Goal: Transaction & Acquisition: Purchase product/service

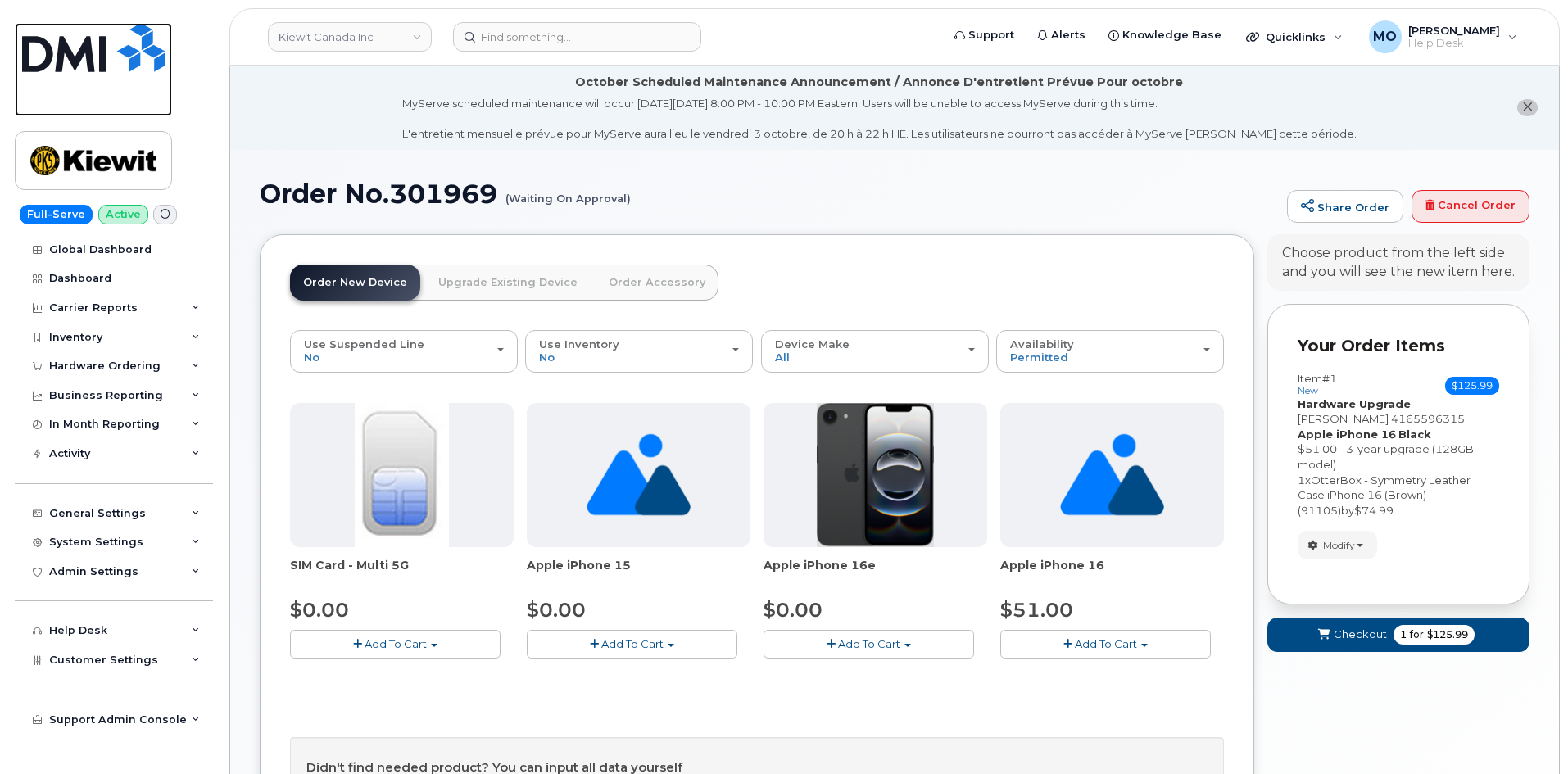
click at [103, 55] on img at bounding box center [93, 47] width 144 height 49
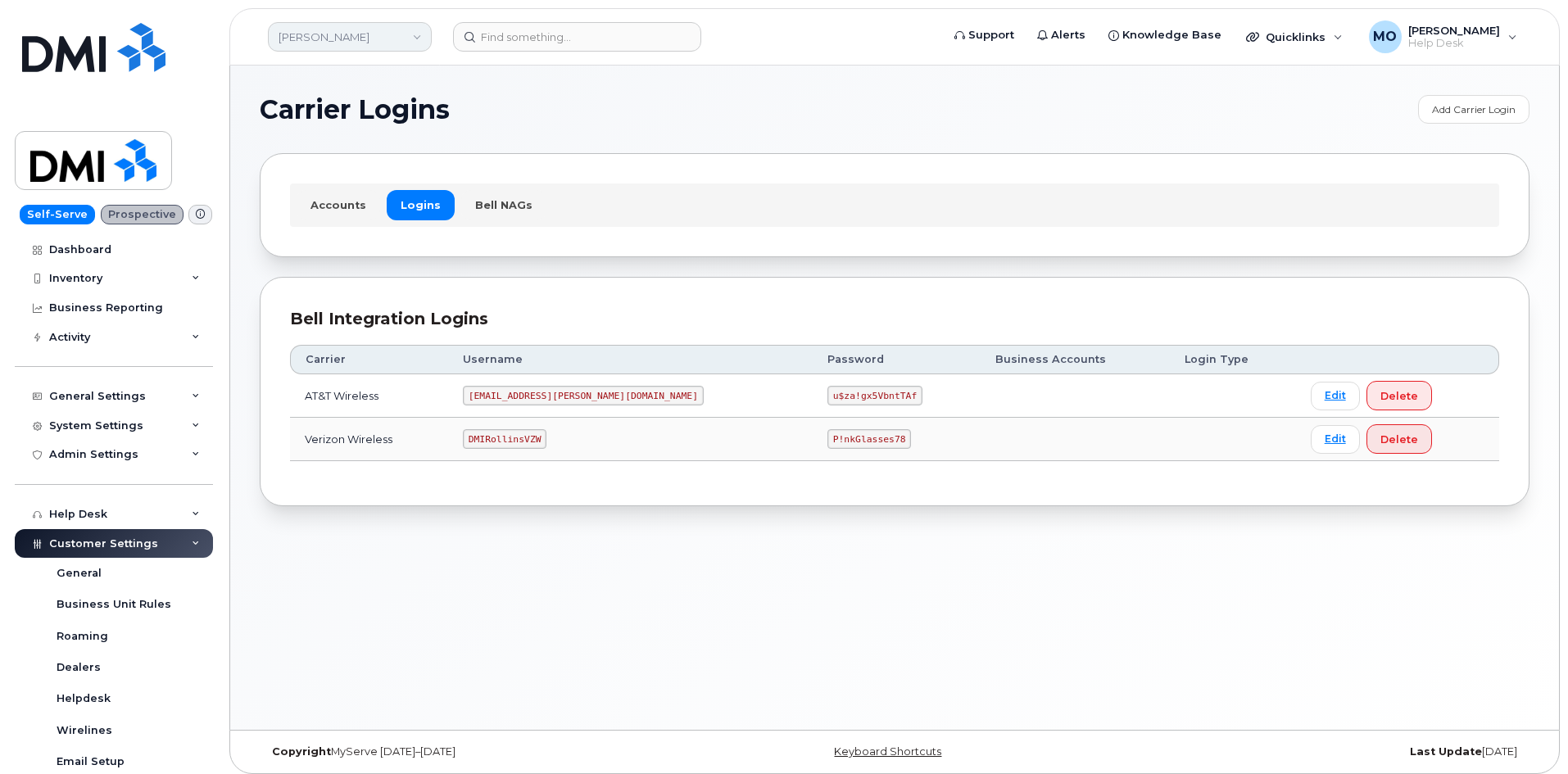
click at [374, 48] on link "Rollins" at bounding box center [349, 36] width 164 height 30
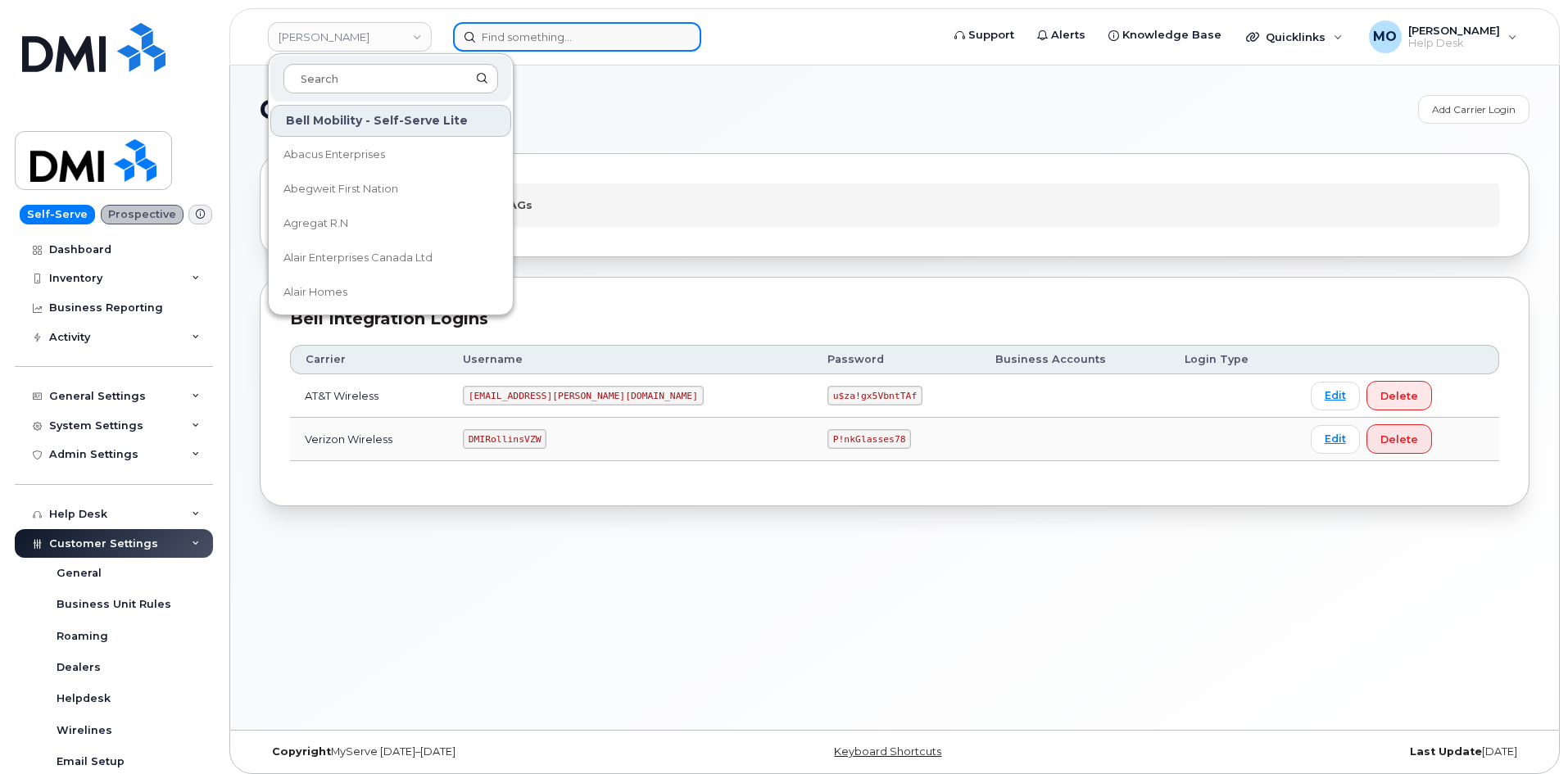
click at [488, 34] on input at bounding box center [577, 36] width 248 height 30
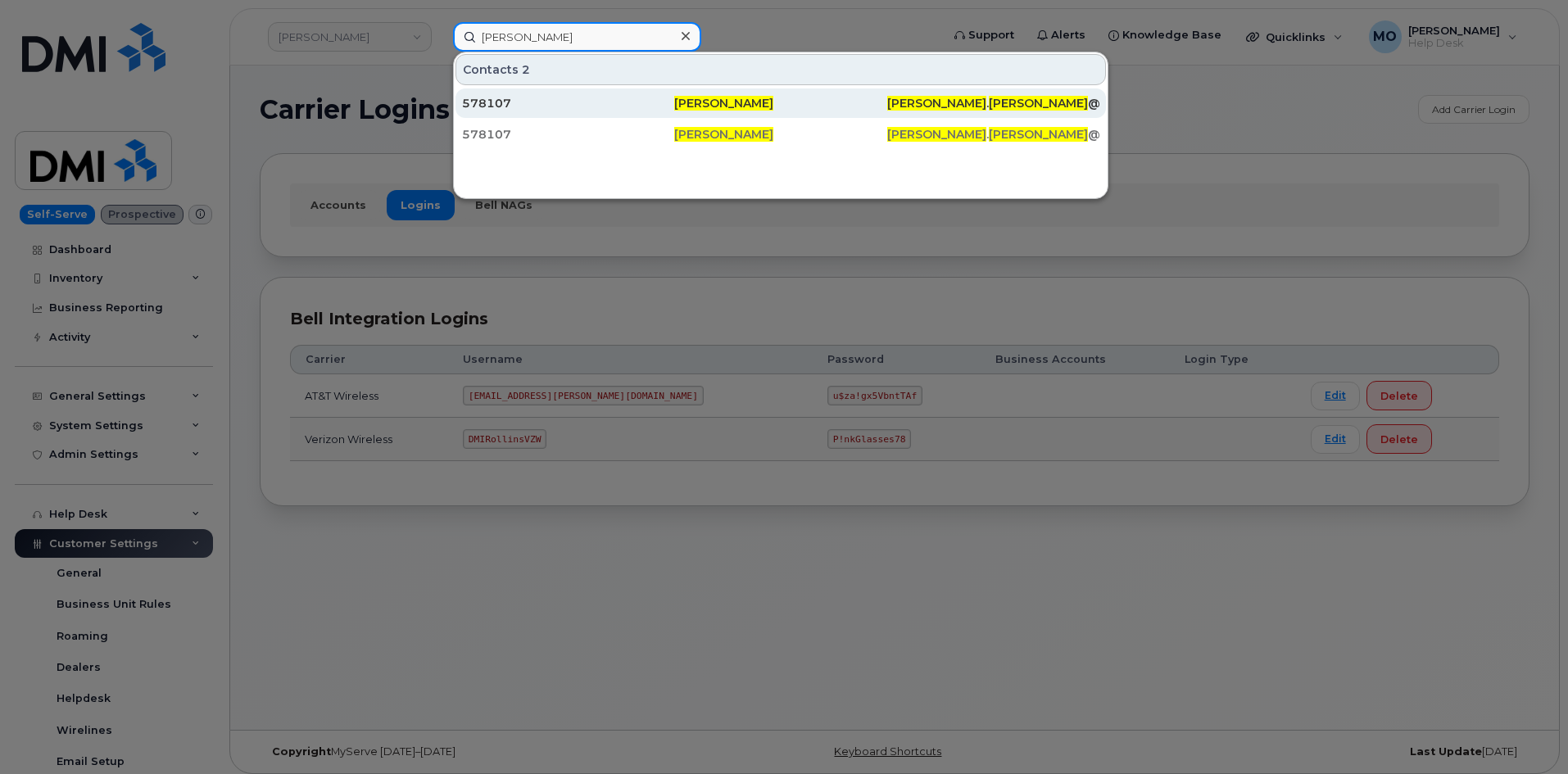
type input "Paxton longwell"
click at [847, 110] on div "[PERSON_NAME]" at bounding box center [780, 103] width 212 height 17
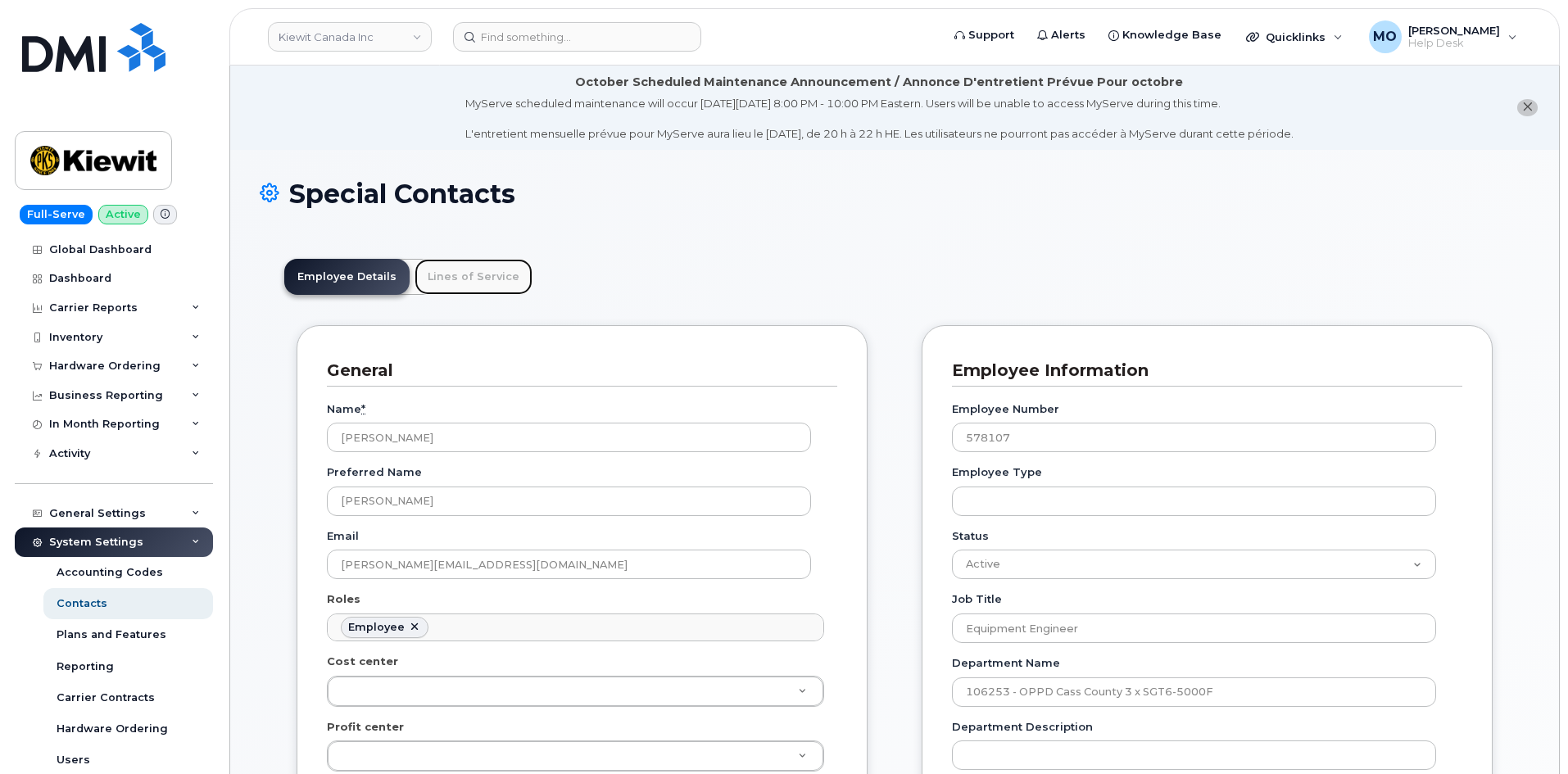
click at [467, 275] on link "Lines of Service" at bounding box center [473, 276] width 118 height 36
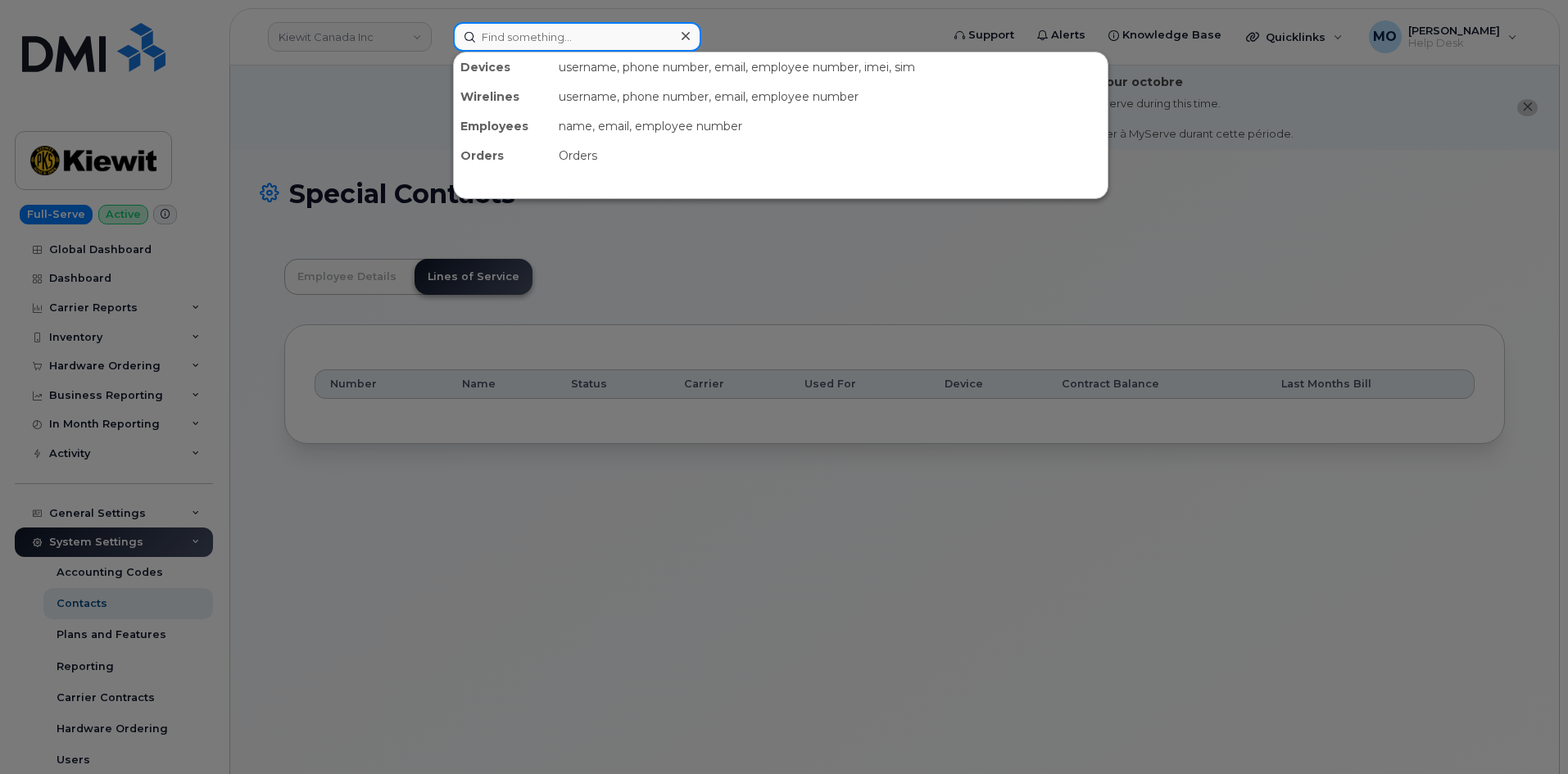
click at [531, 33] on input at bounding box center [577, 36] width 248 height 30
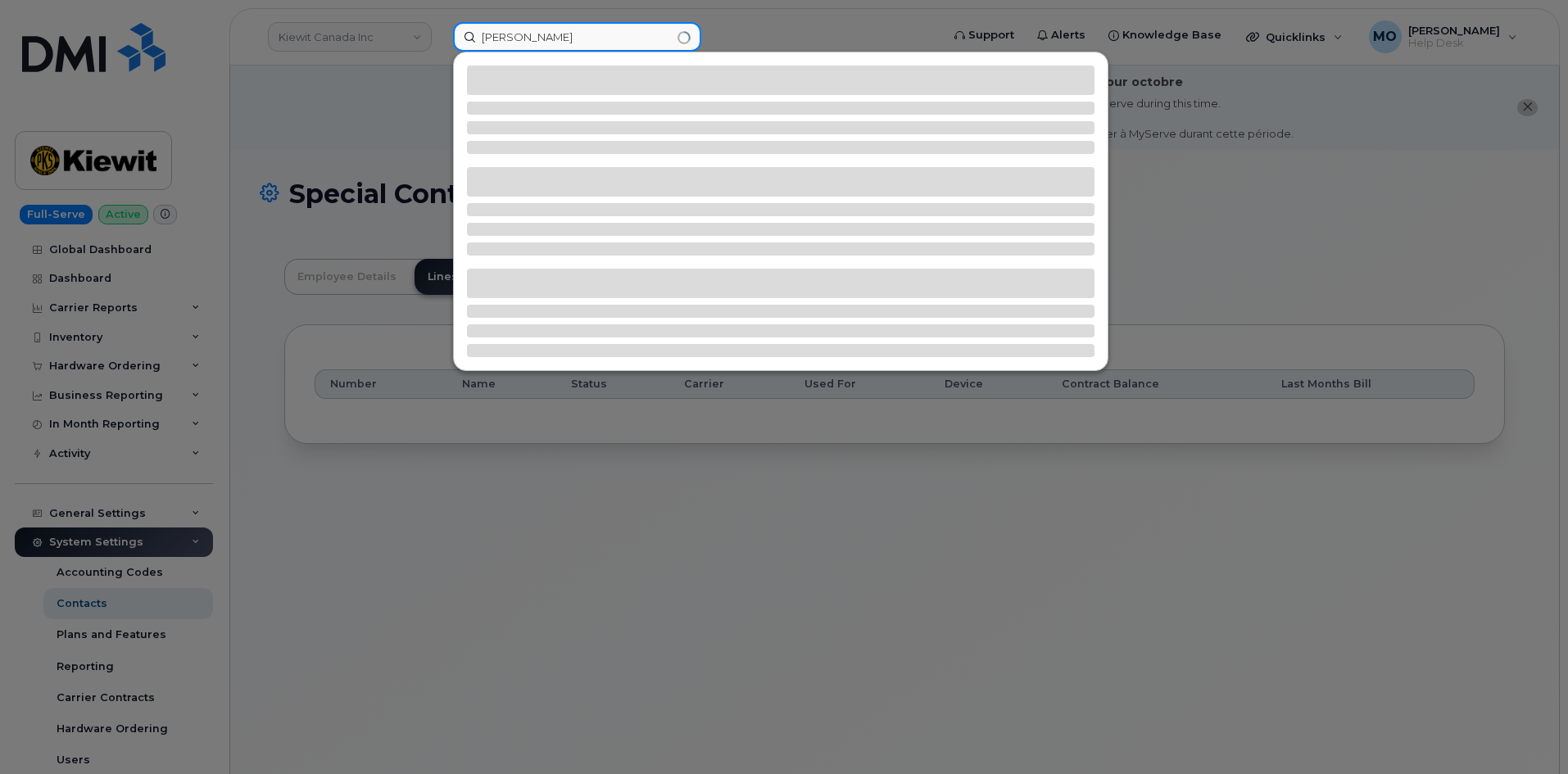
type input "paxton longwell"
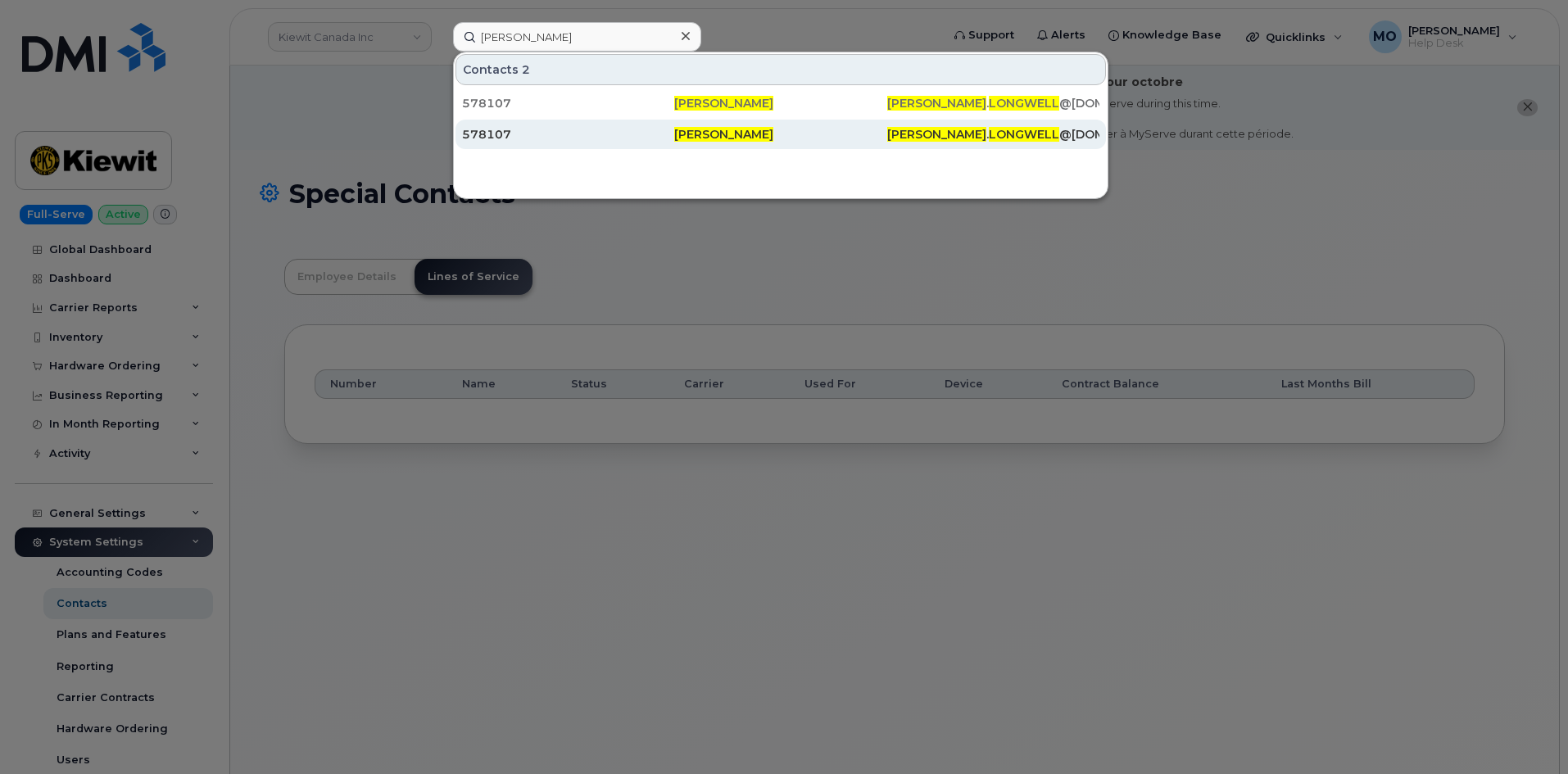
click at [595, 130] on div "578107" at bounding box center [569, 134] width 212 height 17
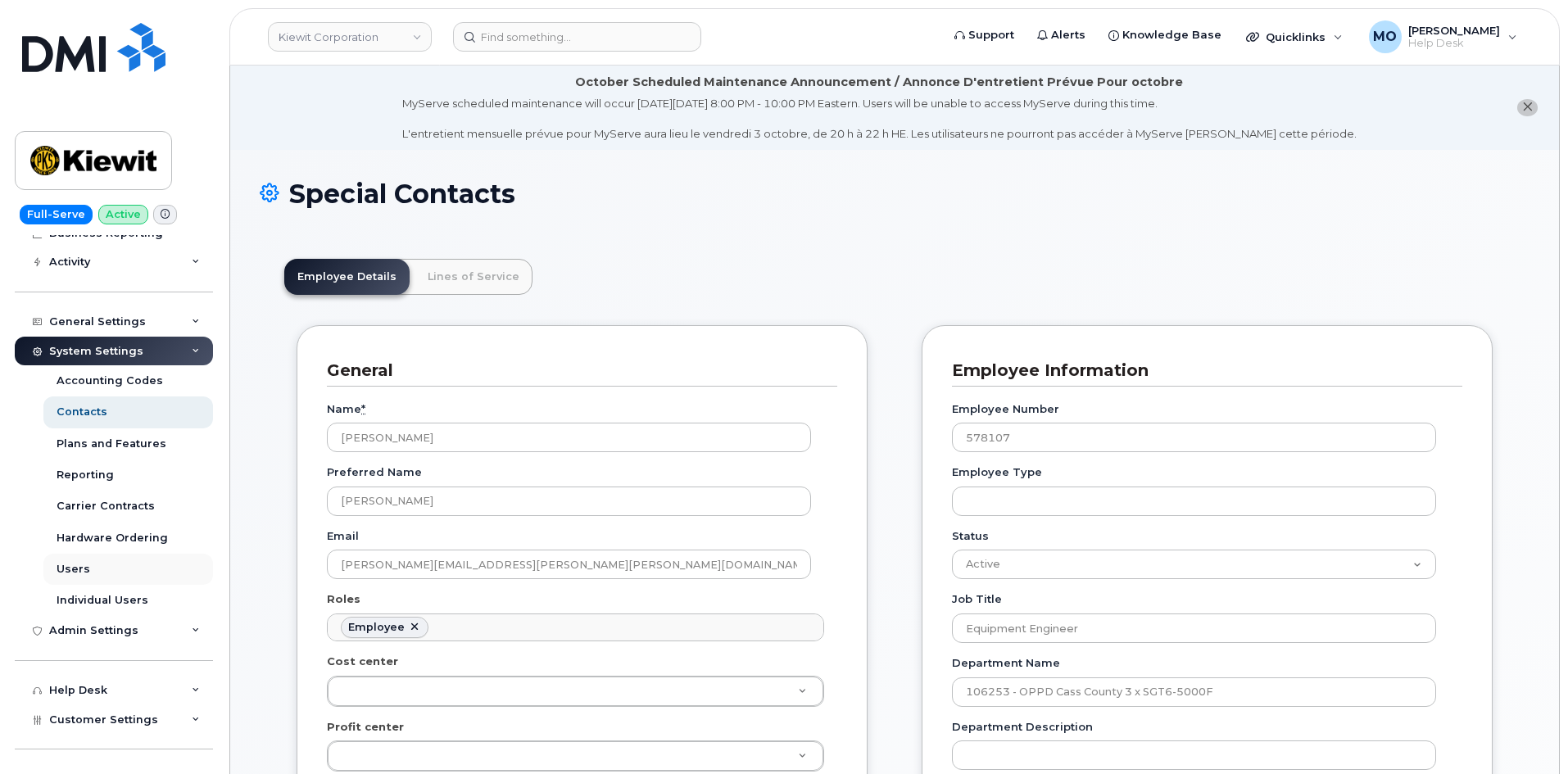
scroll to position [164, 0]
click at [122, 541] on div "Hardware Ordering" at bounding box center [111, 536] width 111 height 15
click at [120, 535] on div "Hardware Ordering" at bounding box center [111, 536] width 111 height 15
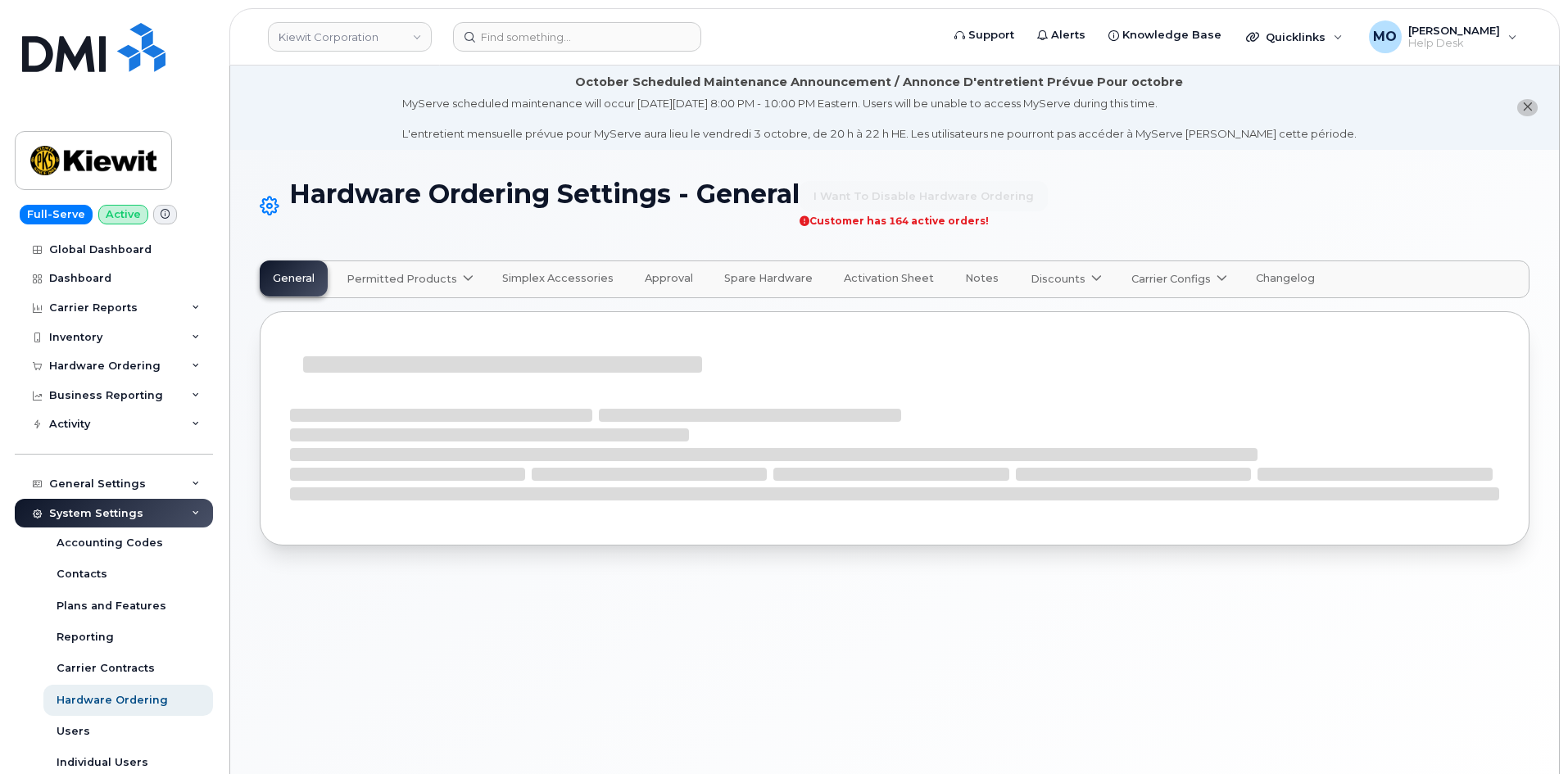
select select "admins"
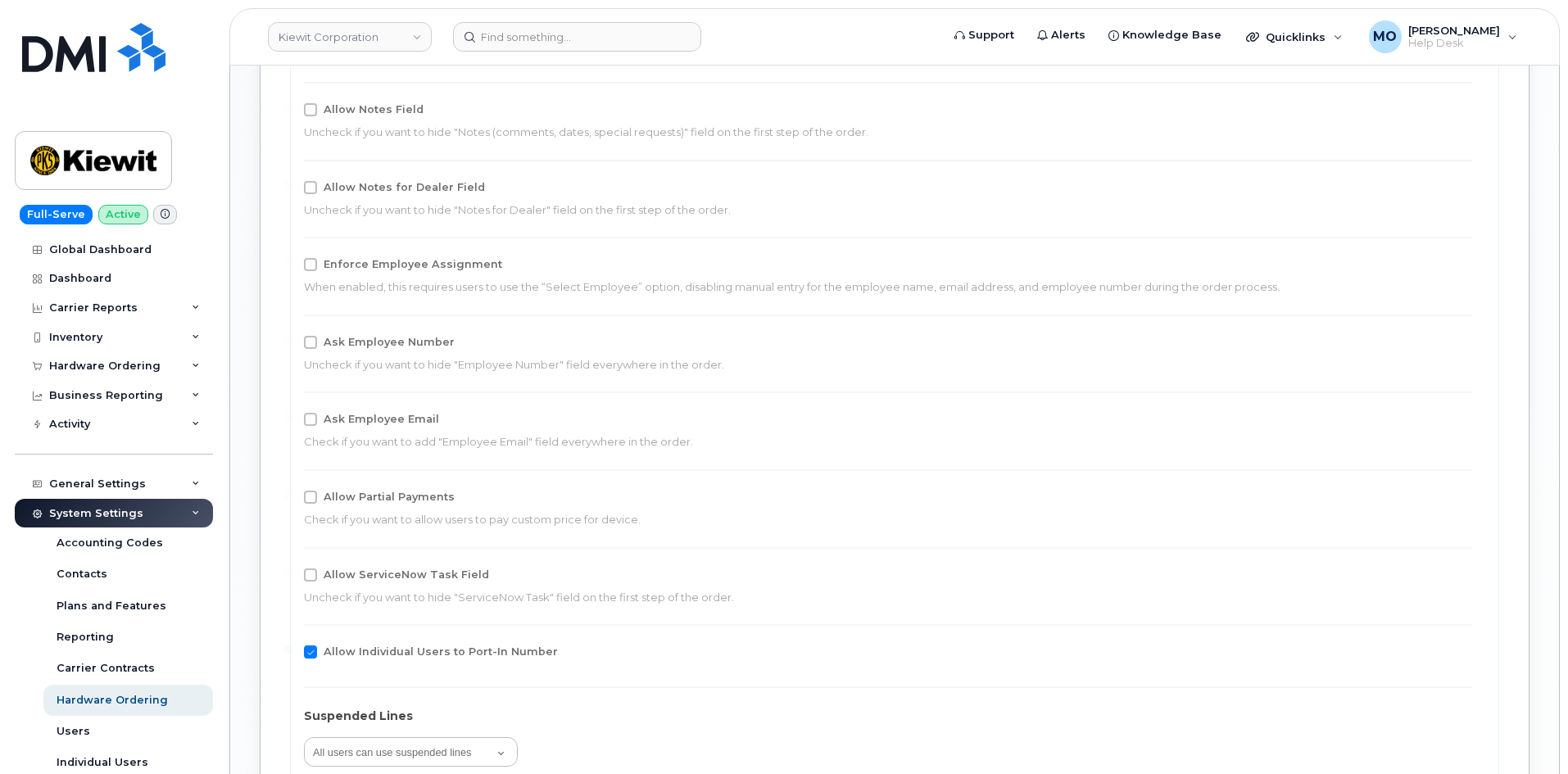
scroll to position [1756, 0]
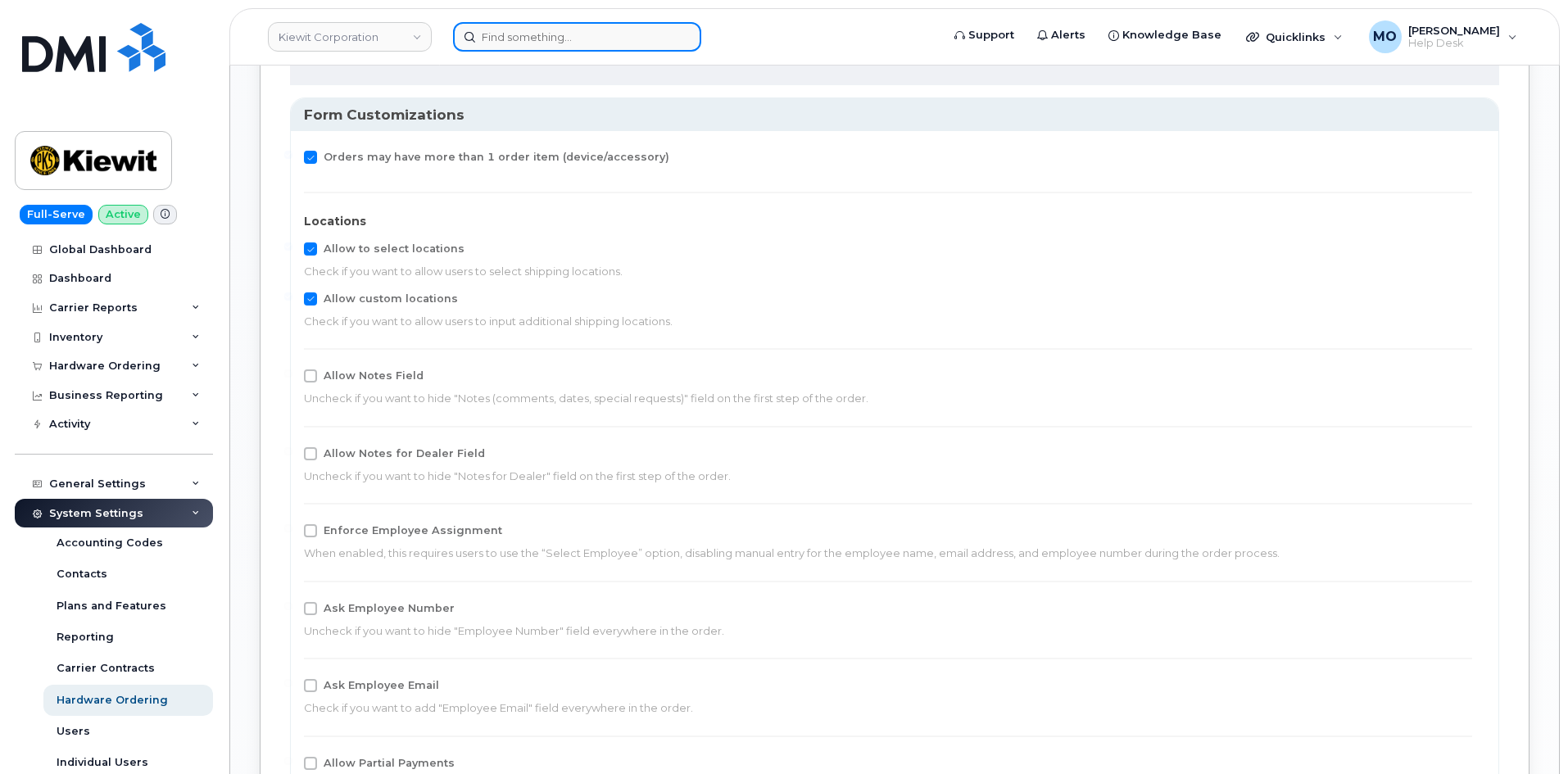
click at [580, 51] on div at bounding box center [692, 36] width 477 height 30
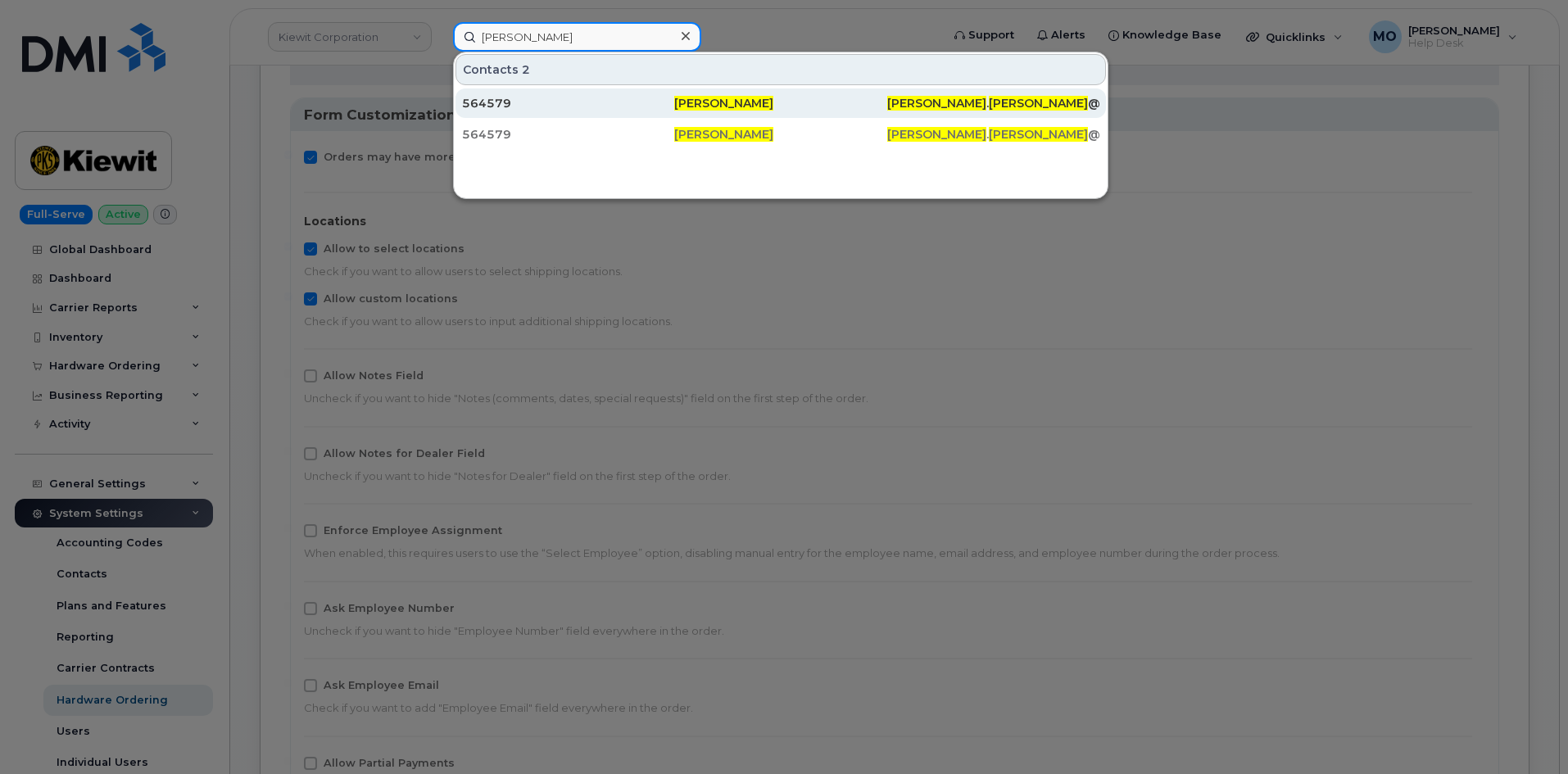
type input "Jason Seney"
click at [647, 106] on div "564579" at bounding box center [569, 103] width 212 height 17
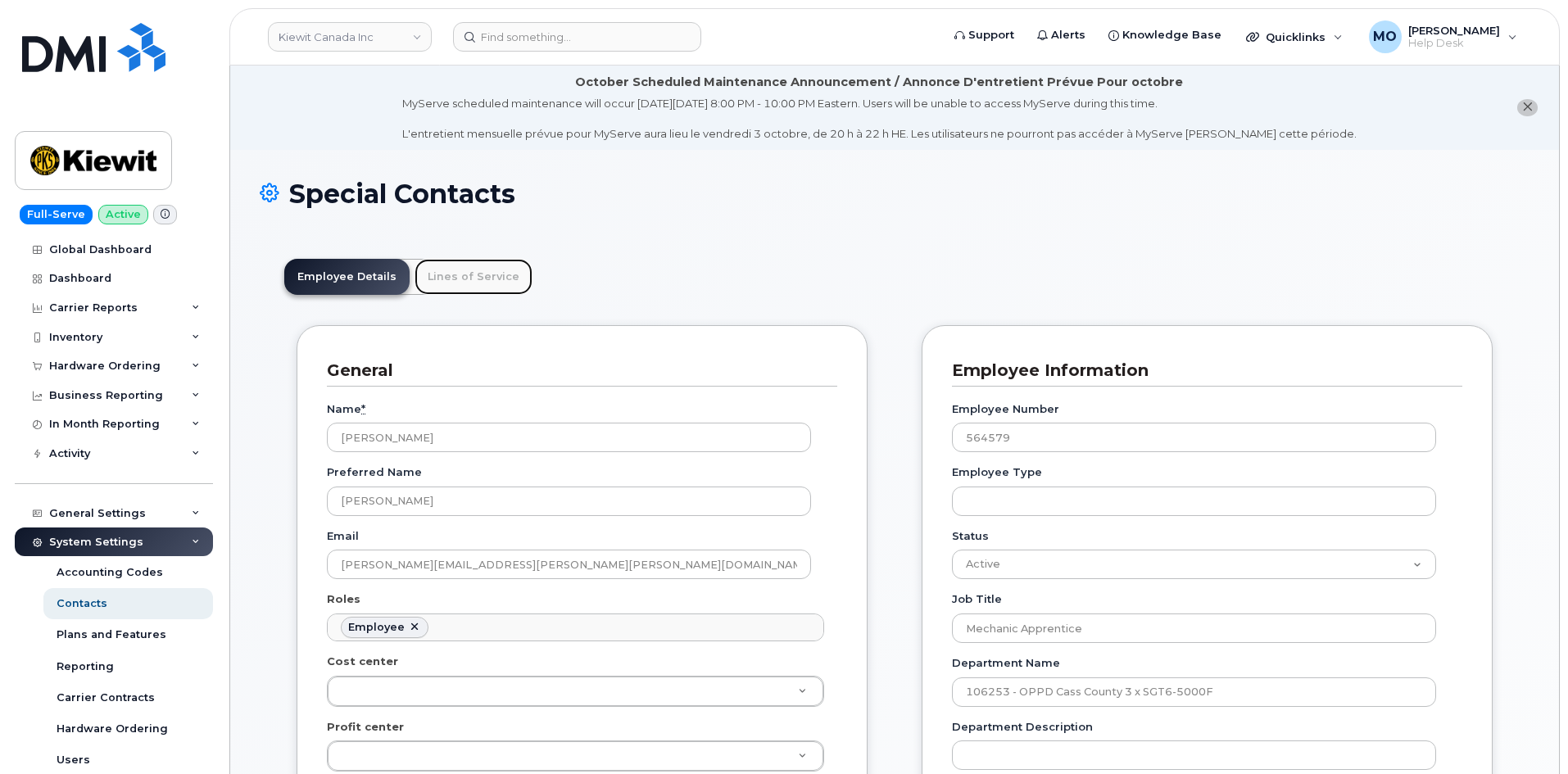
click at [485, 287] on link "Lines of Service" at bounding box center [473, 276] width 118 height 36
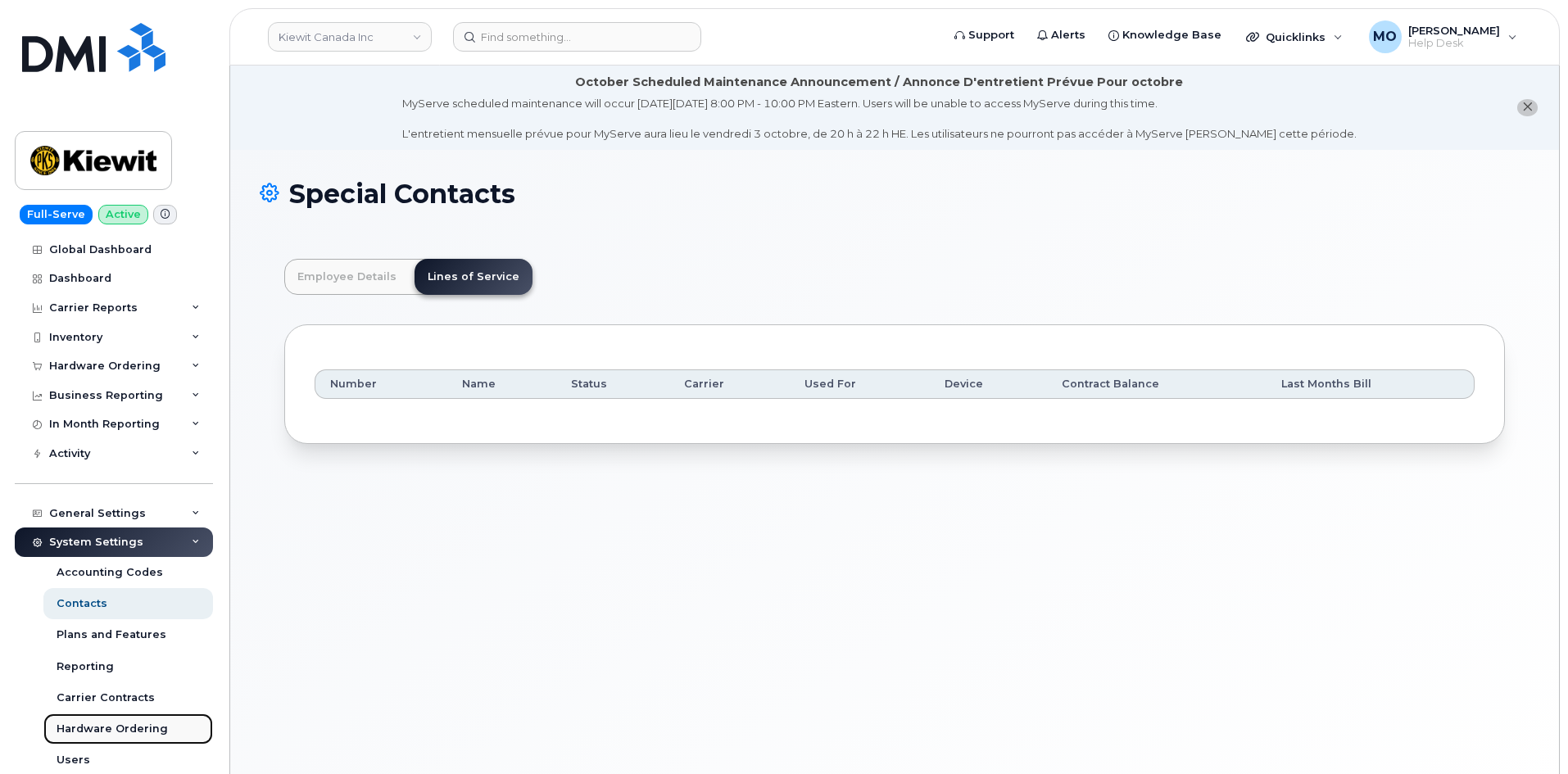
click at [110, 743] on link "Hardware Ordering" at bounding box center [128, 729] width 169 height 31
click at [90, 724] on div "Hardware Ordering" at bounding box center [111, 729] width 111 height 15
drag, startPoint x: 90, startPoint y: 724, endPoint x: 516, endPoint y: 661, distance: 430.6
click at [516, 661] on div "Kiewit Canada Inc Support Alerts Knowledge Base Quicklinks Suspend / Cancel Dev…" at bounding box center [894, 440] width 1330 height 748
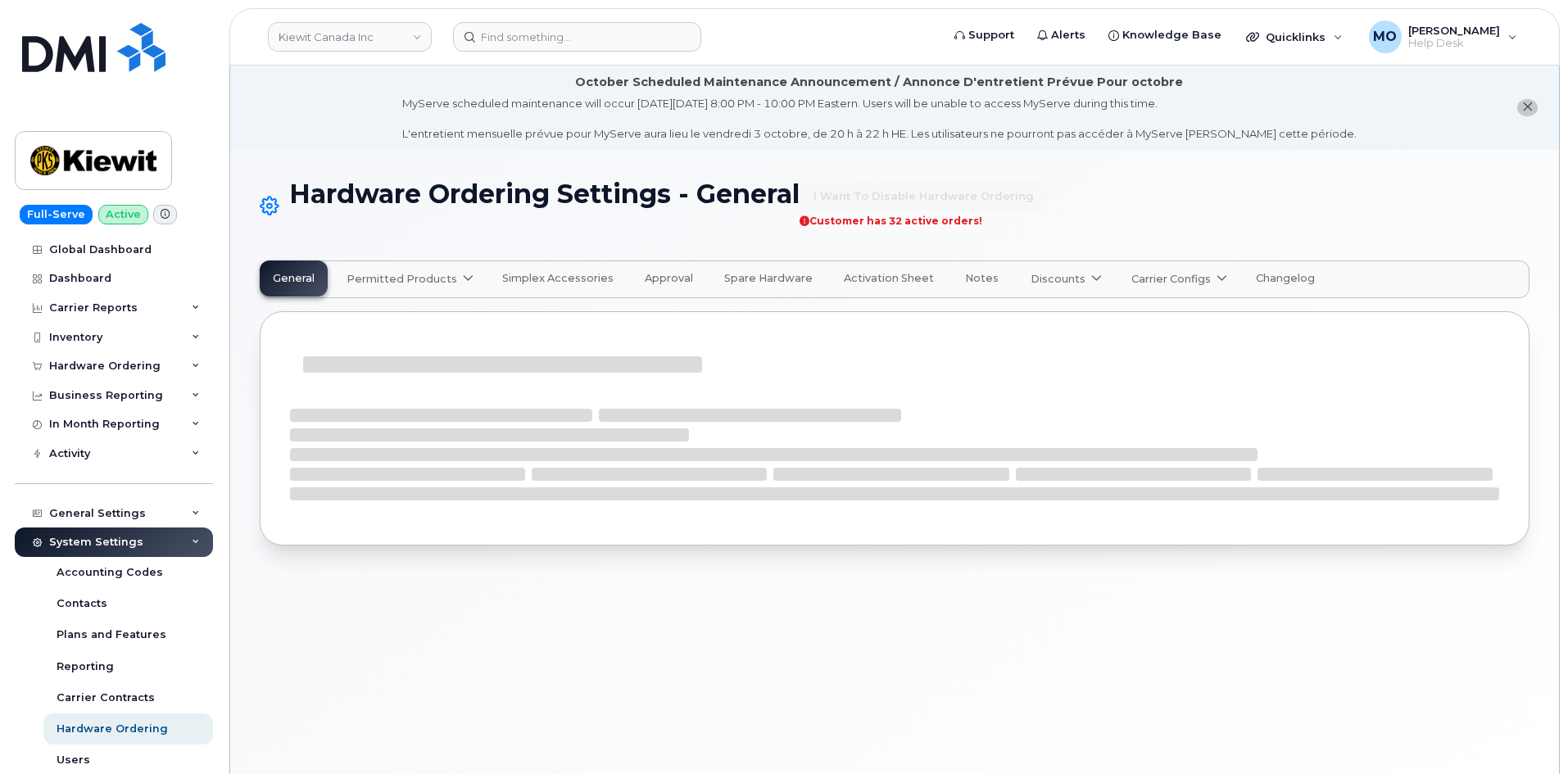
click at [653, 276] on span "Approval" at bounding box center [668, 277] width 48 height 13
select select "suggested"
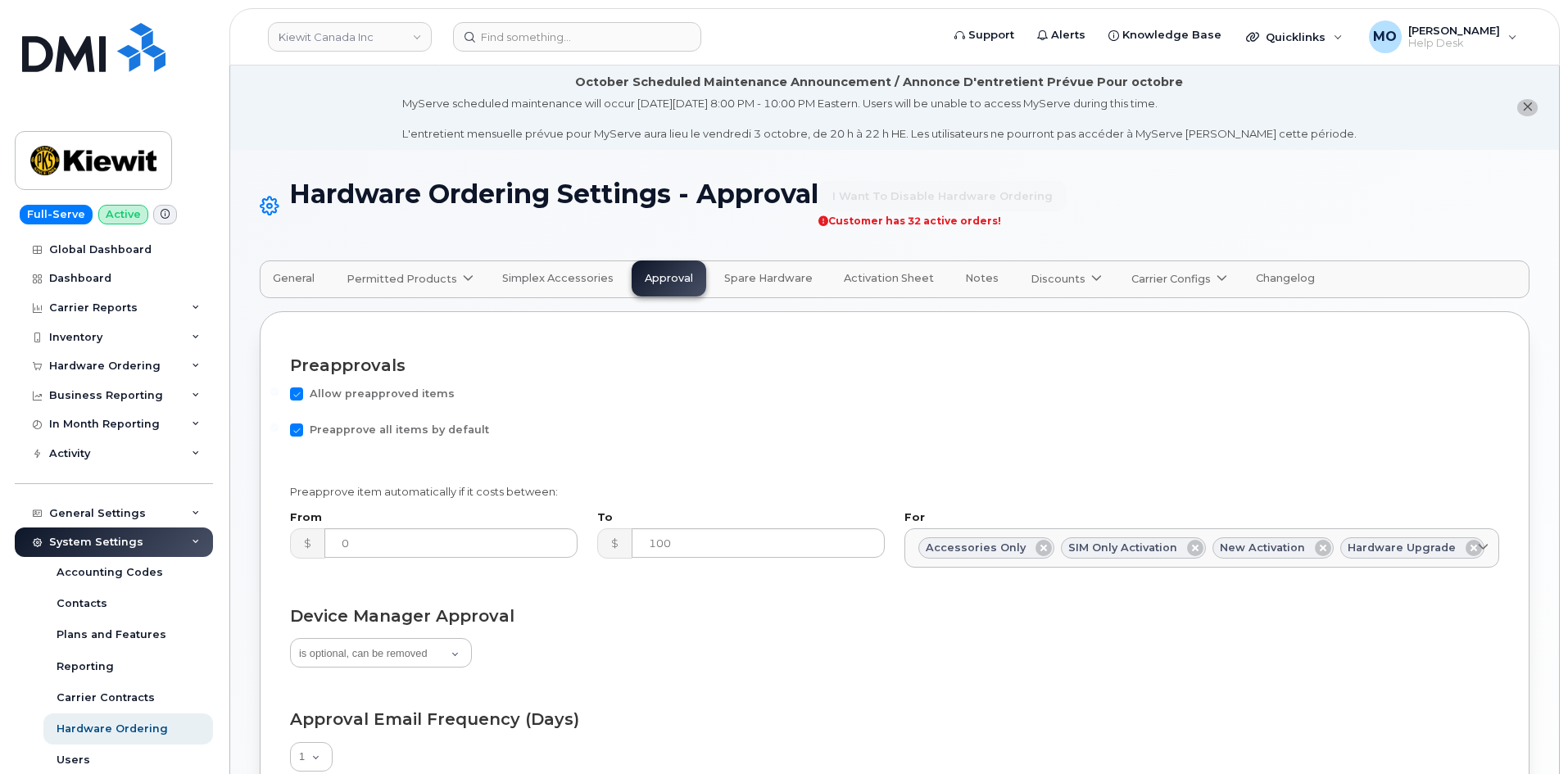
click at [463, 278] on icon at bounding box center [468, 278] width 11 height 11
click at [308, 278] on span "General" at bounding box center [293, 277] width 41 height 13
click at [305, 283] on span "General" at bounding box center [293, 277] width 41 height 13
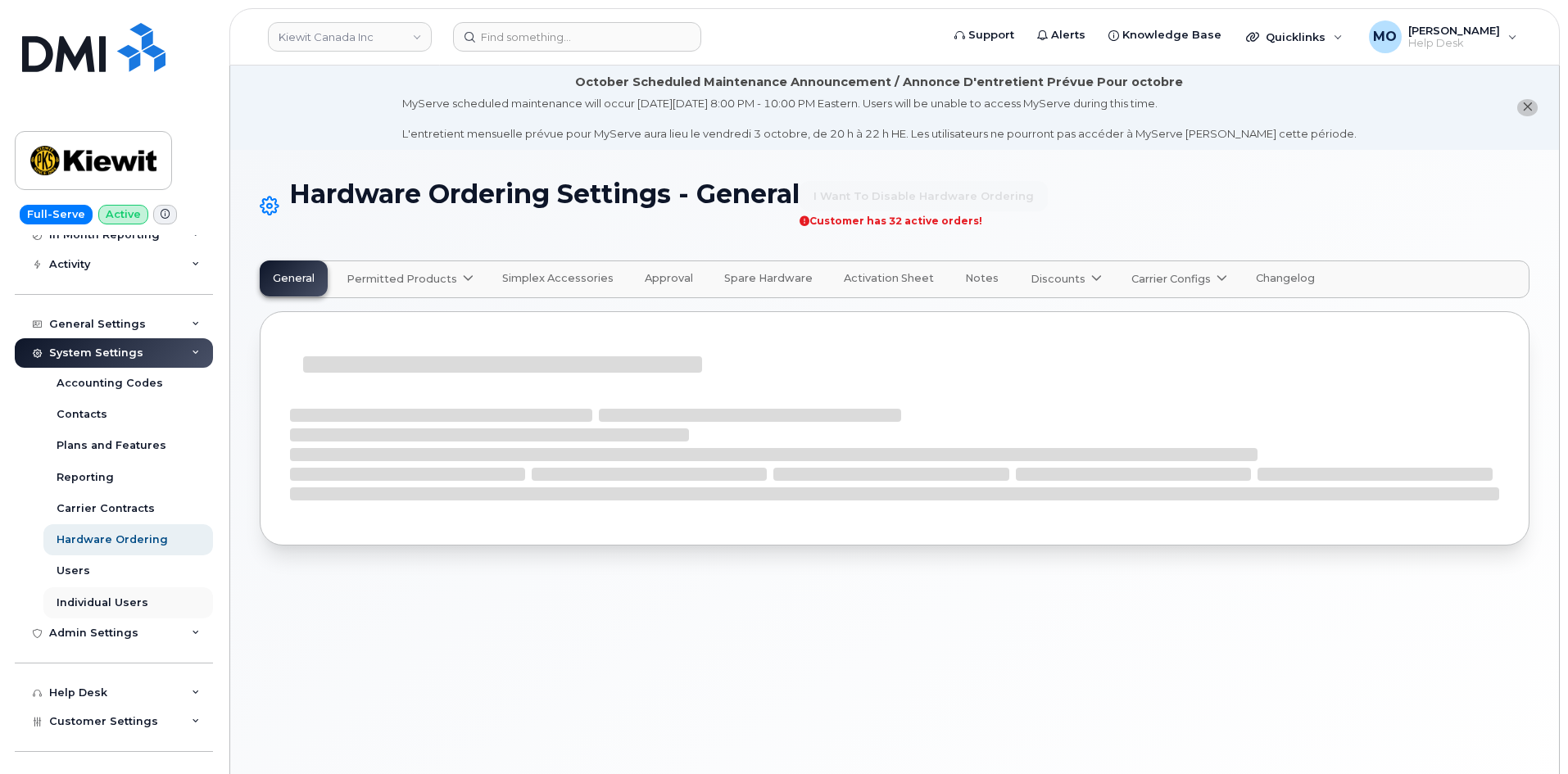
scroll to position [209, 0]
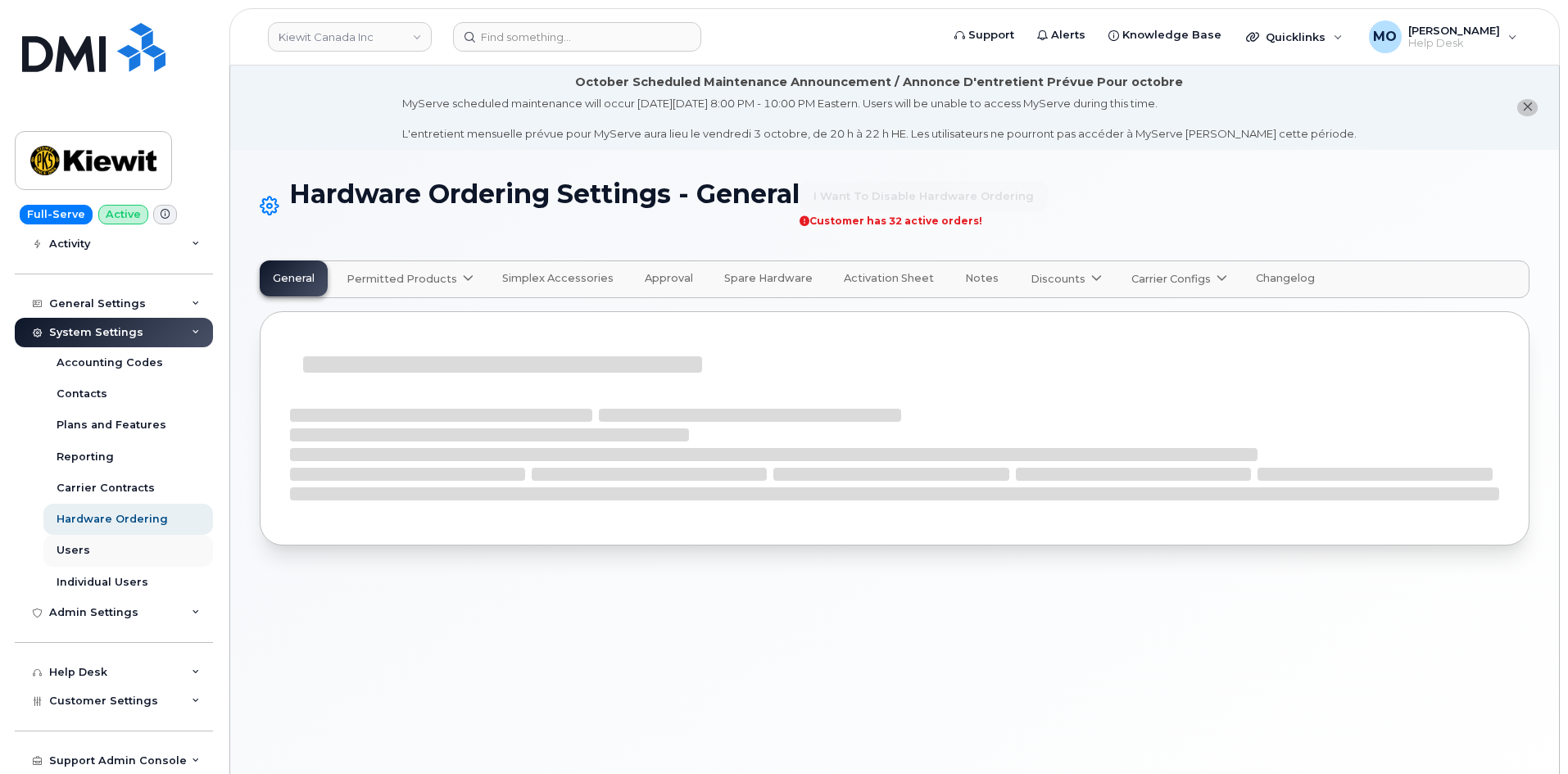
select select "admins"
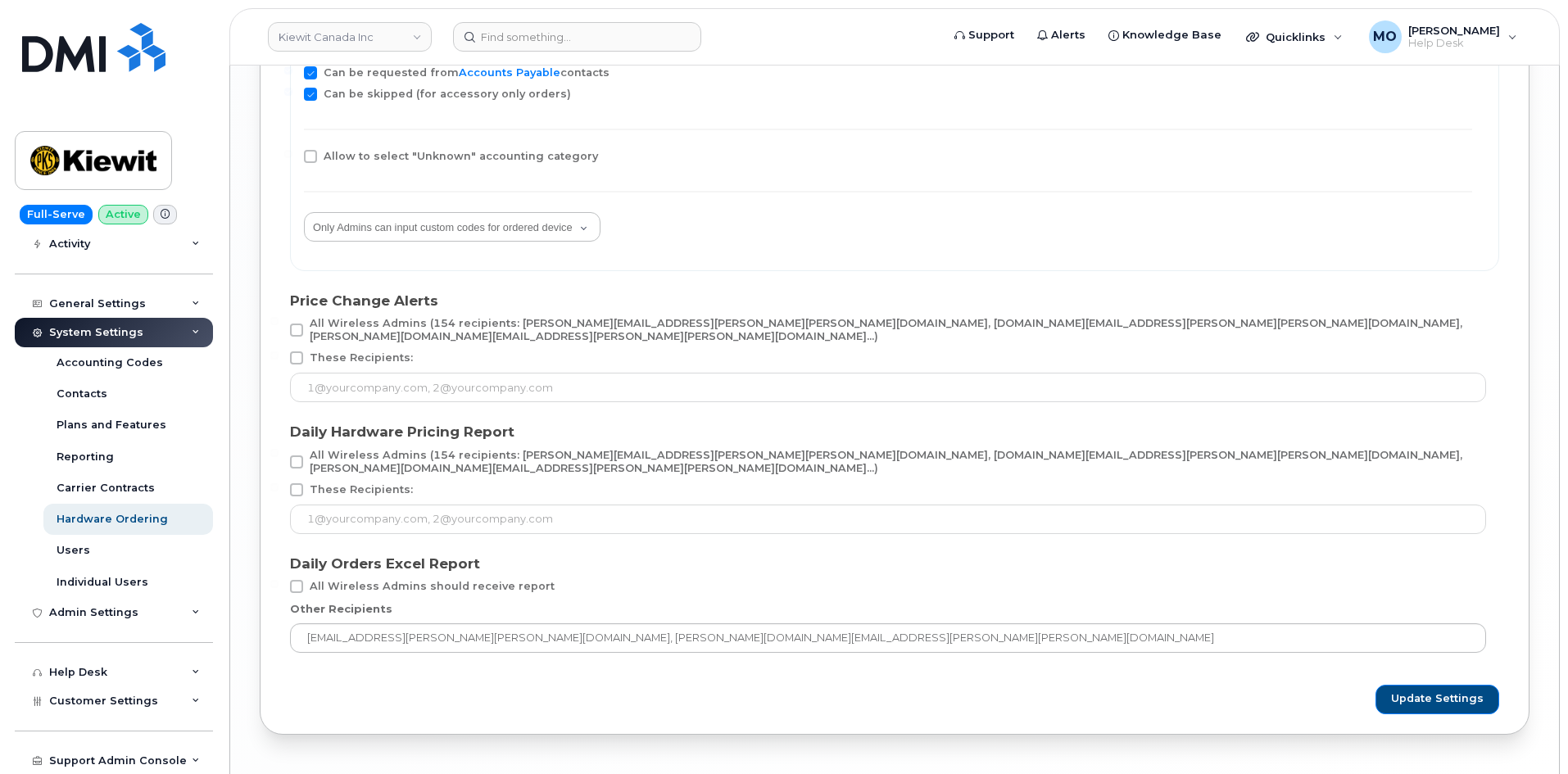
scroll to position [3066, 0]
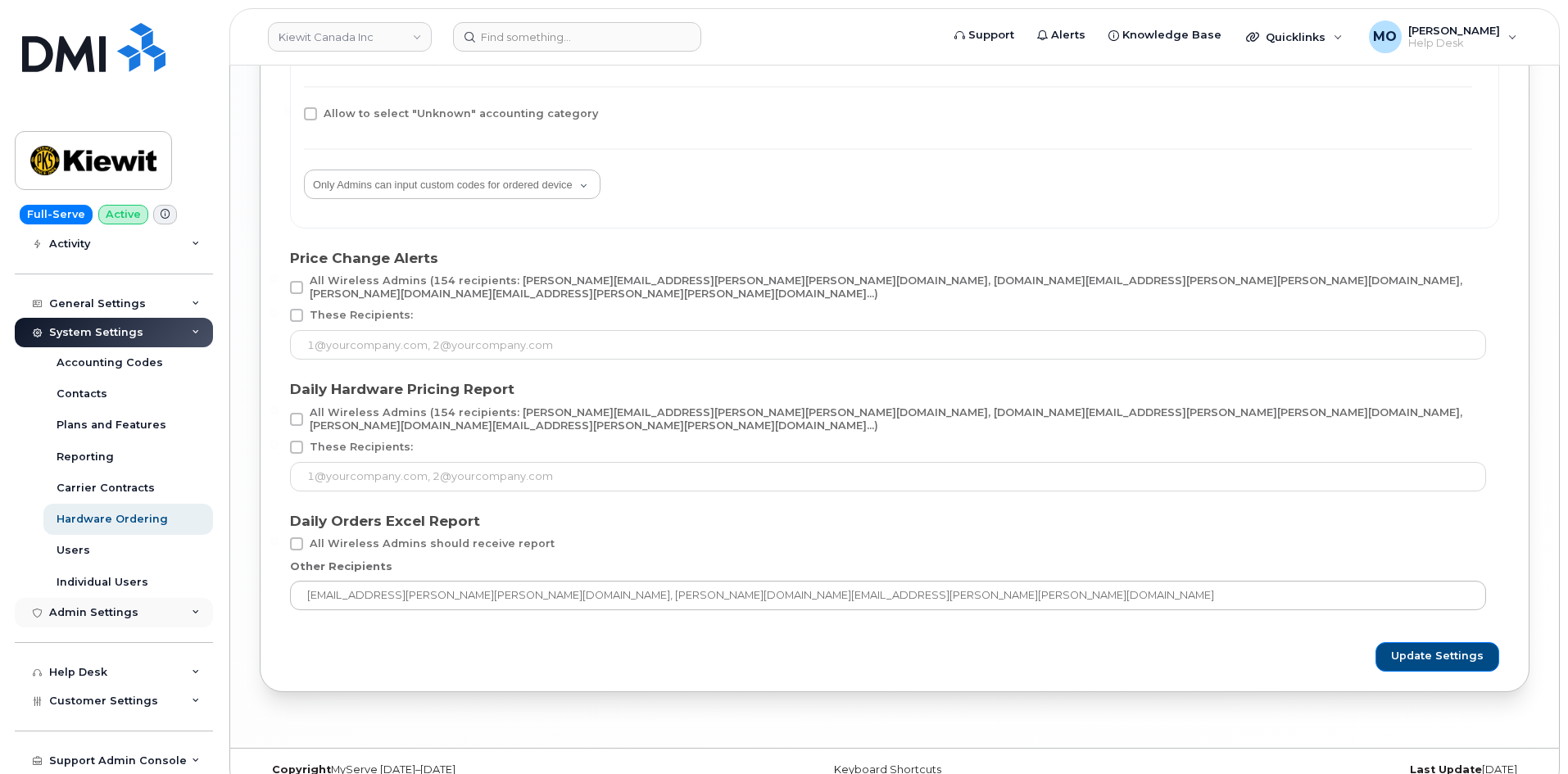
click at [164, 619] on div "Admin Settings" at bounding box center [114, 613] width 199 height 30
click at [131, 665] on link "MDM/UEM Config" at bounding box center [128, 675] width 169 height 31
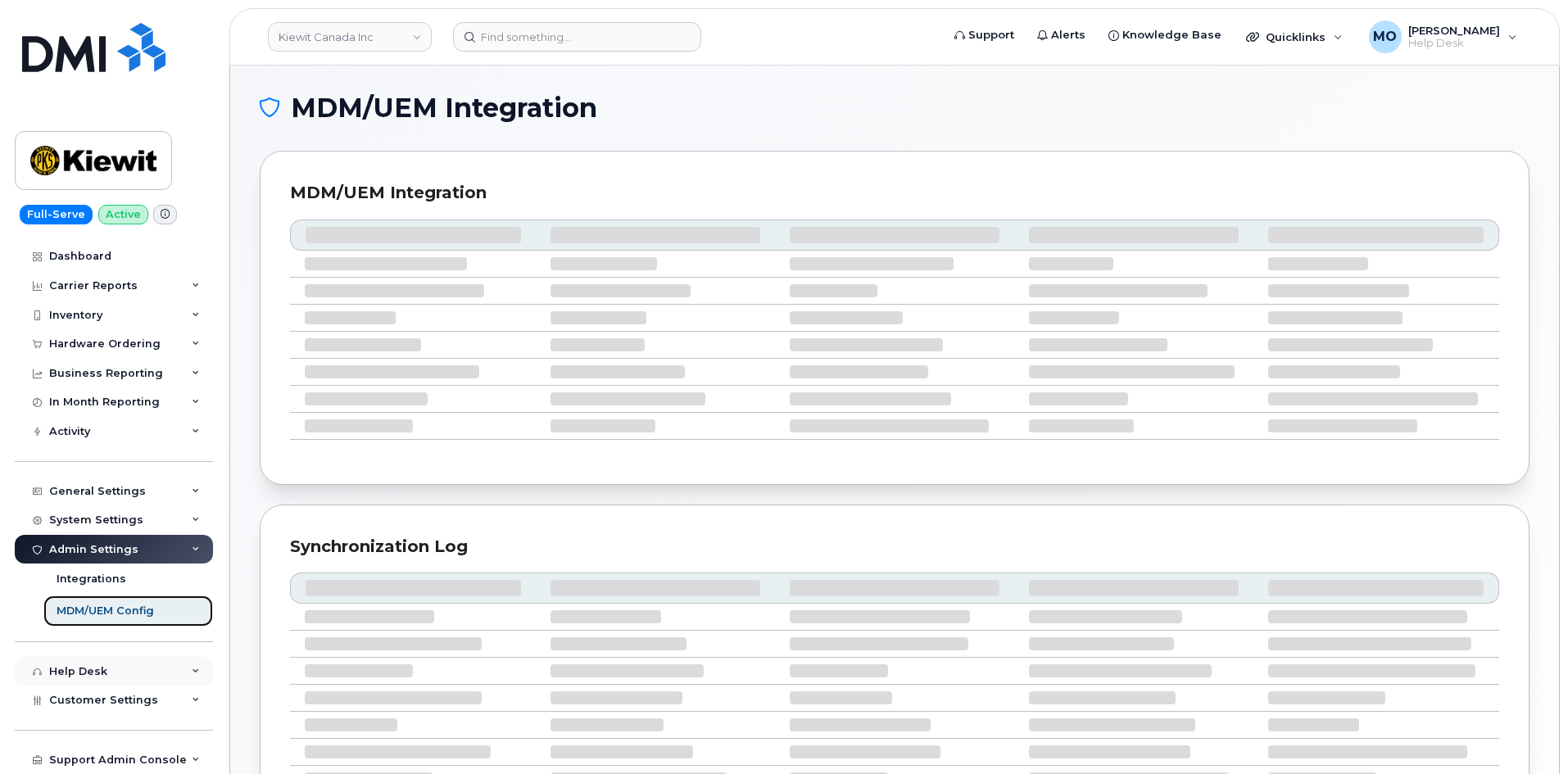
scroll to position [22, 0]
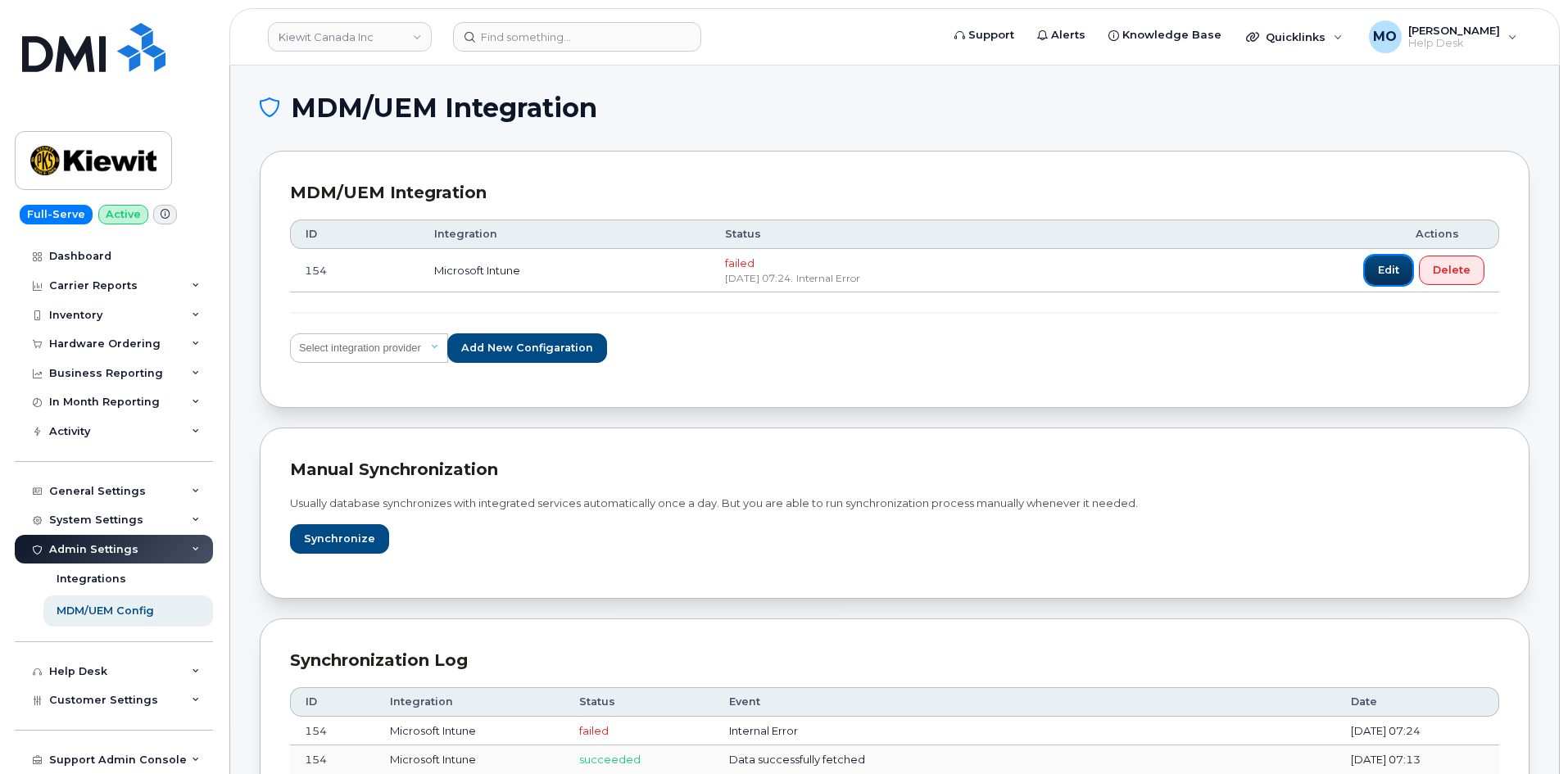
click at [1380, 263] on span "Edit" at bounding box center [1389, 269] width 22 height 16
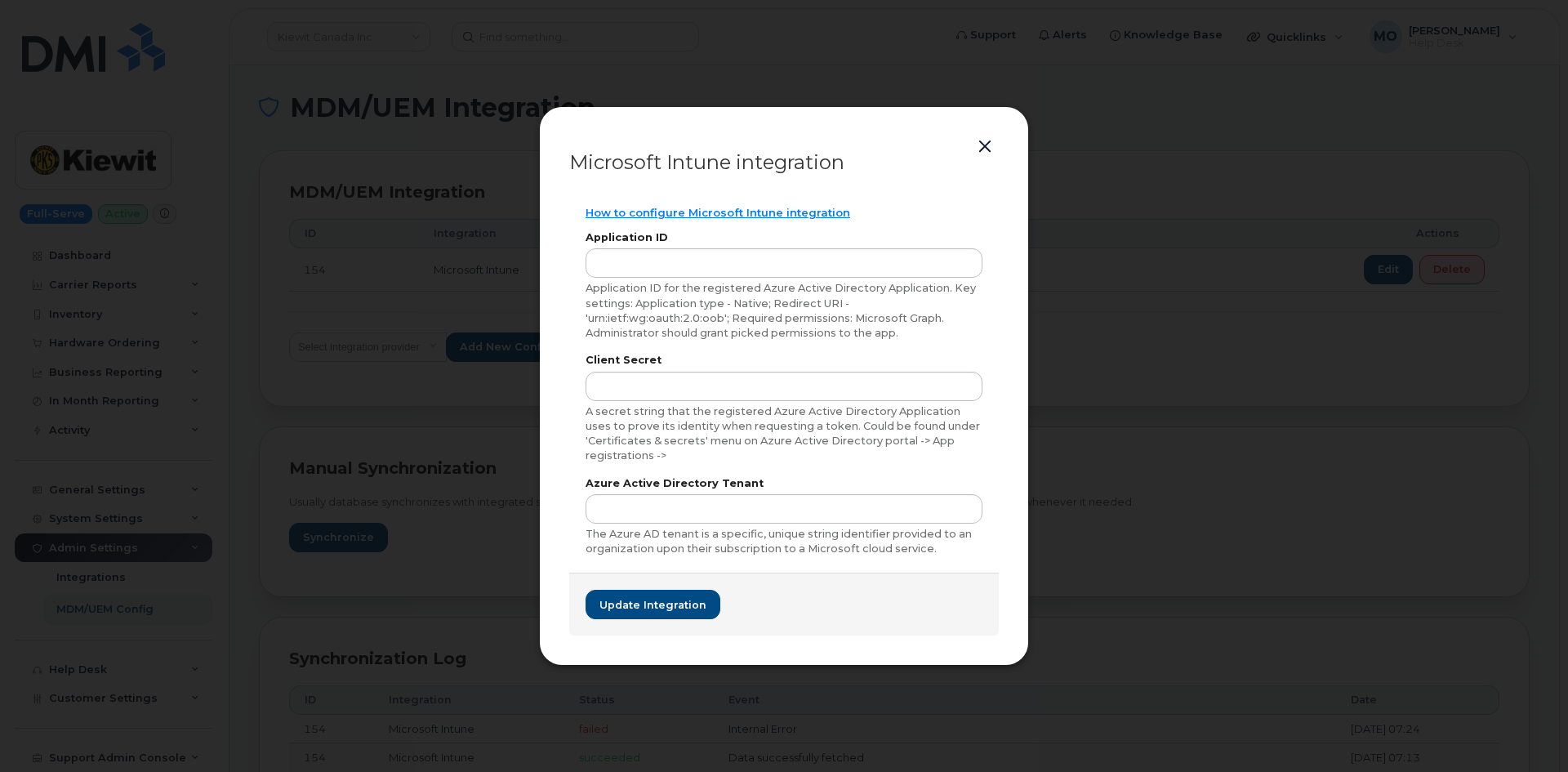
click at [991, 139] on button "button" at bounding box center [985, 146] width 25 height 23
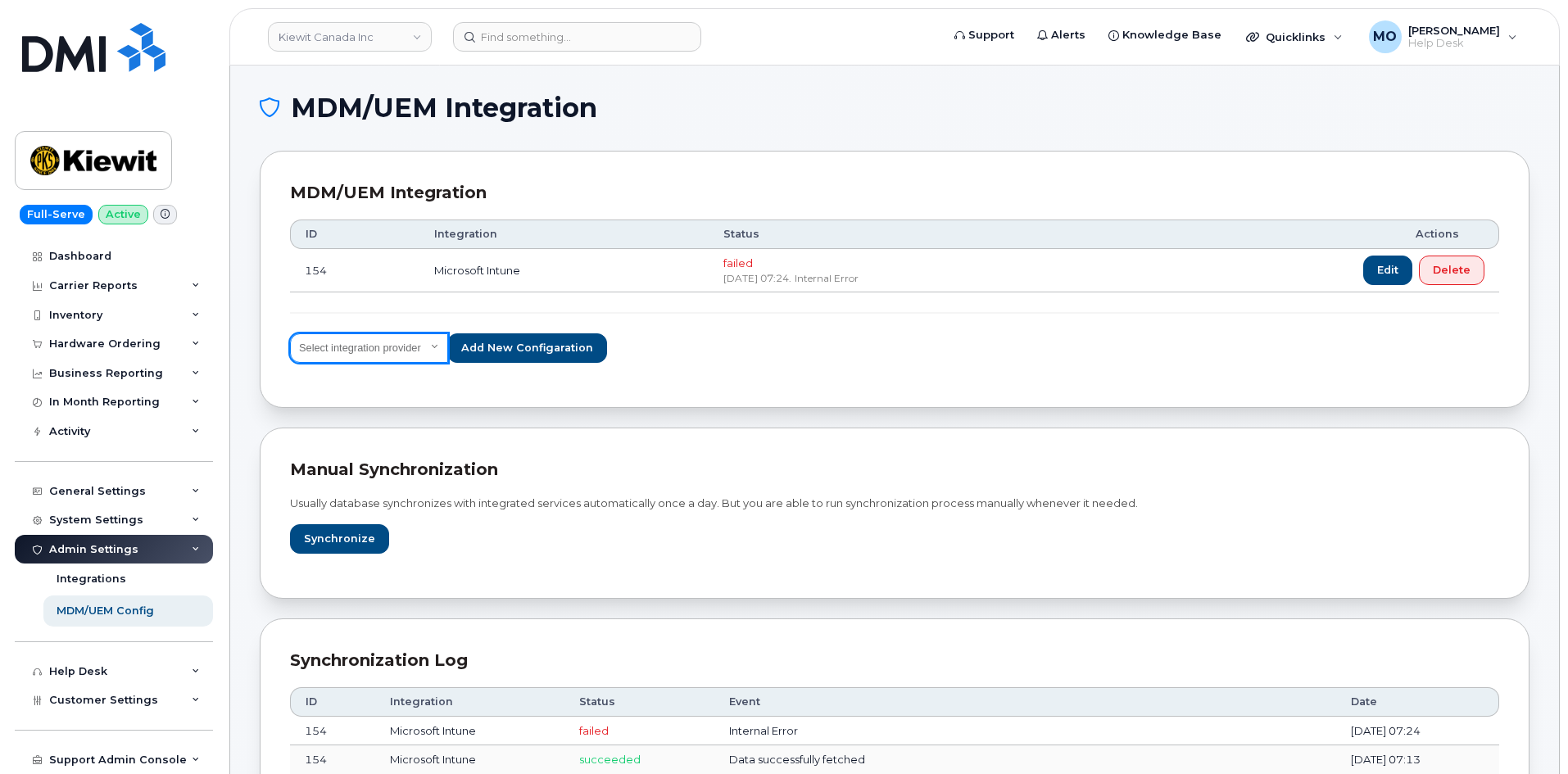
click at [444, 347] on select "Select integration provider IBM MaaS360 VMware AirWatch Microsoft Intune Mirado…" at bounding box center [369, 348] width 158 height 30
click at [814, 428] on div "Manual synchronization Usually database synchronizes with integrated services a…" at bounding box center [894, 513] width 1270 height 171
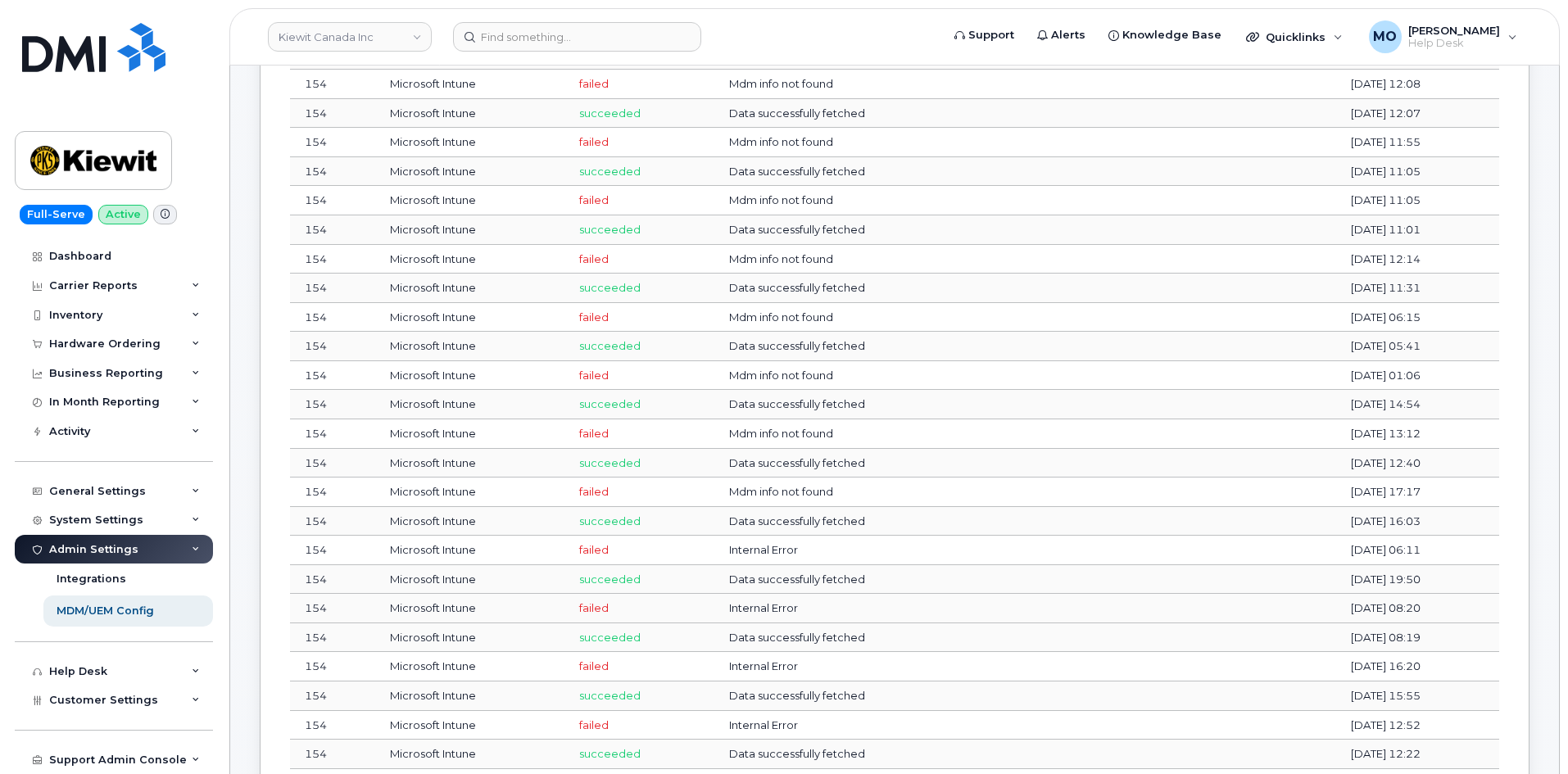
scroll to position [2457, 0]
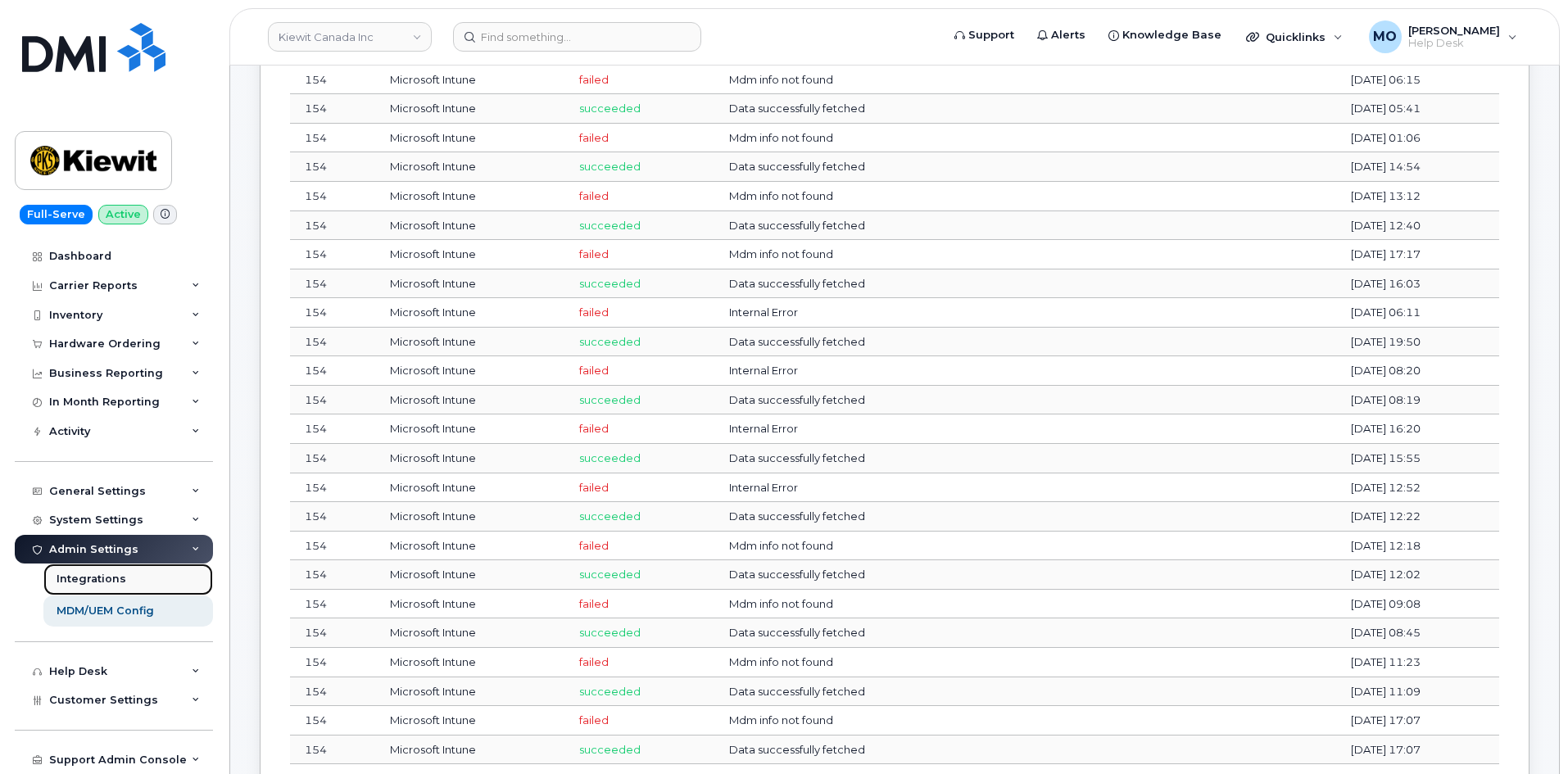
click at [74, 588] on link "Integrations" at bounding box center [128, 579] width 169 height 31
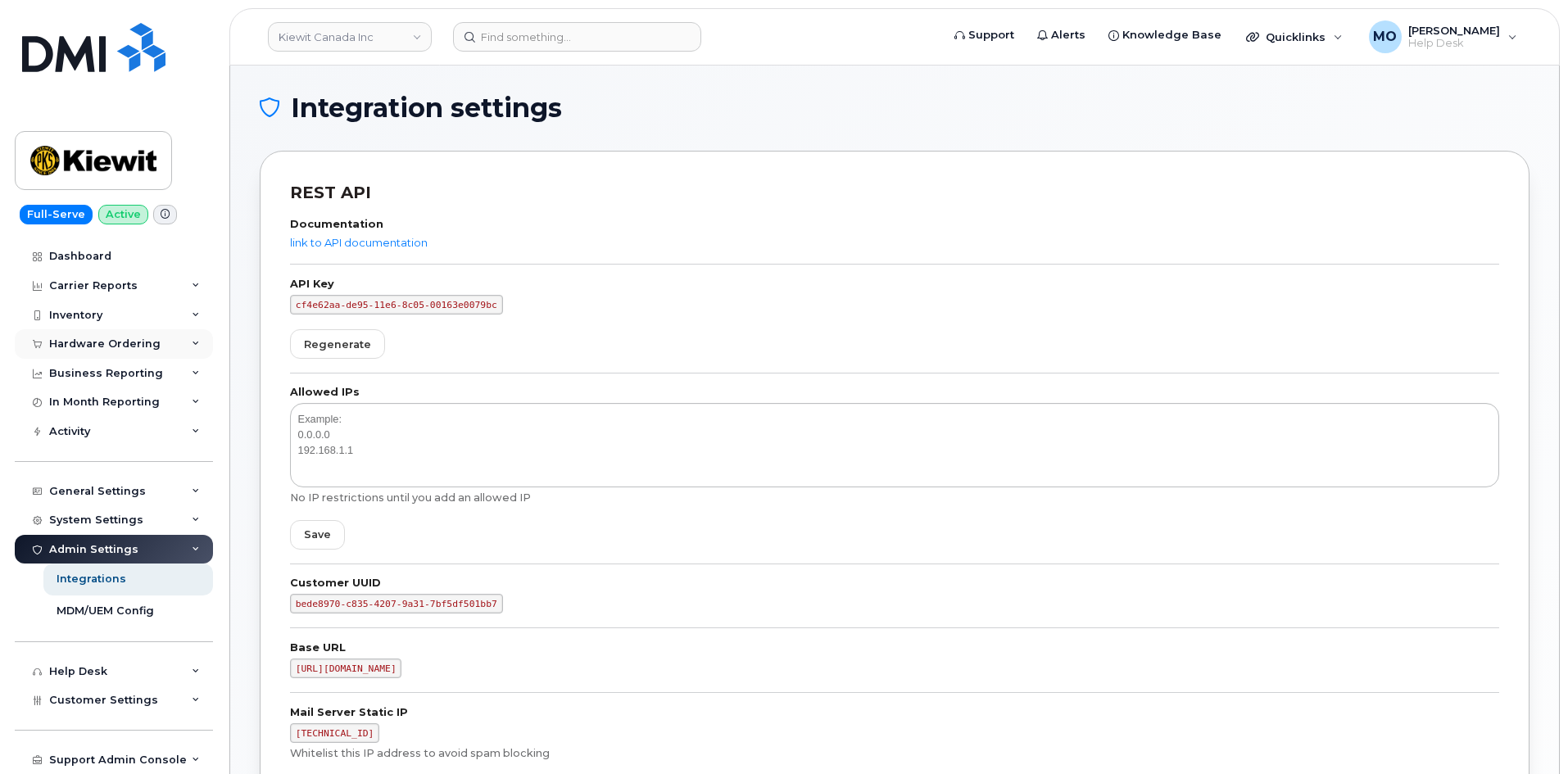
click at [162, 340] on div "Hardware Ordering" at bounding box center [114, 344] width 199 height 30
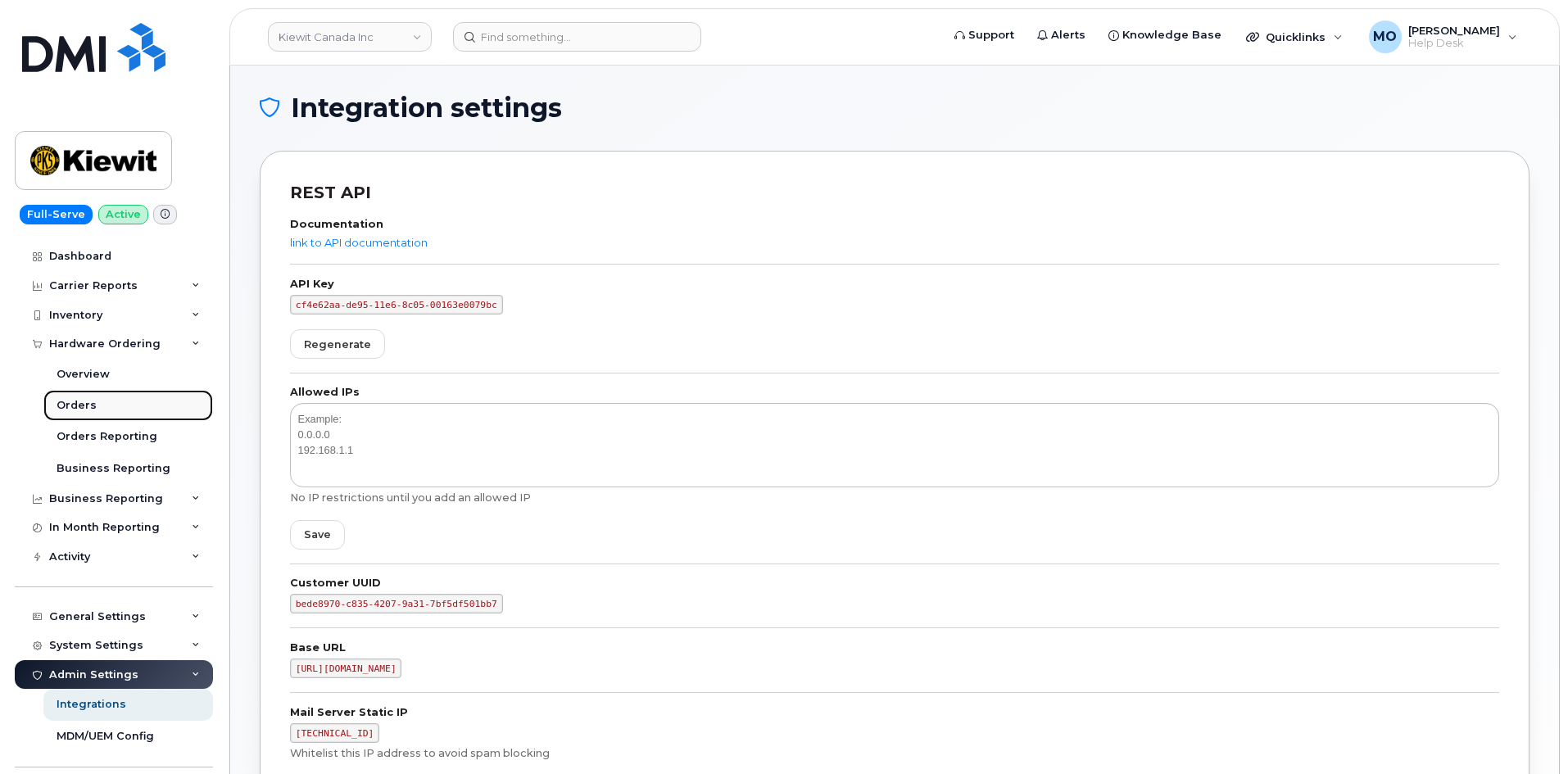
click at [110, 405] on link "Orders" at bounding box center [128, 405] width 169 height 31
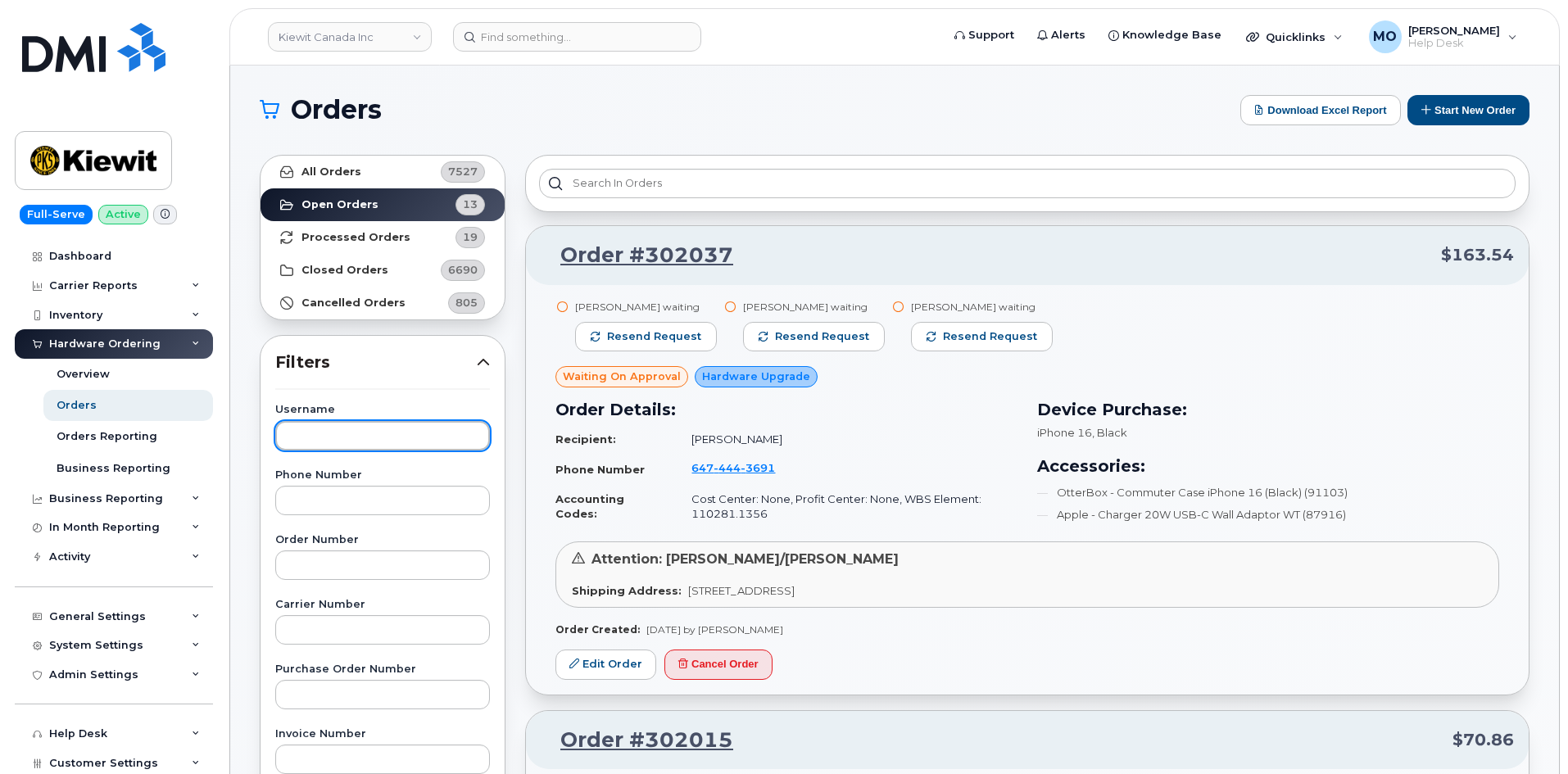
click at [372, 431] on input "text" at bounding box center [383, 436] width 214 height 30
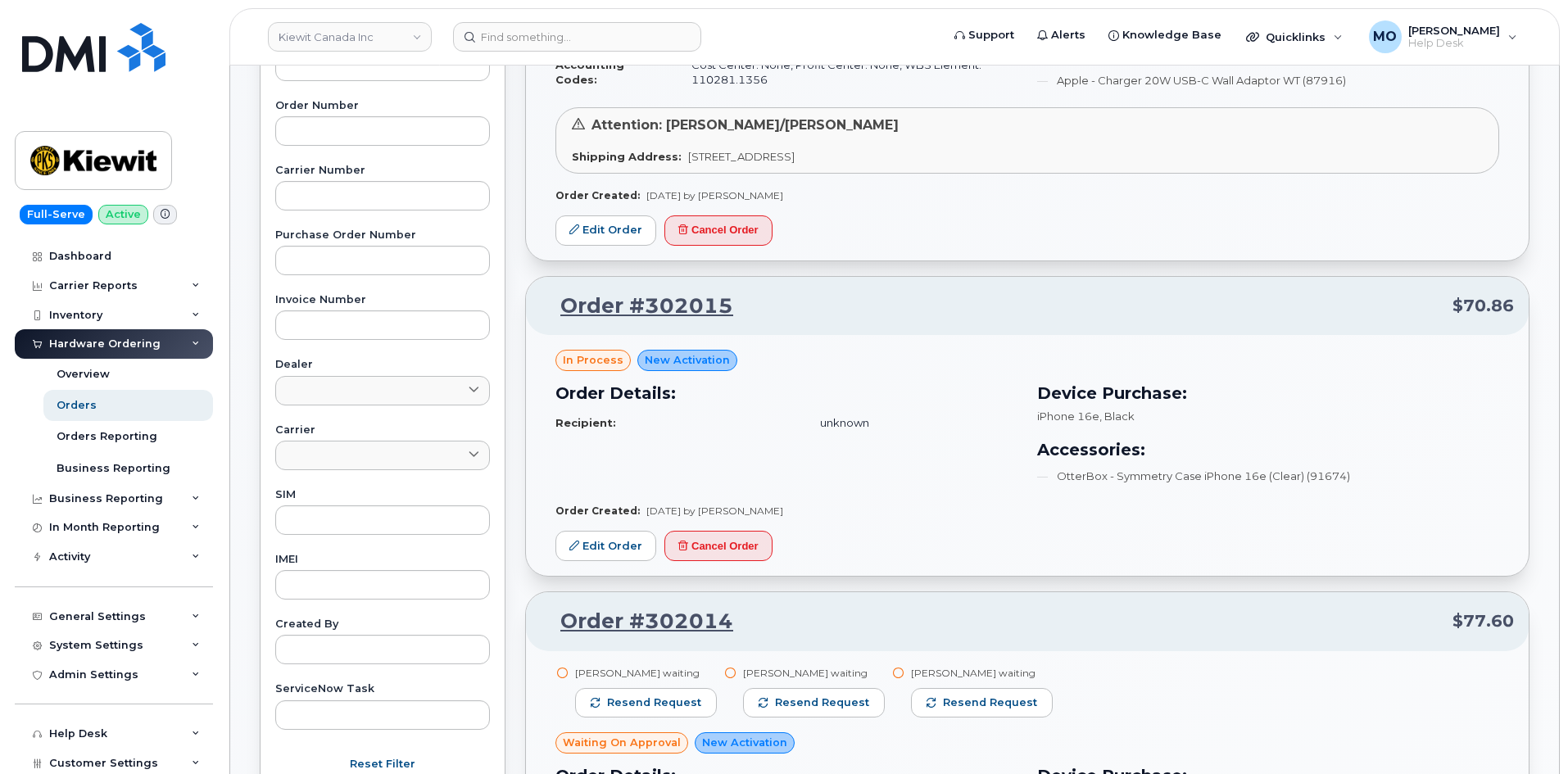
scroll to position [492, 0]
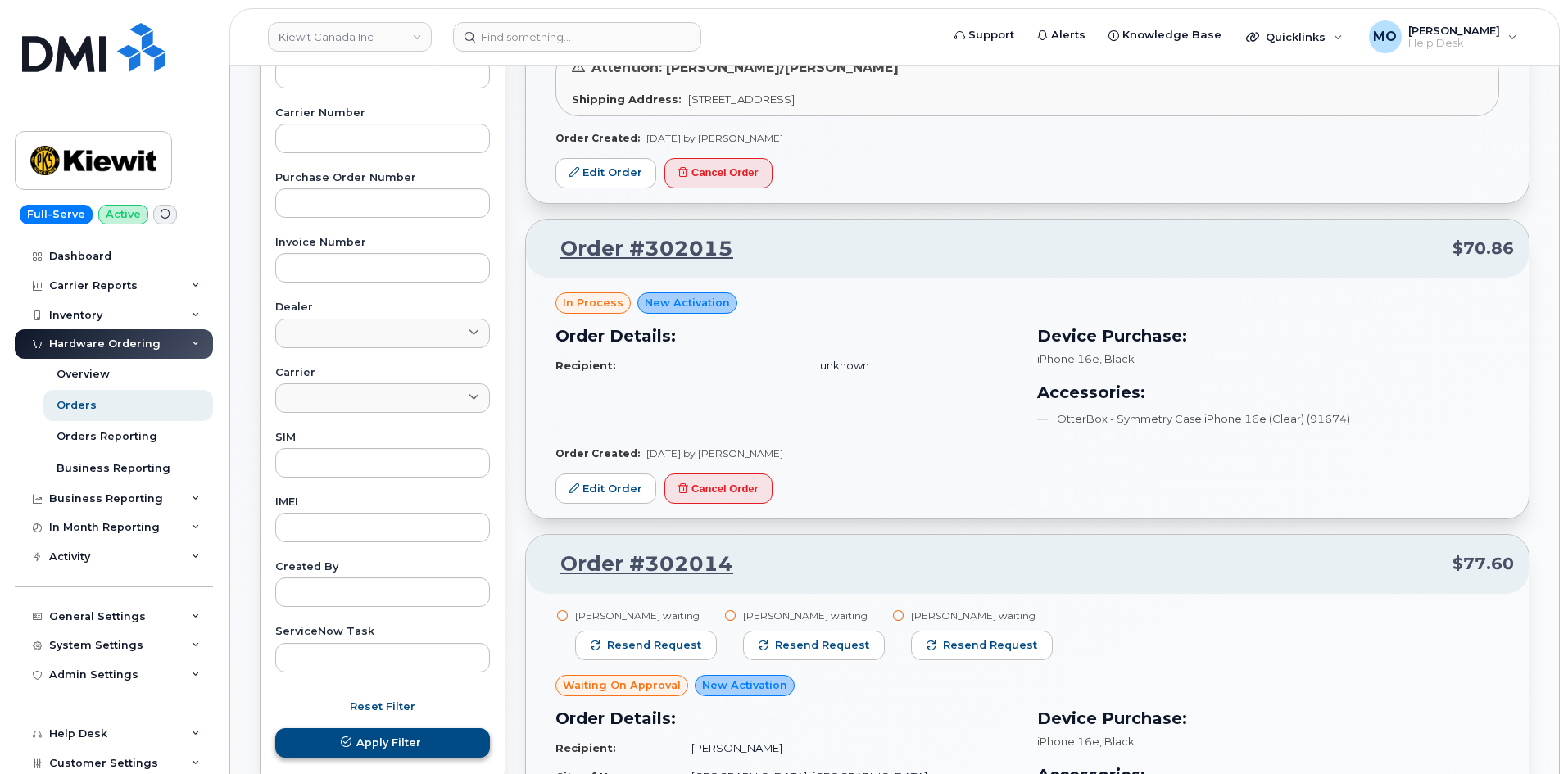
type input "Jason Seney"
click at [370, 742] on span "Apply Filter" at bounding box center [389, 743] width 65 height 16
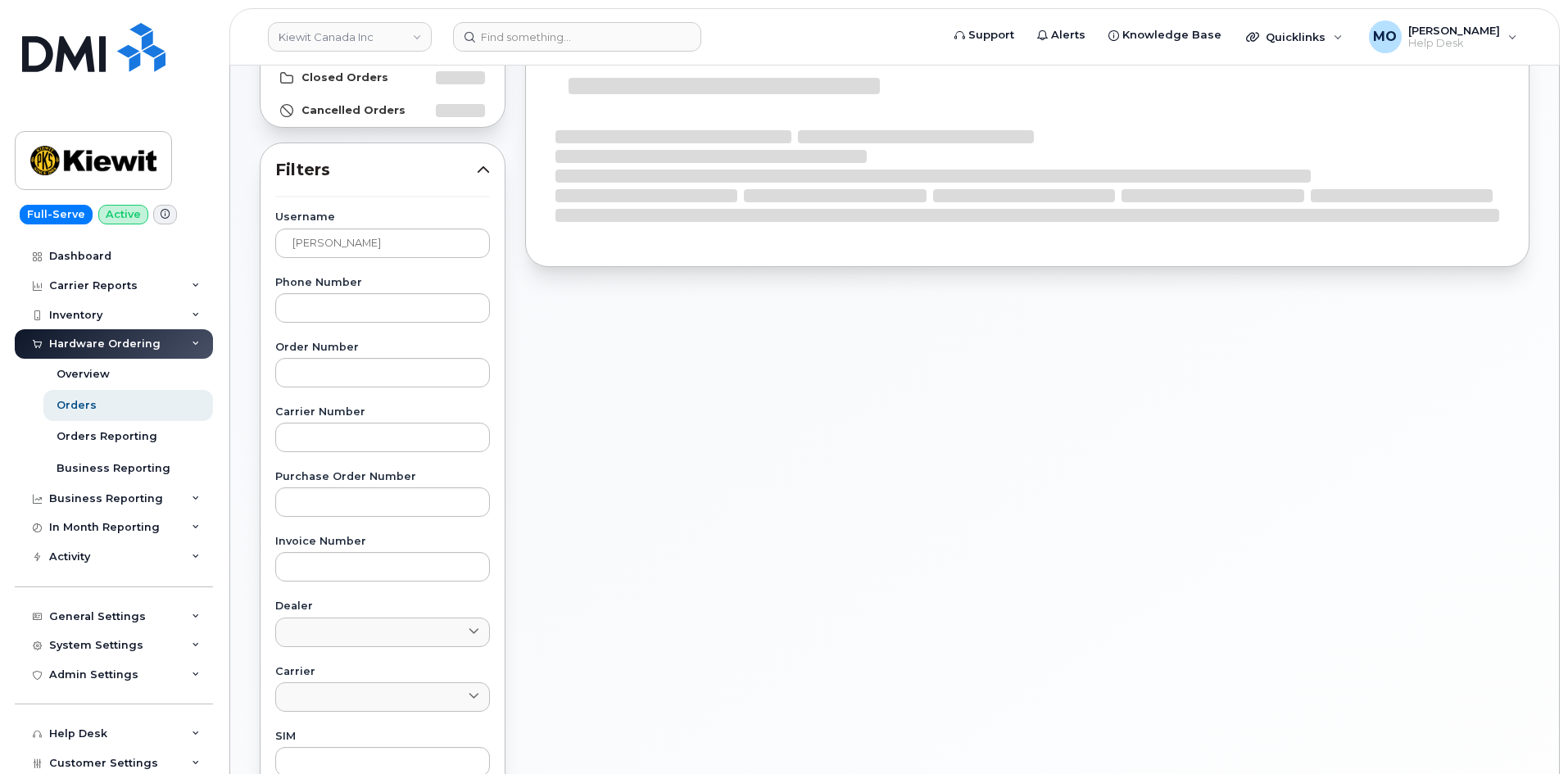
scroll to position [164, 0]
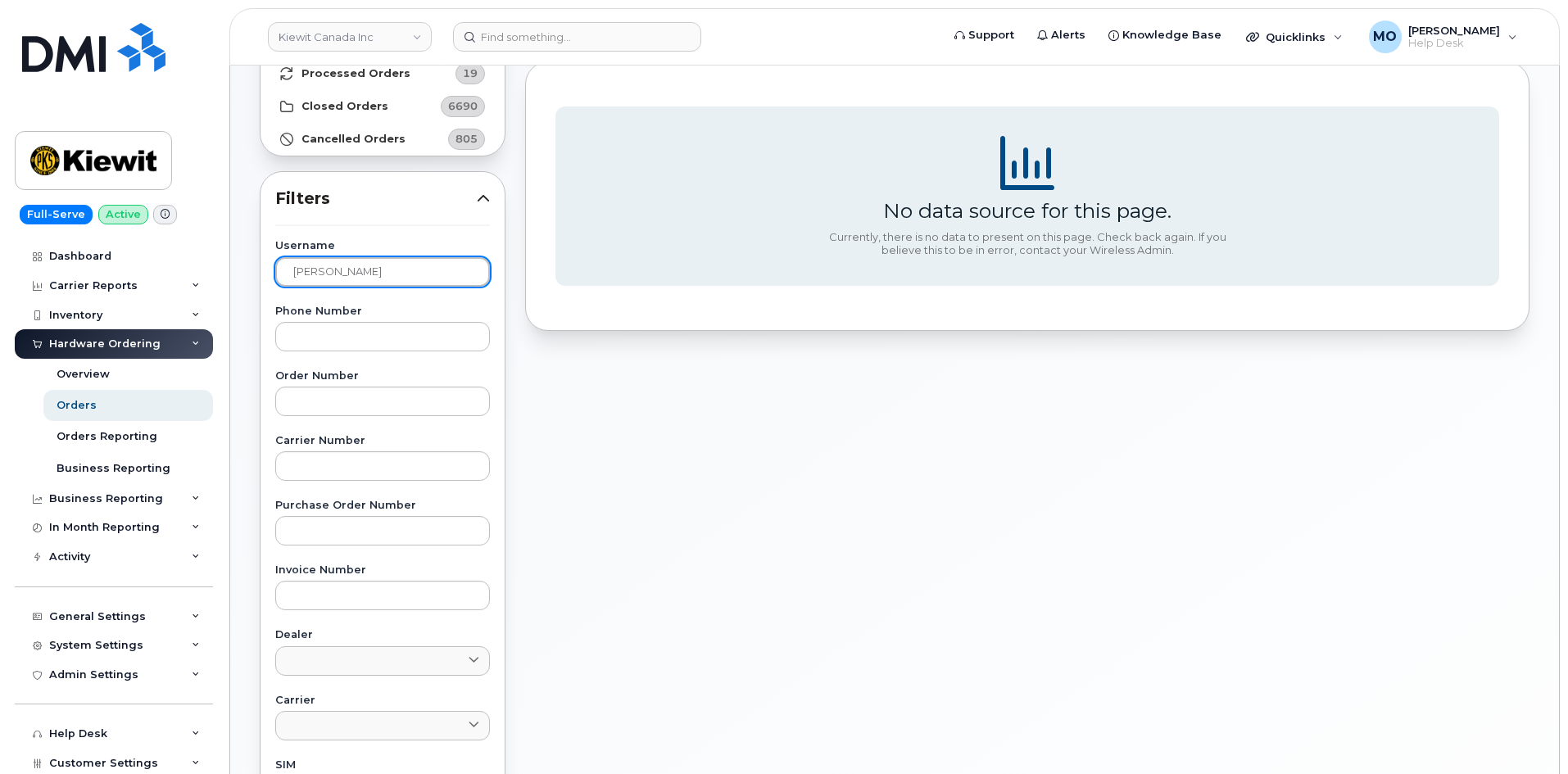
drag, startPoint x: 392, startPoint y: 280, endPoint x: 209, endPoint y: 300, distance: 184.1
click at [230, 300] on div "Kiewit Canada Inc Support Alerts Knowledge Base Quicklinks Suspend / Cancel Dev…" at bounding box center [894, 526] width 1329 height 1250
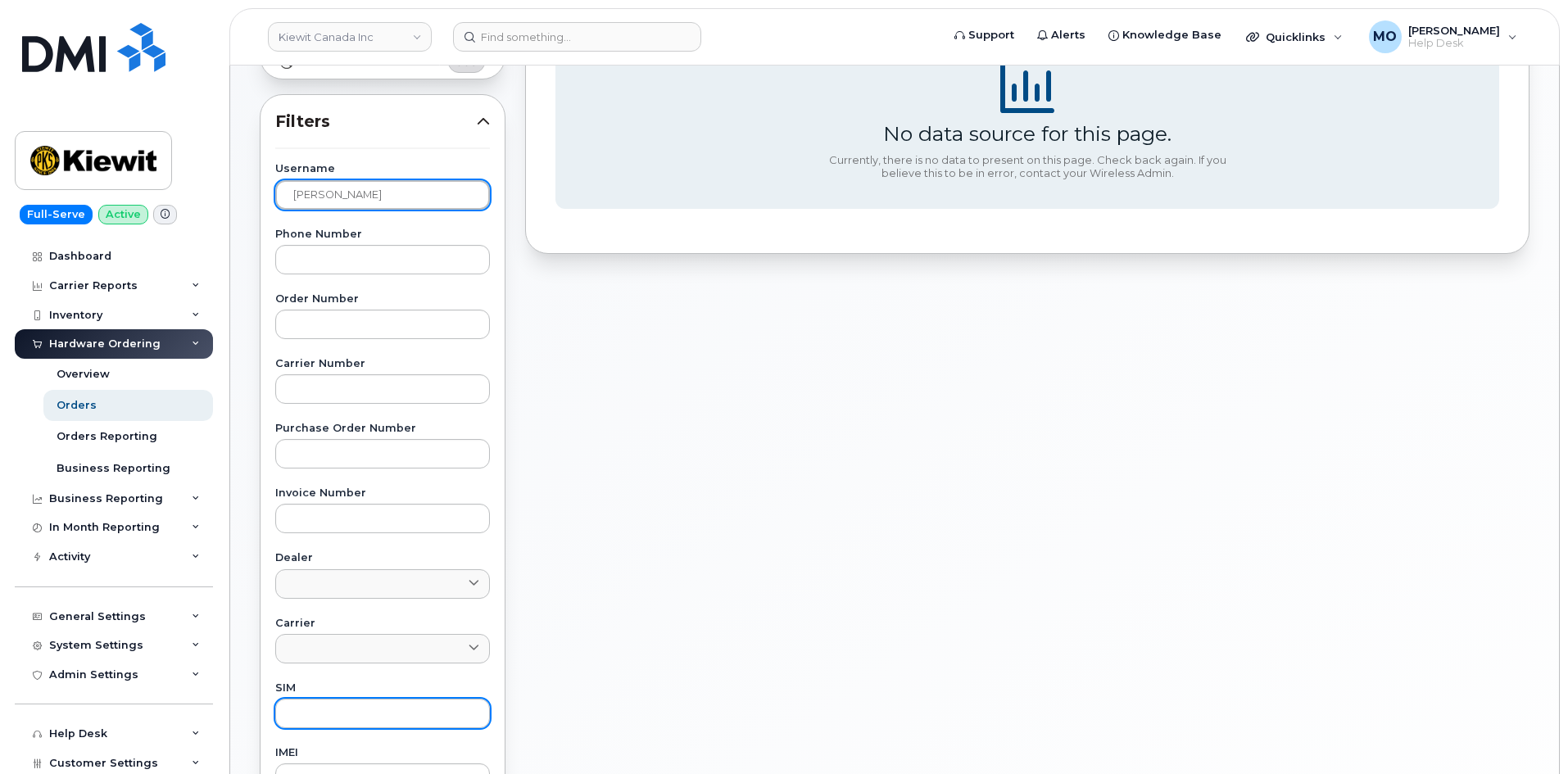
scroll to position [492, 0]
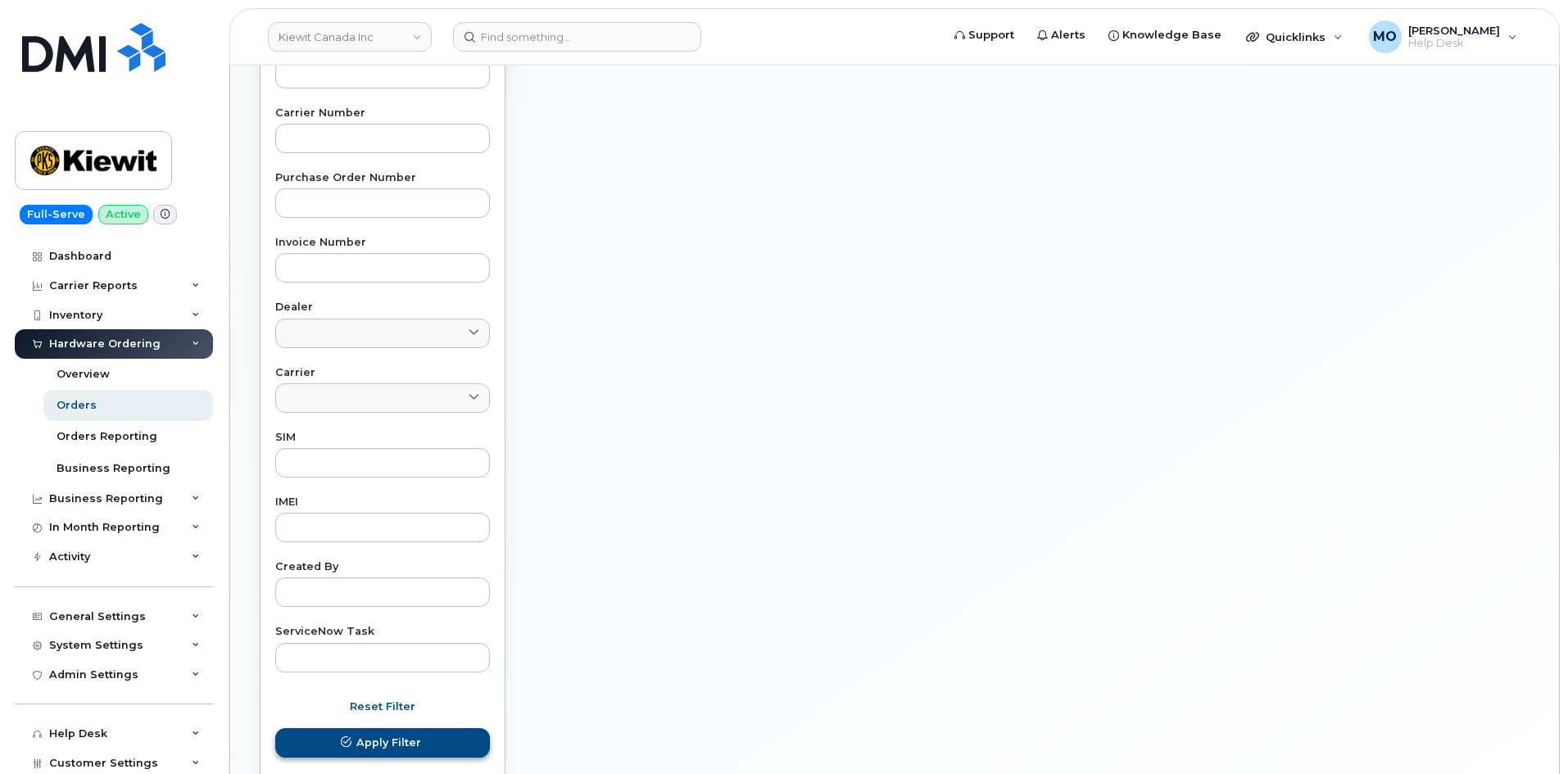
type input "Paxton Longwell"
click at [404, 748] on span "Apply Filter" at bounding box center [389, 743] width 65 height 16
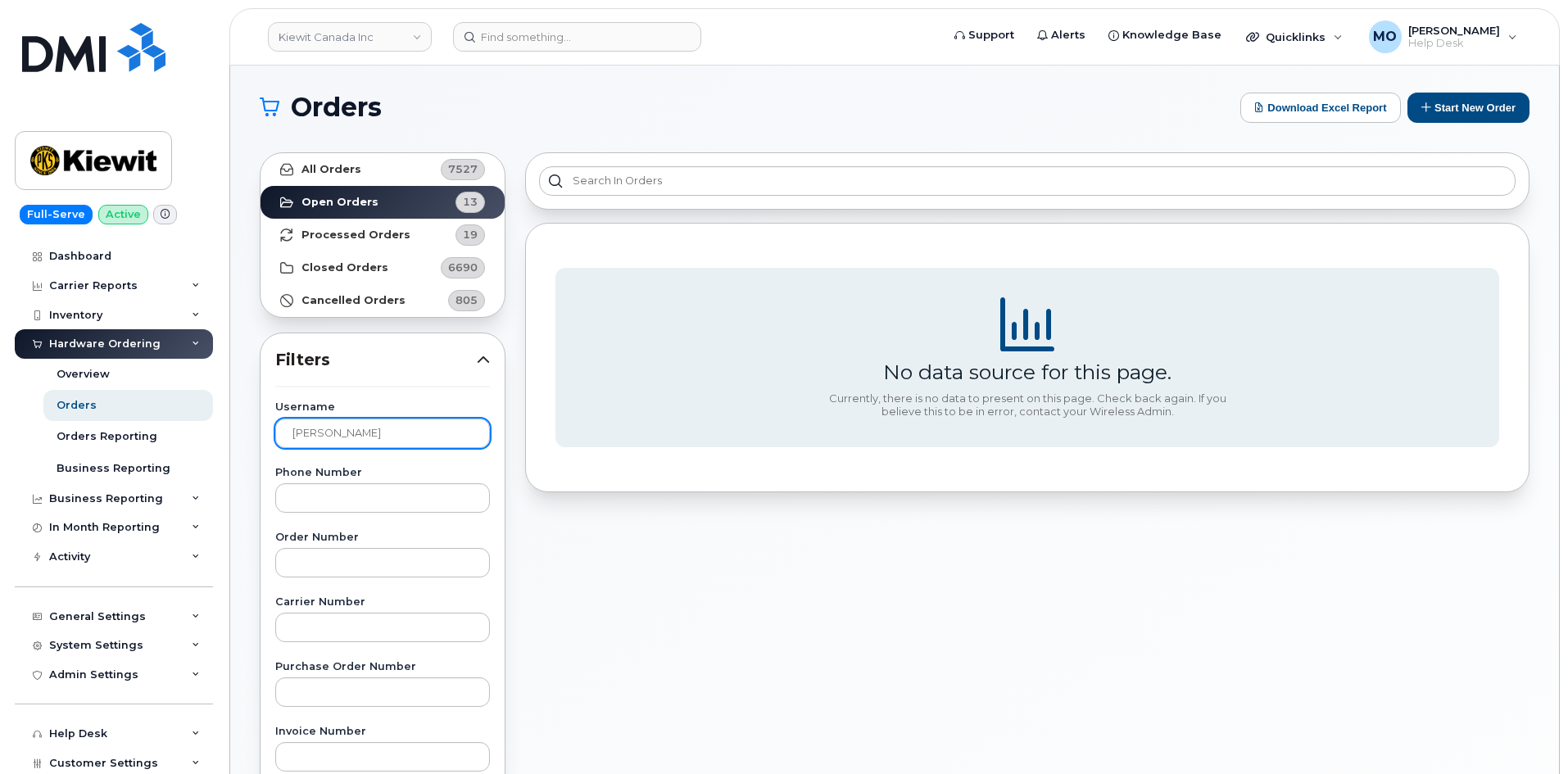
scroll to position [0, 0]
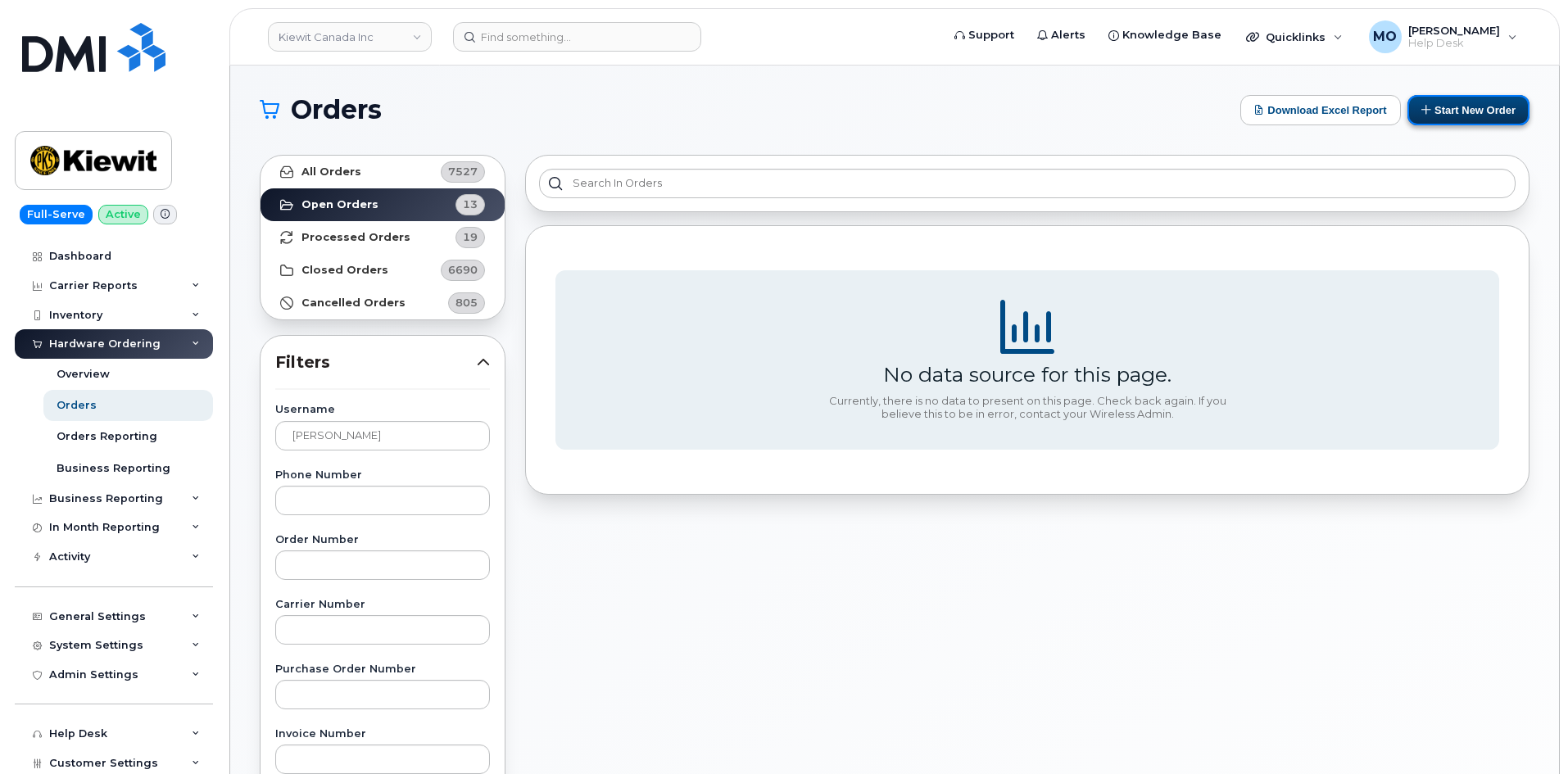
click at [1478, 107] on button "Start New Order" at bounding box center [1469, 110] width 122 height 30
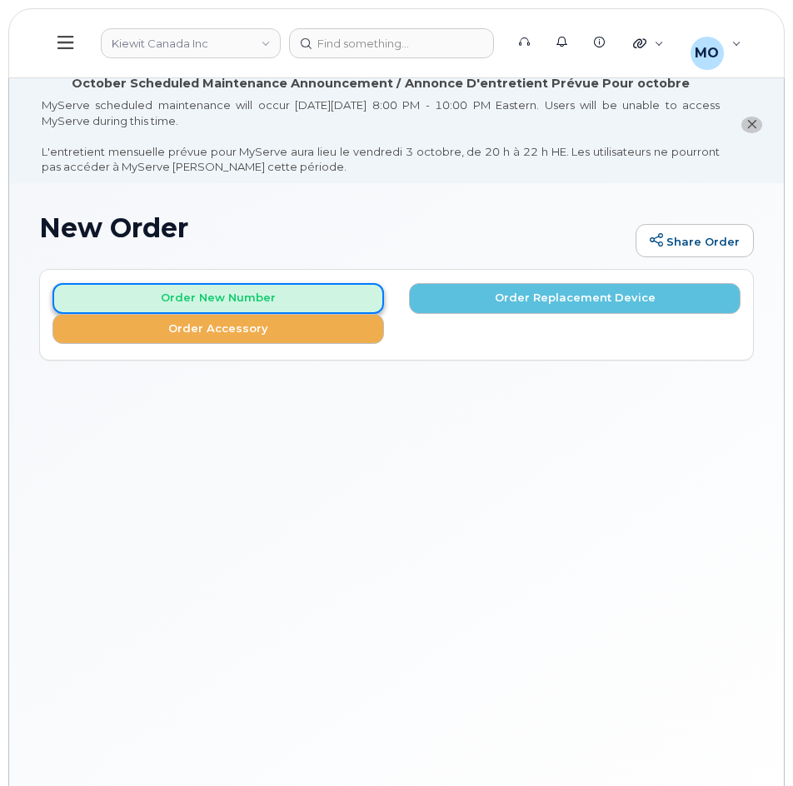
click at [267, 297] on button "Order New Number" at bounding box center [217, 298] width 331 height 31
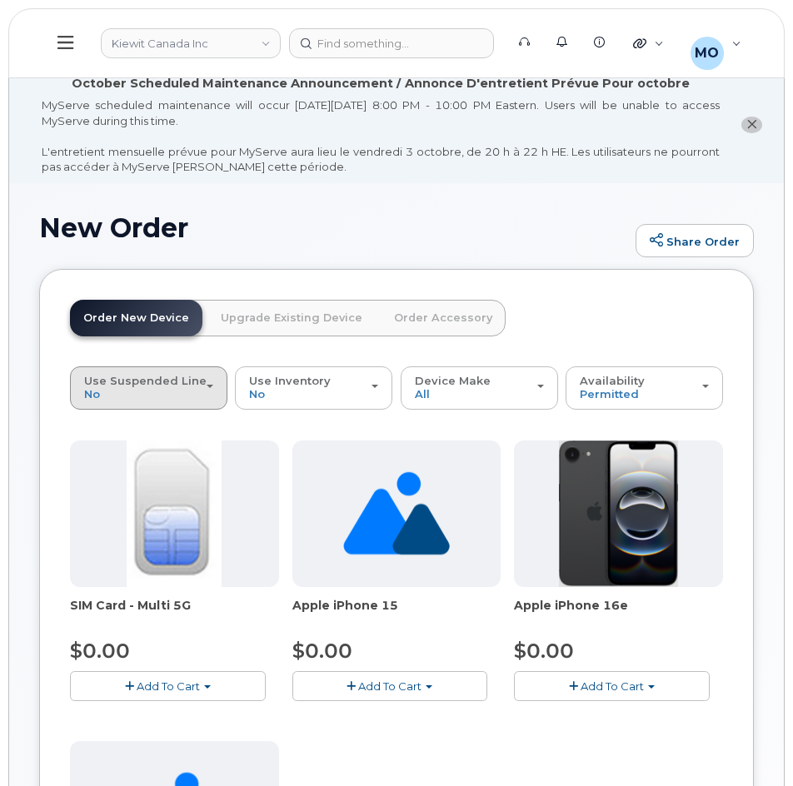
click at [135, 399] on div "Use Suspended Line No" at bounding box center [148, 388] width 129 height 26
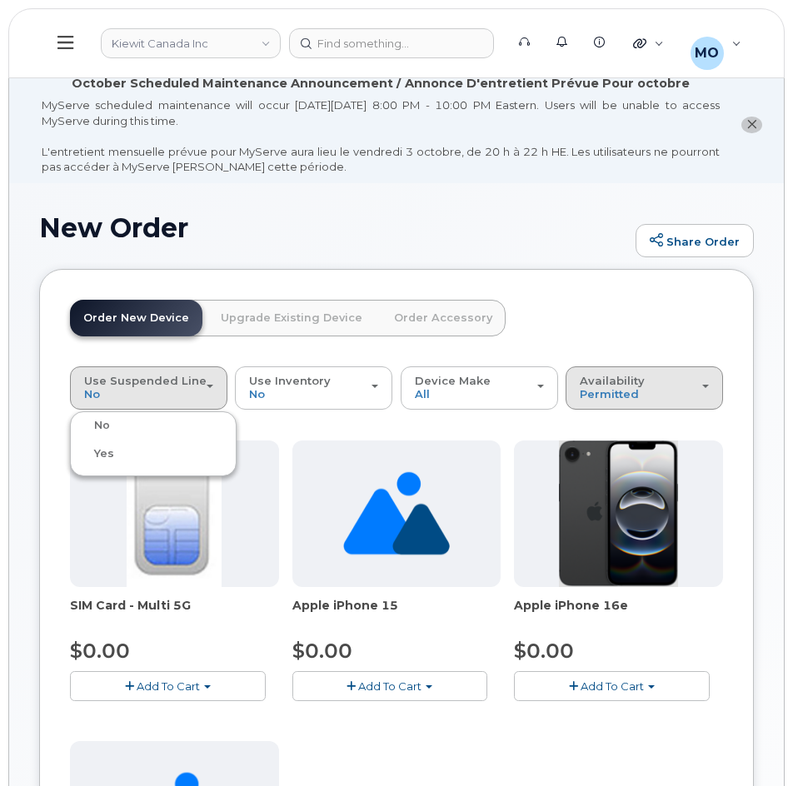
click at [590, 381] on span "Availability" at bounding box center [612, 380] width 65 height 13
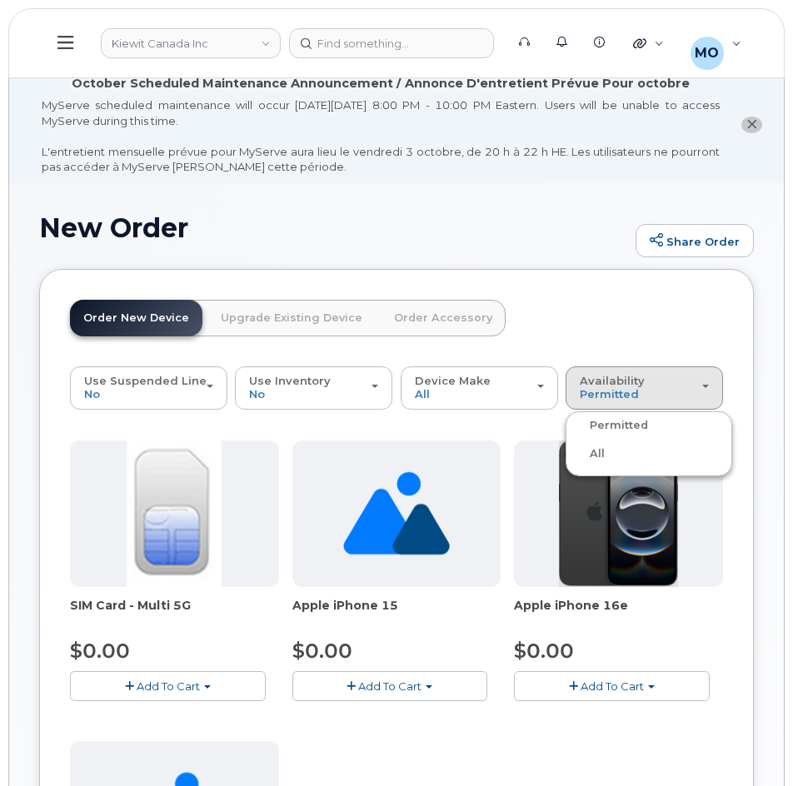
click at [592, 451] on label "All" at bounding box center [587, 454] width 35 height 20
click at [0, 0] on input "All" at bounding box center [0, 0] width 0 height 0
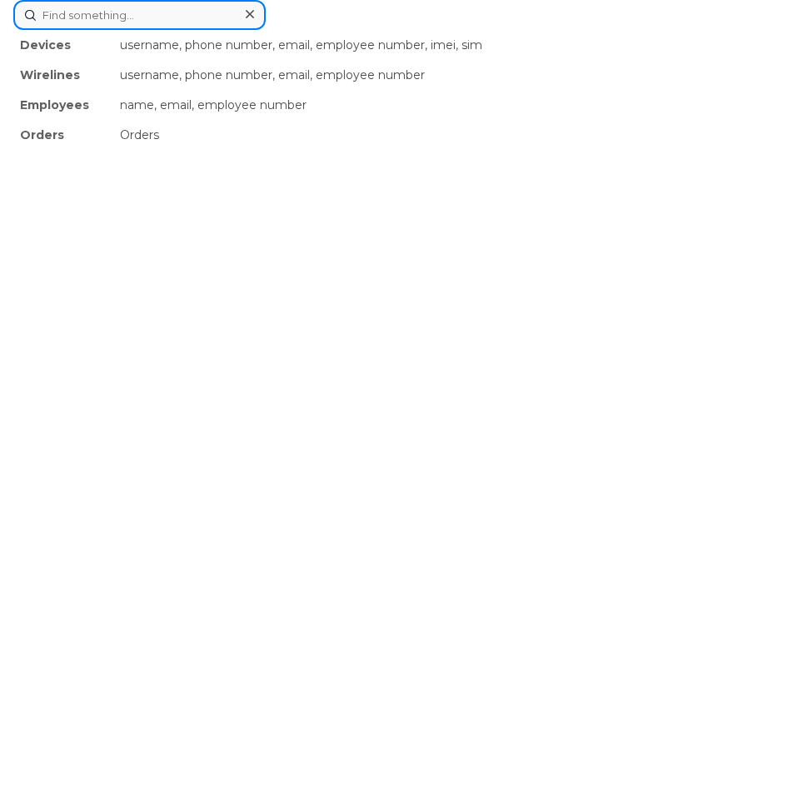
click at [327, 30] on div "Devices username, phone number, email, employee number, imei, sim Wirelines use…" at bounding box center [396, 15] width 766 height 30
click at [251, 13] on icon at bounding box center [250, 14] width 8 height 8
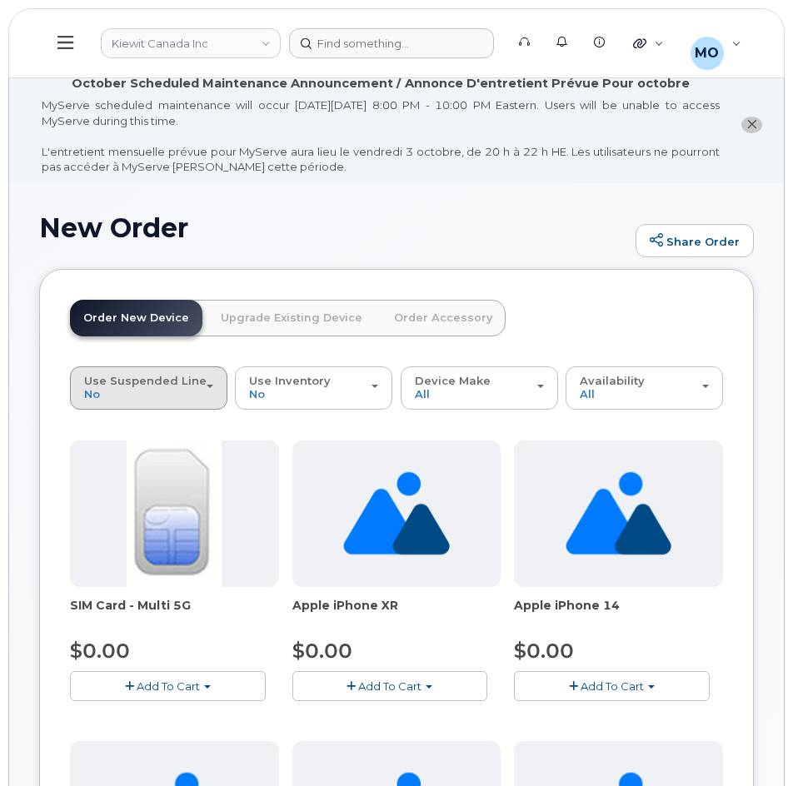
click at [187, 391] on div "Use Suspended Line No" at bounding box center [148, 388] width 129 height 26
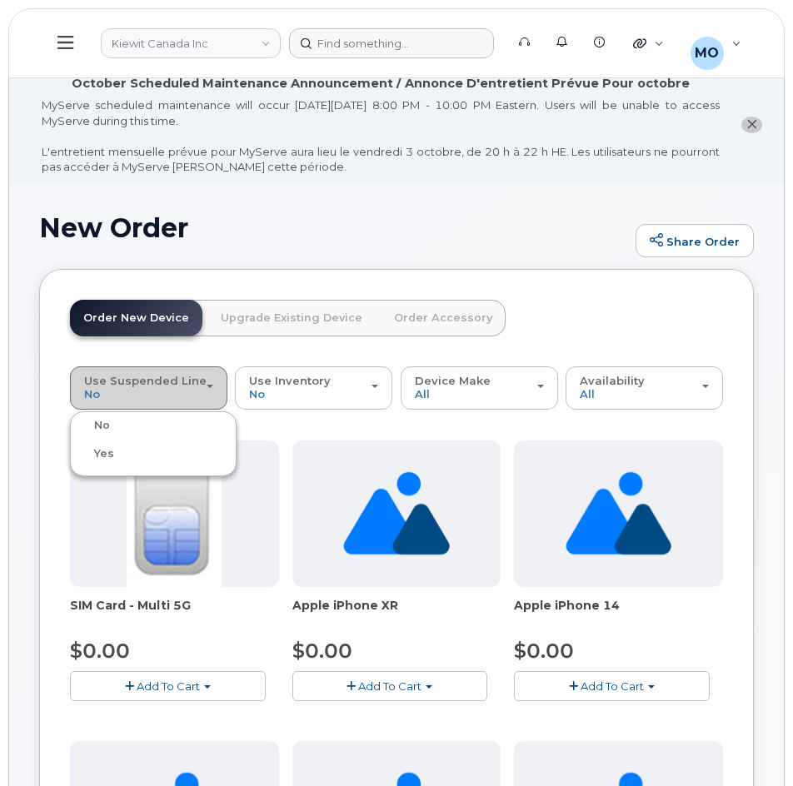
click at [187, 391] on div "Use Suspended Line No" at bounding box center [148, 388] width 129 height 26
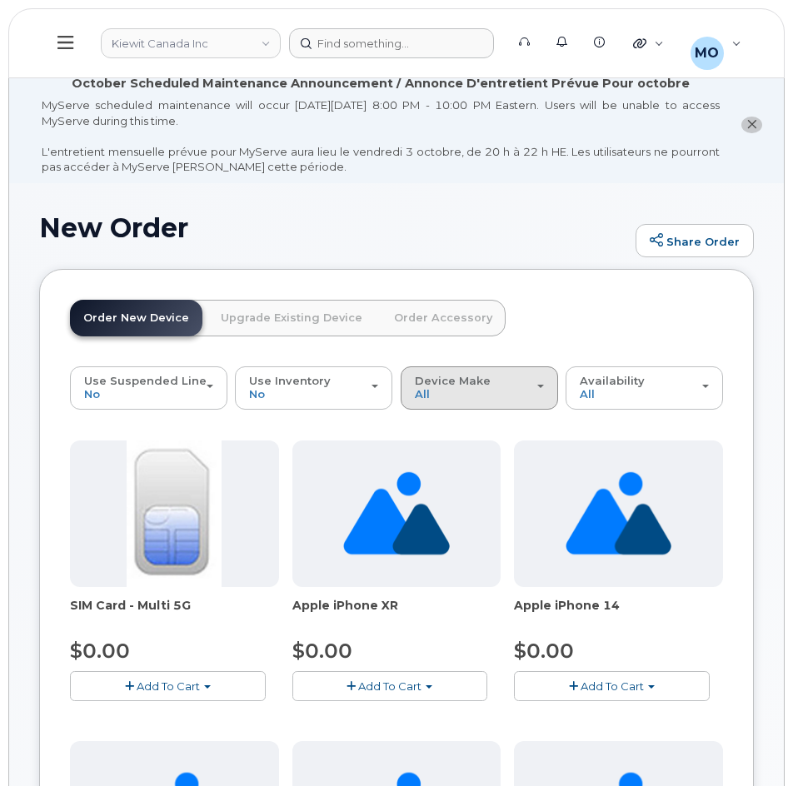
click at [429, 373] on button "Device Make All Aircard Android Cell Phone HUB iPhone Tablet" at bounding box center [479, 387] width 157 height 43
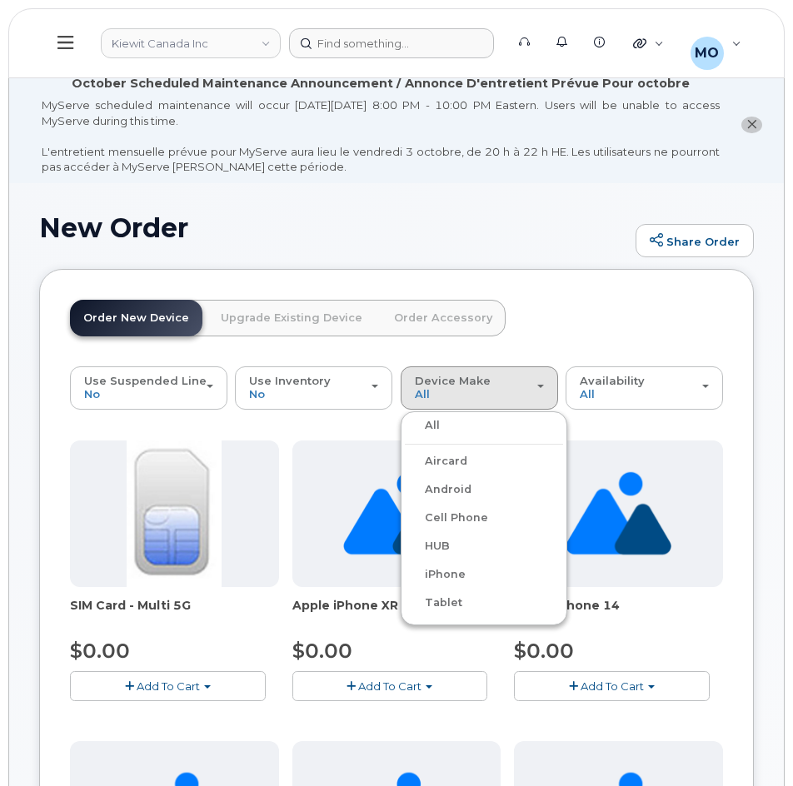
click at [460, 568] on label "iPhone" at bounding box center [435, 575] width 61 height 20
click at [0, 0] on input "iPhone" at bounding box center [0, 0] width 0 height 0
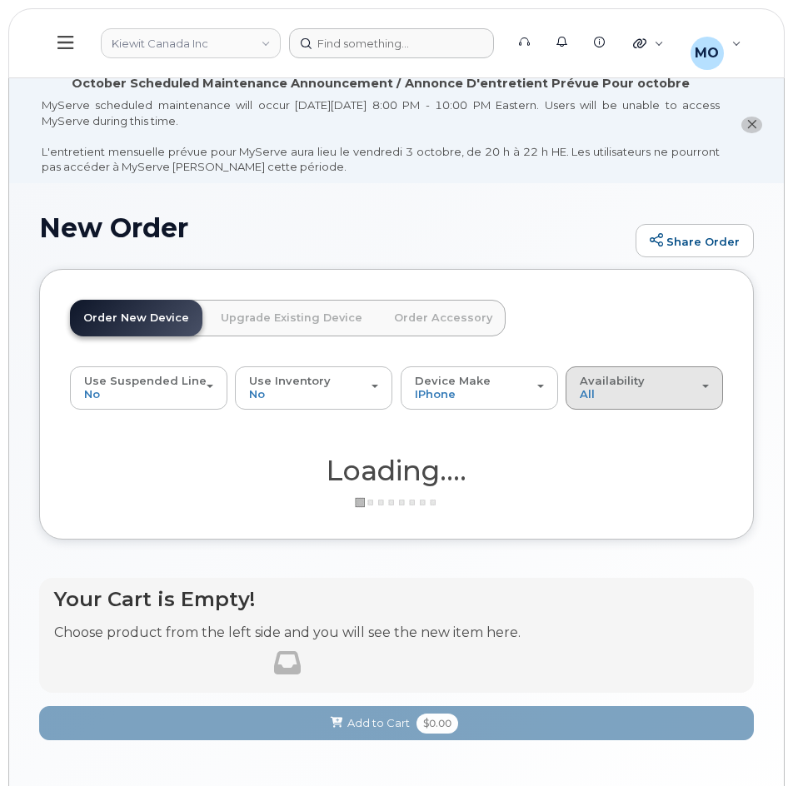
click at [615, 386] on span "Availability" at bounding box center [612, 380] width 65 height 13
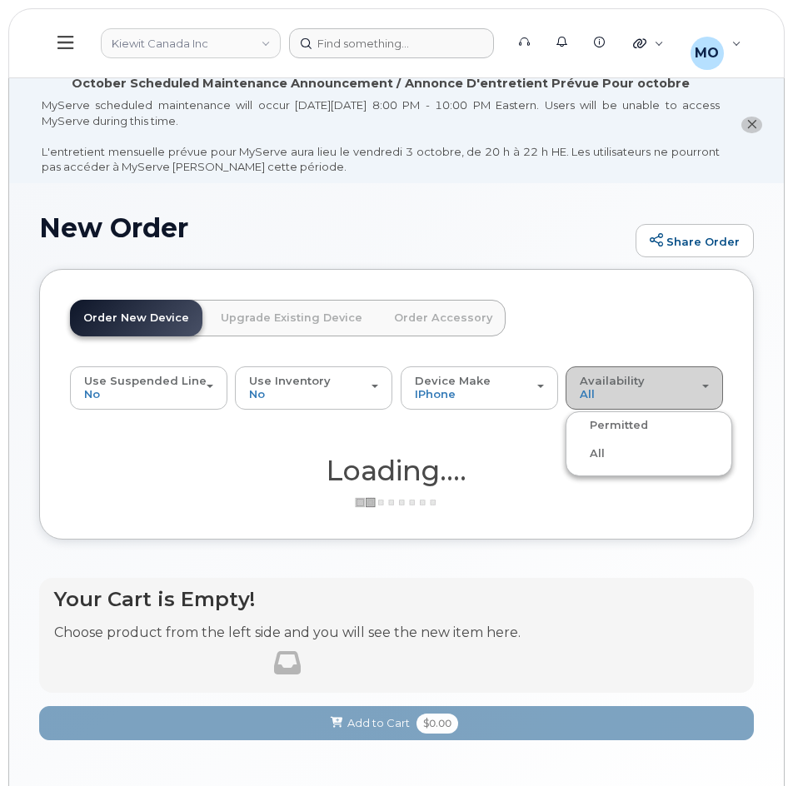
click at [610, 397] on div "Availability Permitted All" at bounding box center [644, 388] width 129 height 26
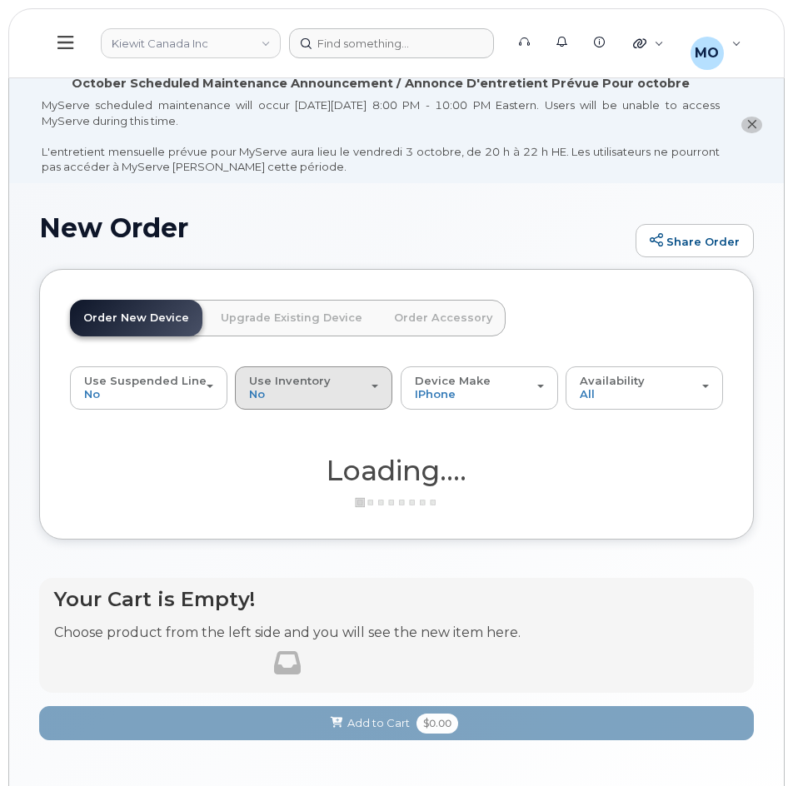
click at [349, 391] on div "Use Inventory No" at bounding box center [313, 388] width 129 height 26
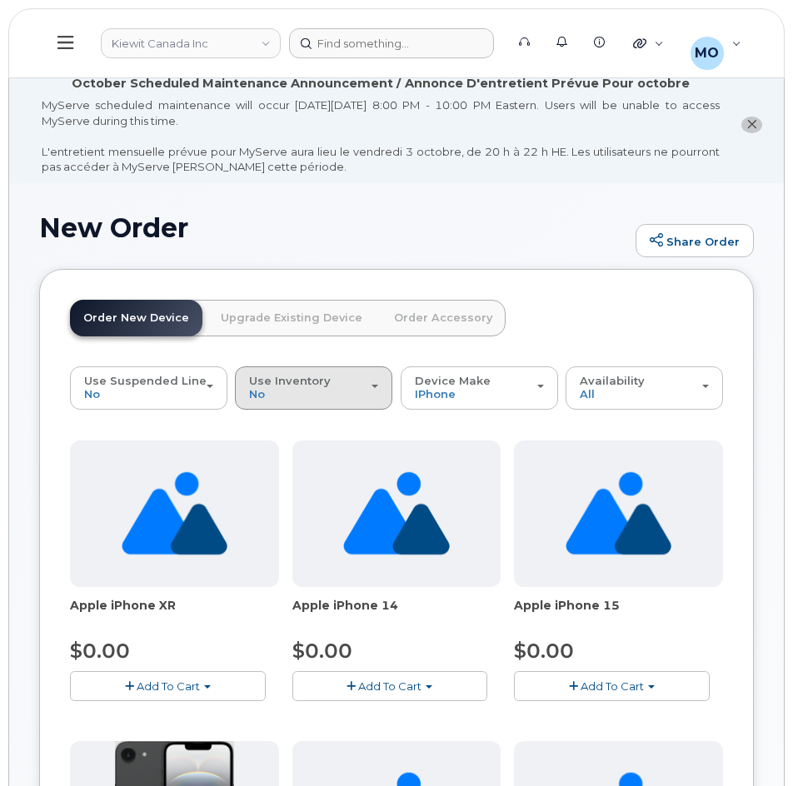
click at [283, 391] on div "Use Inventory No" at bounding box center [313, 388] width 129 height 26
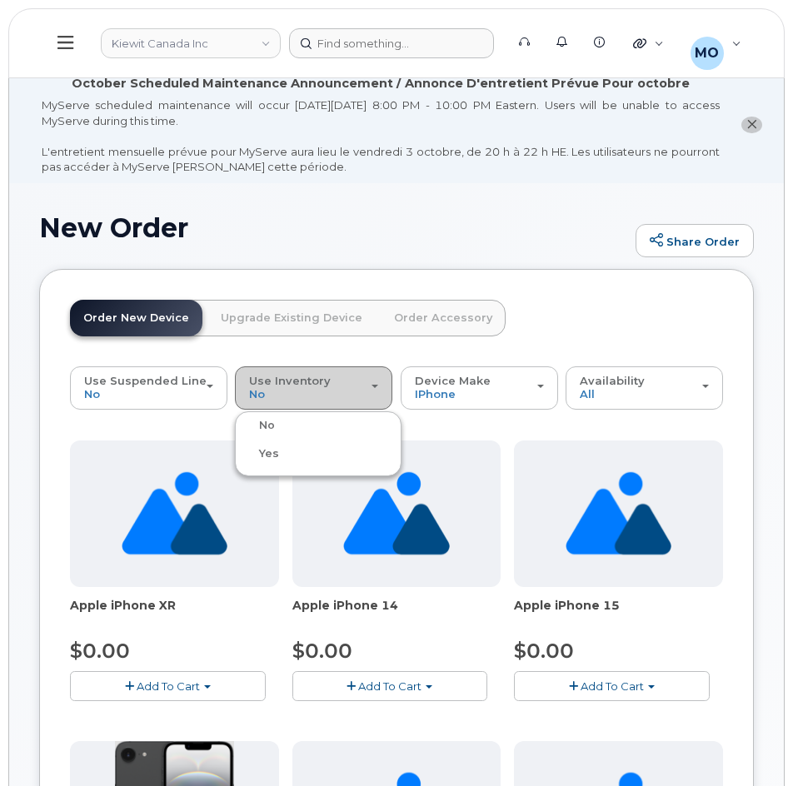
click at [290, 396] on div "Use Inventory No" at bounding box center [313, 388] width 129 height 26
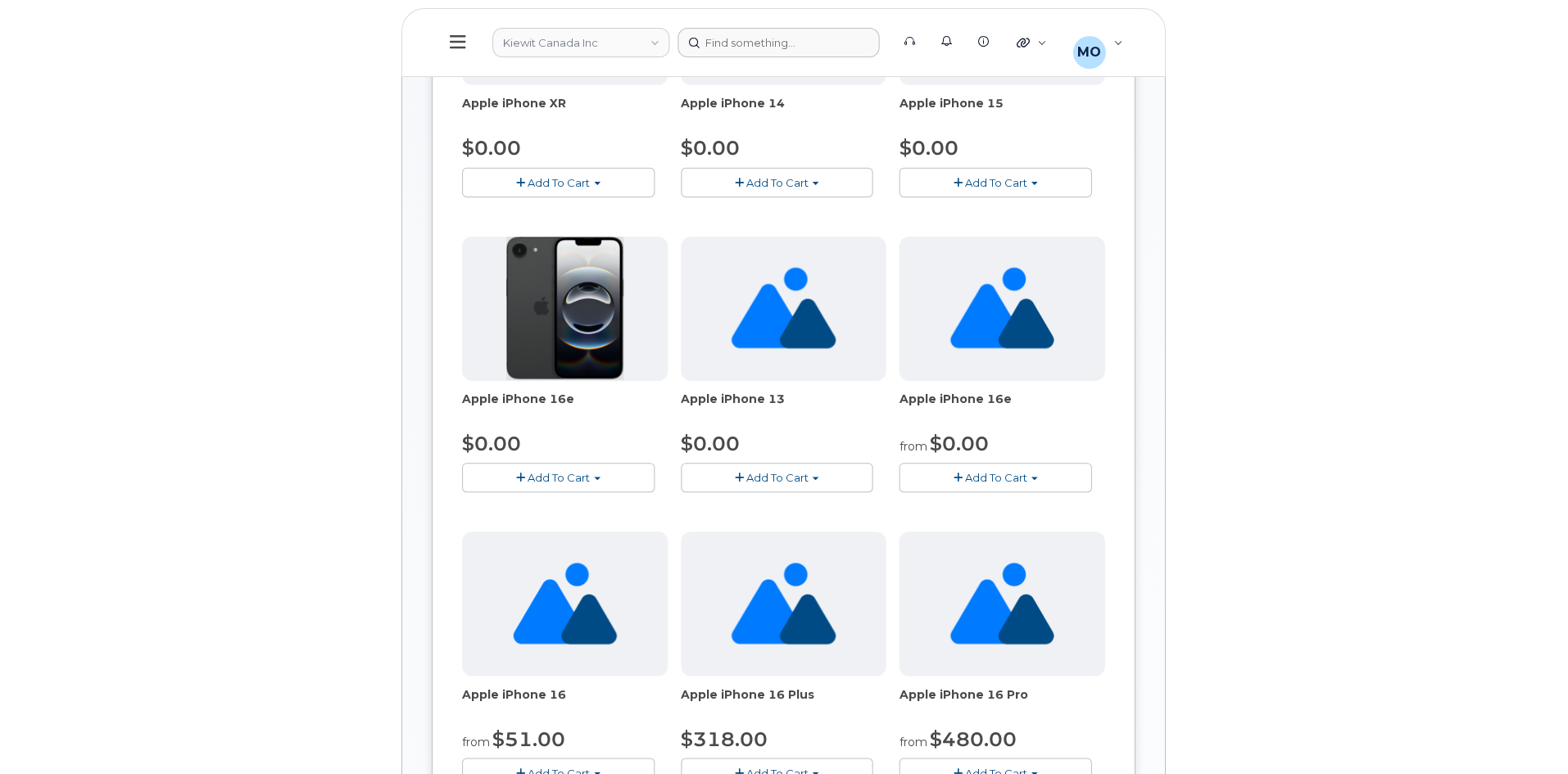
scroll to position [327, 0]
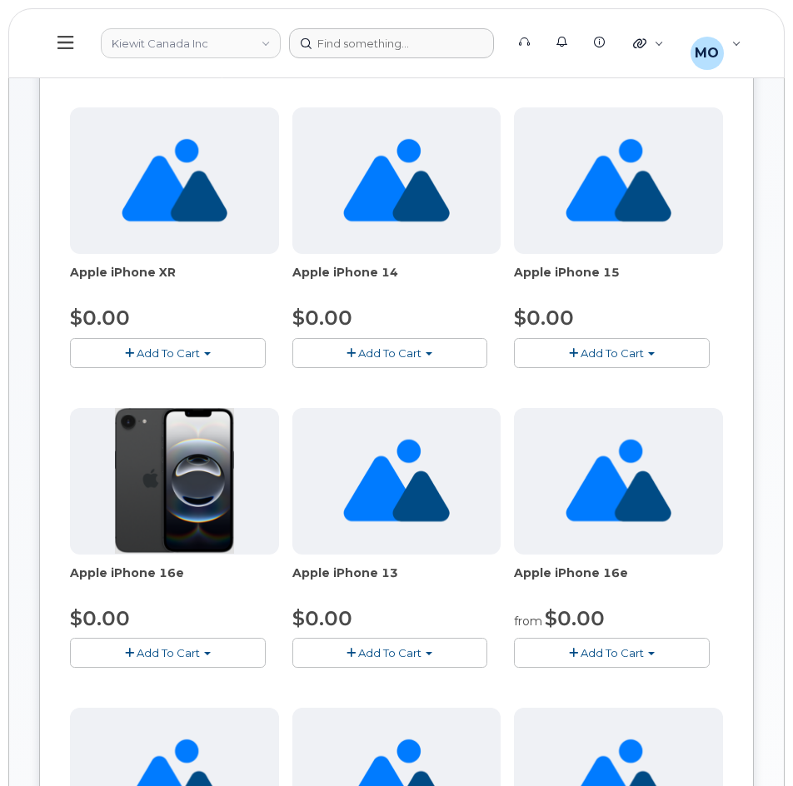
click at [177, 650] on span "Add To Cart" at bounding box center [168, 652] width 63 height 13
click at [191, 664] on button "Add To Cart" at bounding box center [168, 652] width 196 height 29
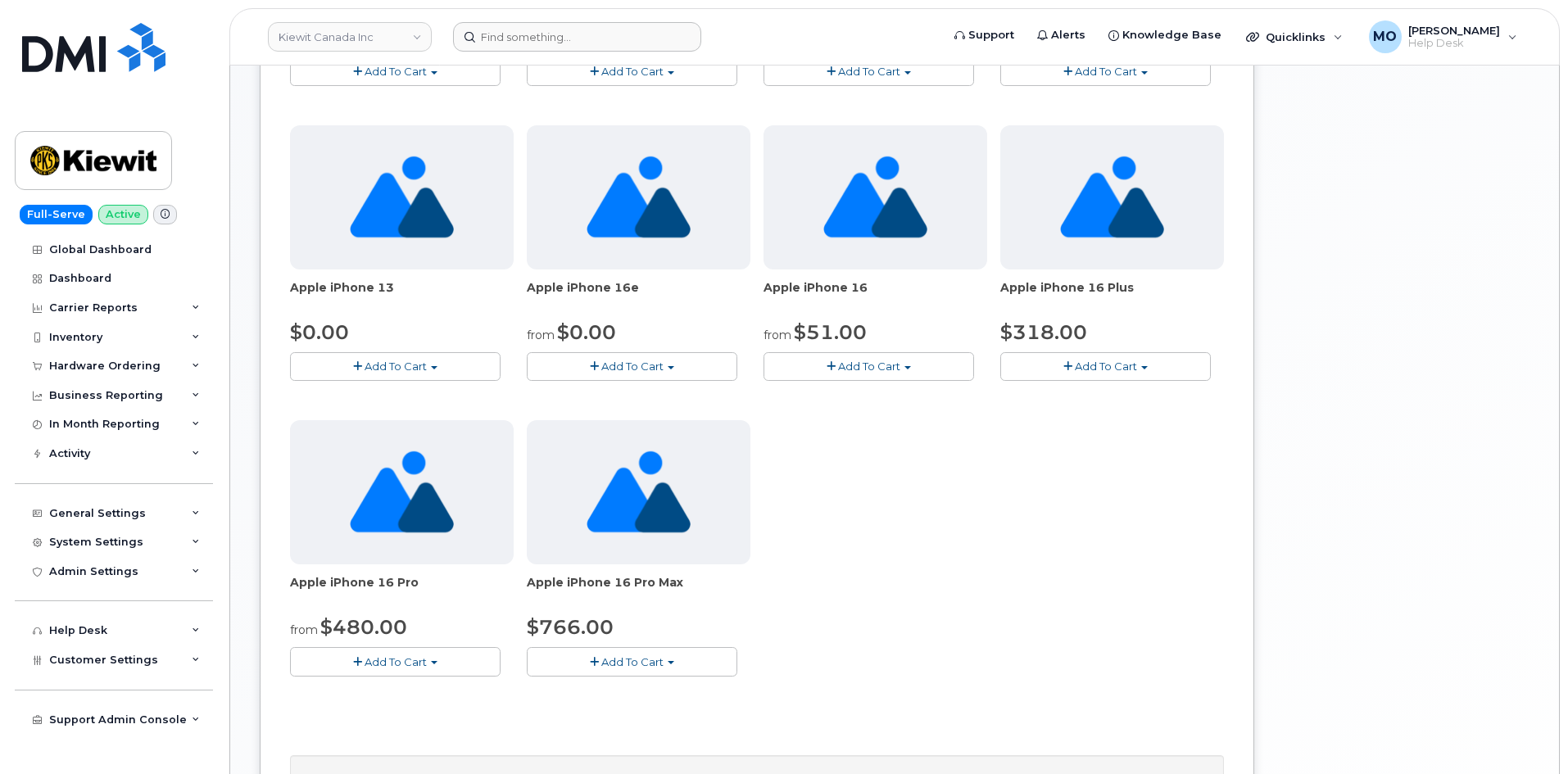
scroll to position [564, 0]
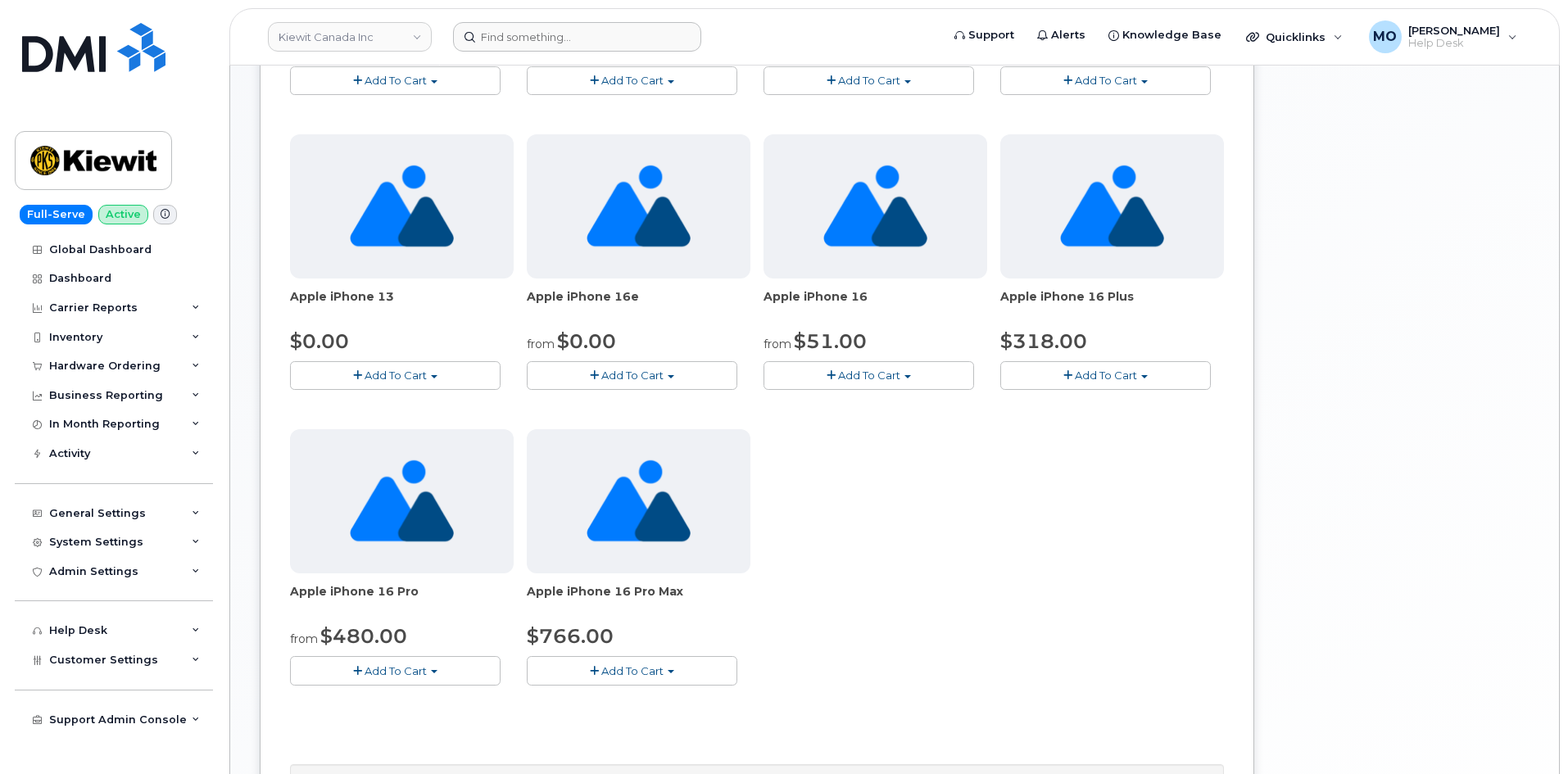
click at [620, 373] on span "Add To Cart" at bounding box center [632, 375] width 62 height 13
click at [592, 444] on span "Model Black 256 GB is available" at bounding box center [643, 441] width 170 height 13
click at [607, 381] on span "Add To Cart" at bounding box center [632, 375] width 62 height 13
click at [595, 359] on div "Apple iPhone 16e from $0.00 Add To Cart Model Black 128 GB ships when available…" at bounding box center [637, 263] width 223 height 256
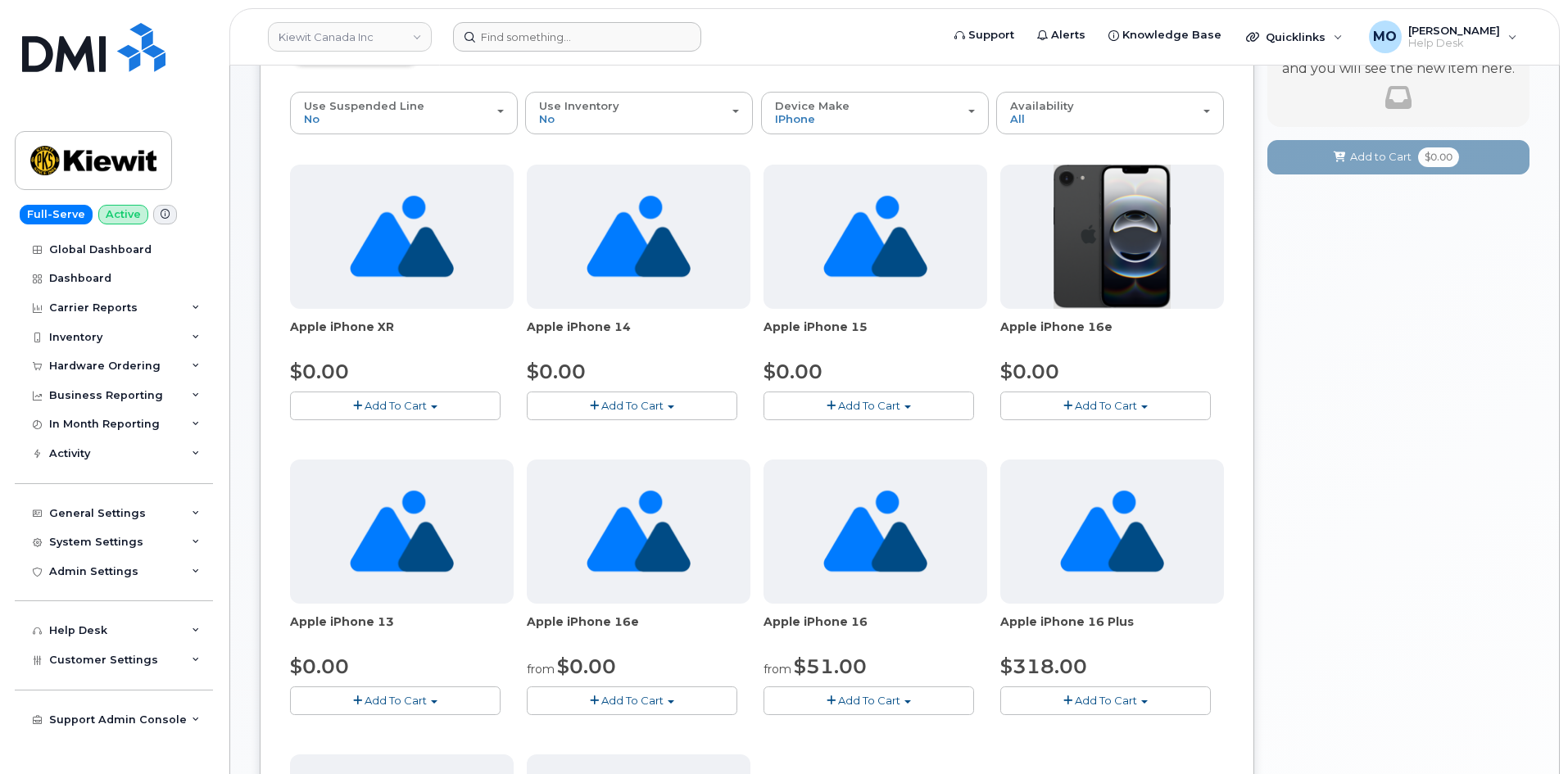
scroll to position [72, 0]
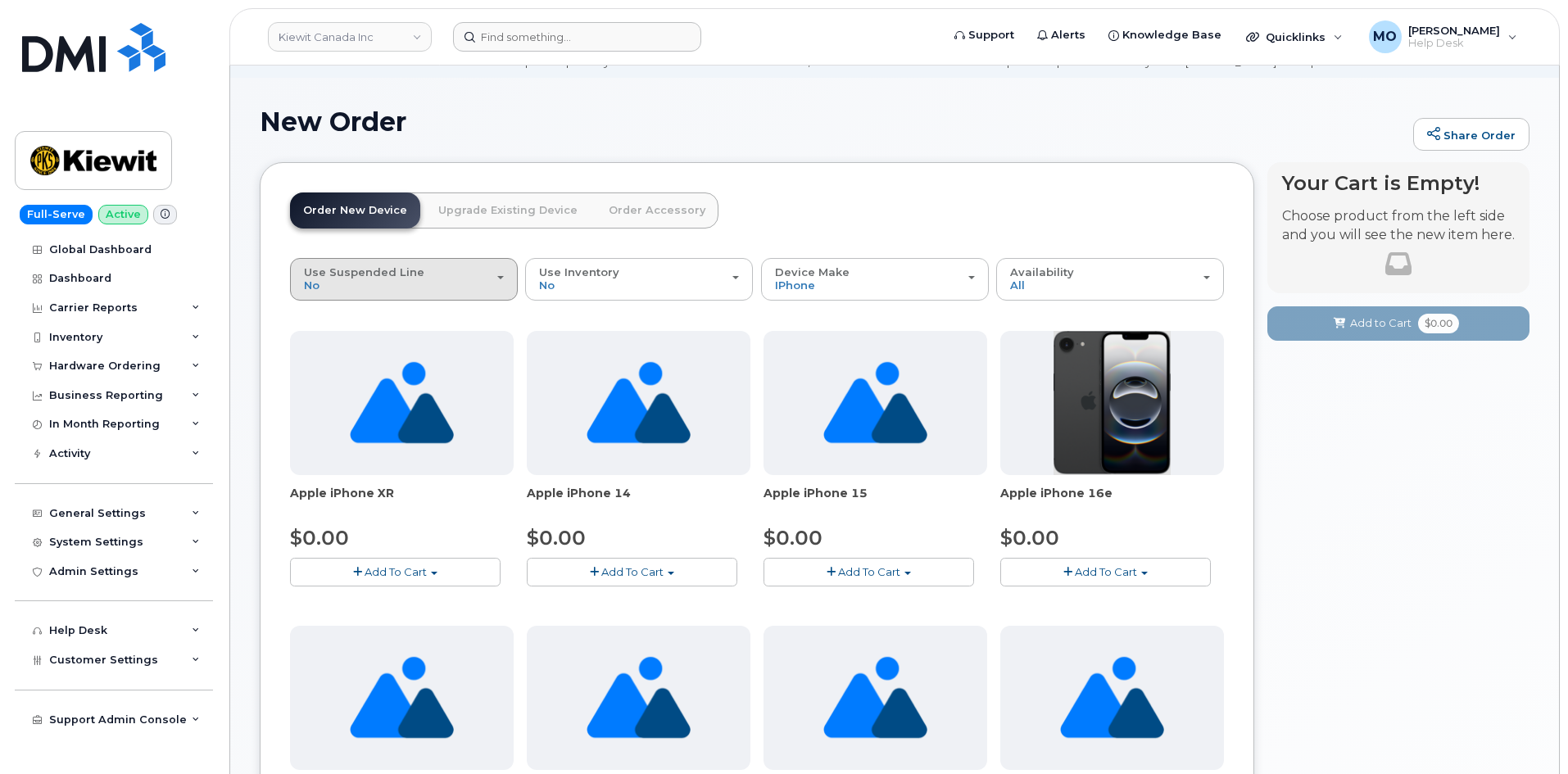
click at [484, 289] on div "Use Suspended Line No" at bounding box center [403, 279] width 200 height 26
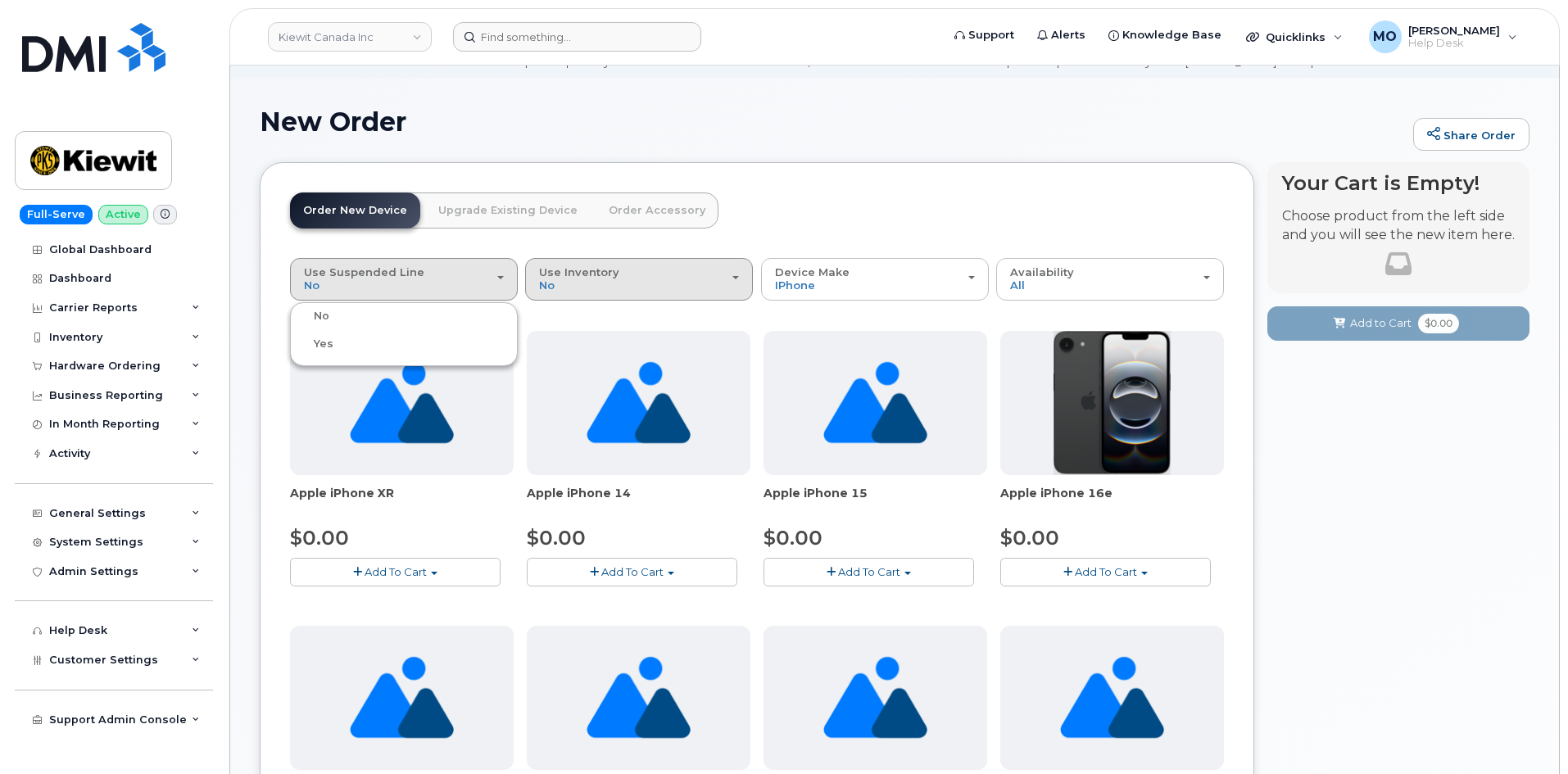
click at [638, 293] on button "Use Inventory No" at bounding box center [639, 278] width 228 height 42
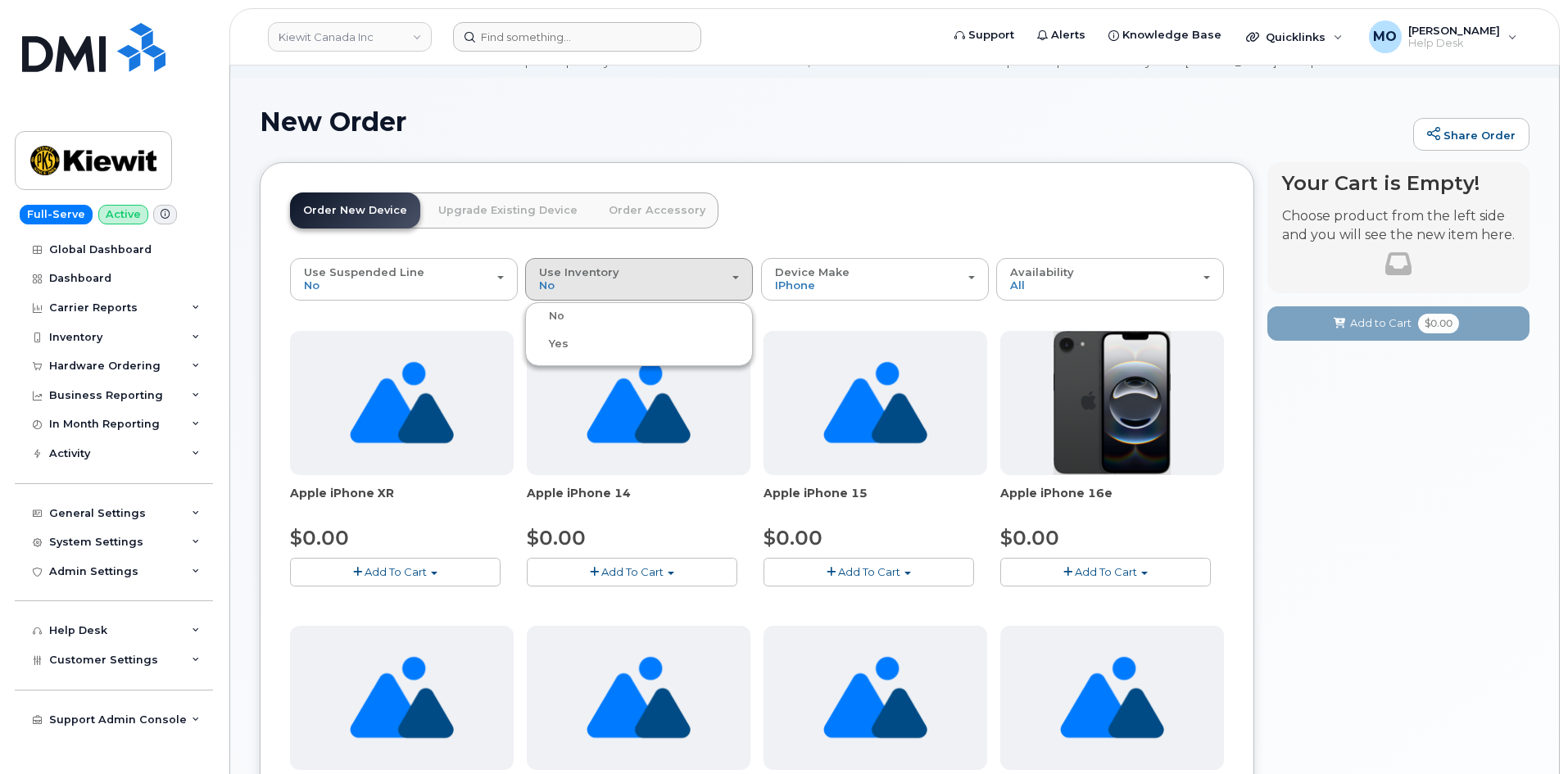
click at [651, 152] on div "New Order Share Order" at bounding box center [894, 135] width 1270 height 55
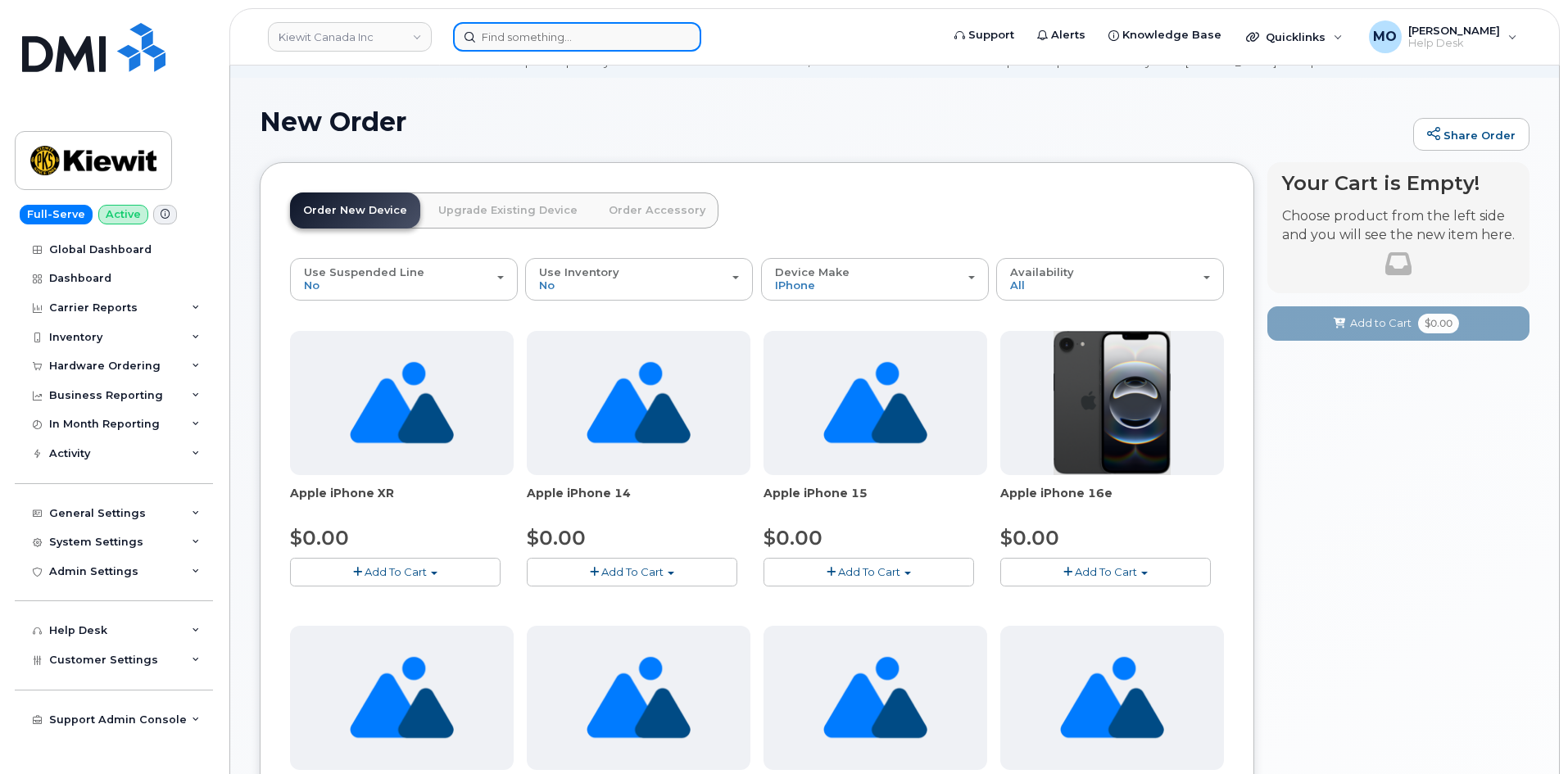
click at [570, 41] on input at bounding box center [577, 36] width 248 height 30
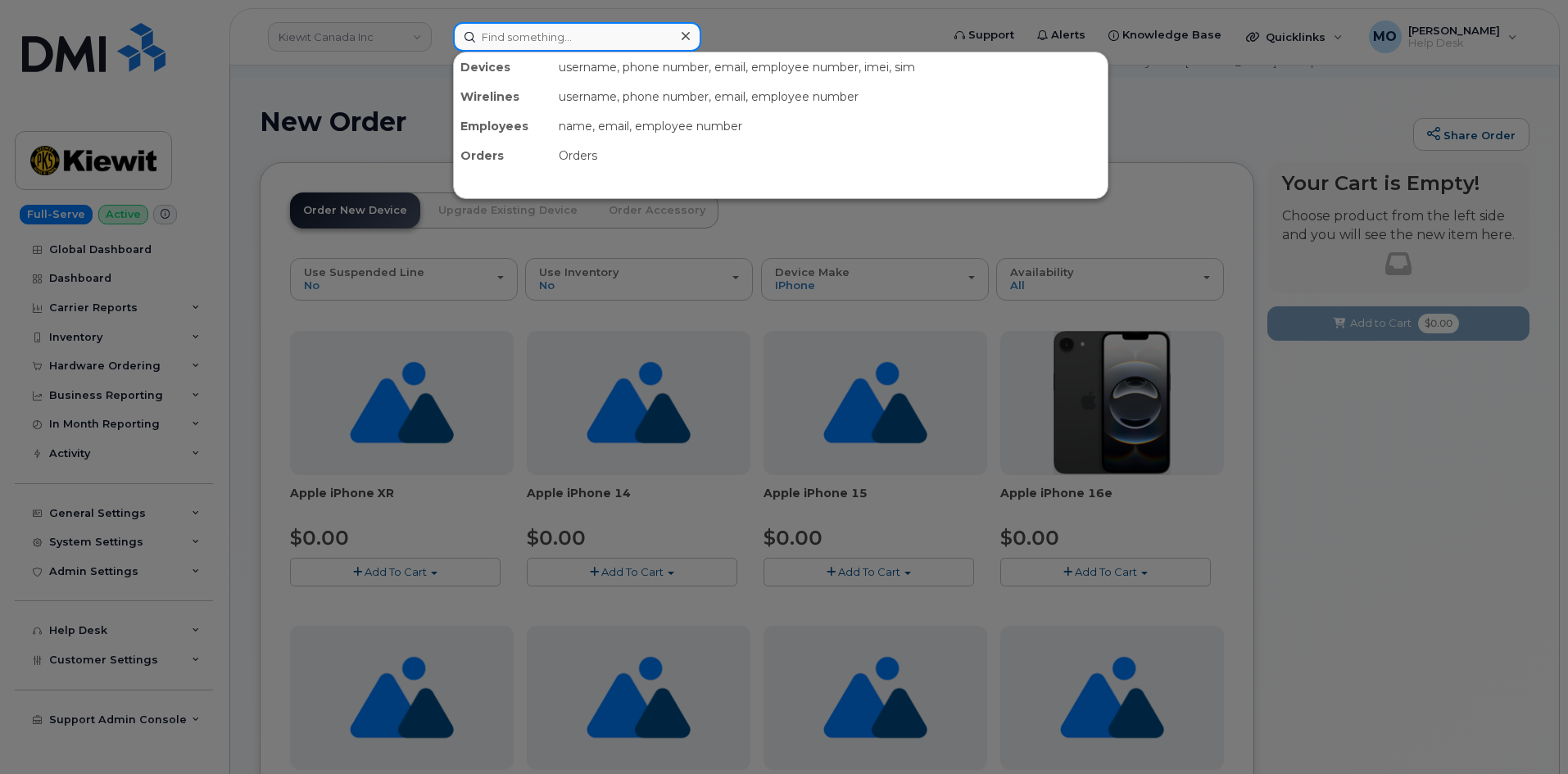
paste input "4024828231"
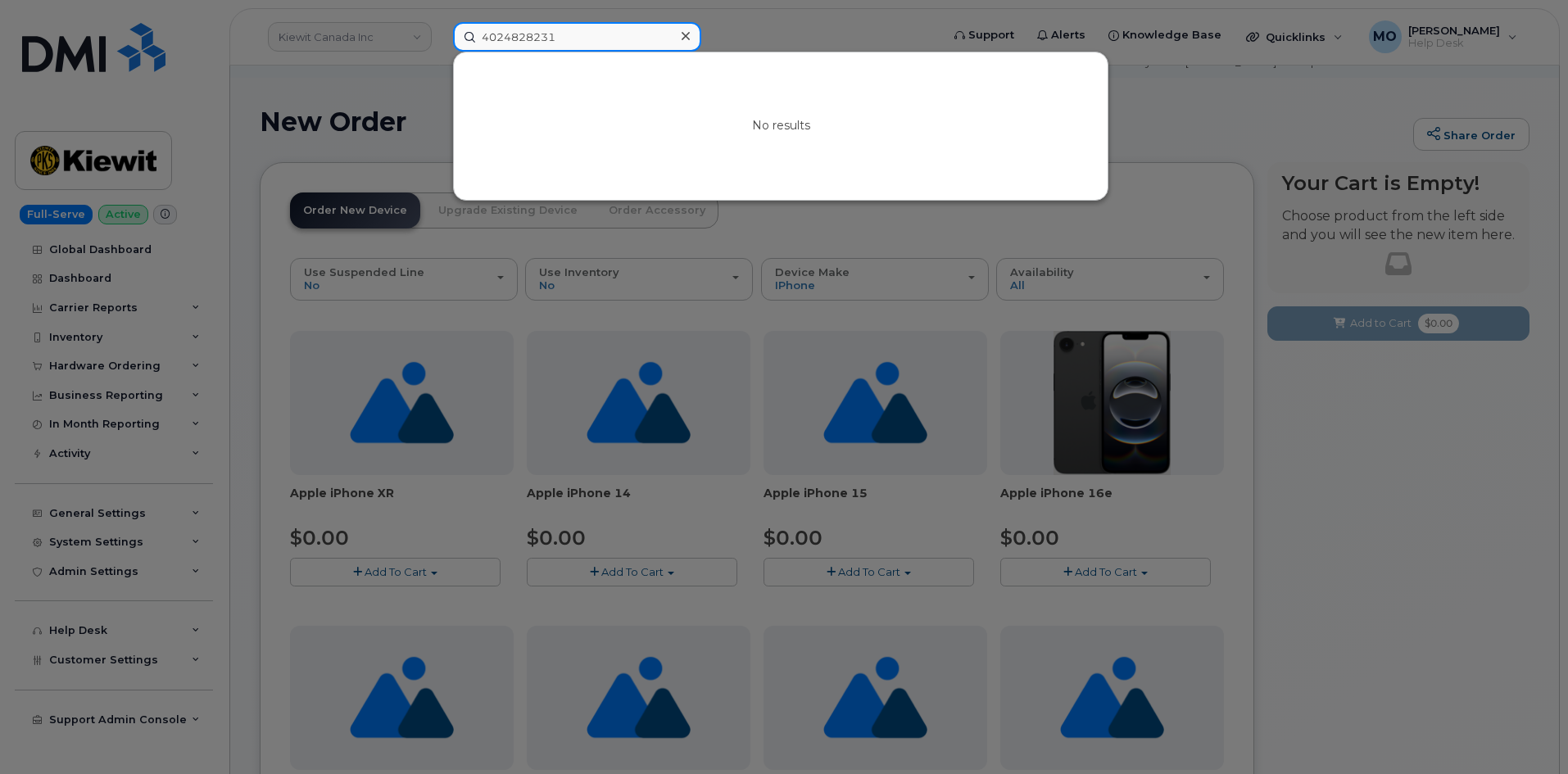
type input "4024828231"
click at [313, 130] on div at bounding box center [784, 387] width 1568 height 774
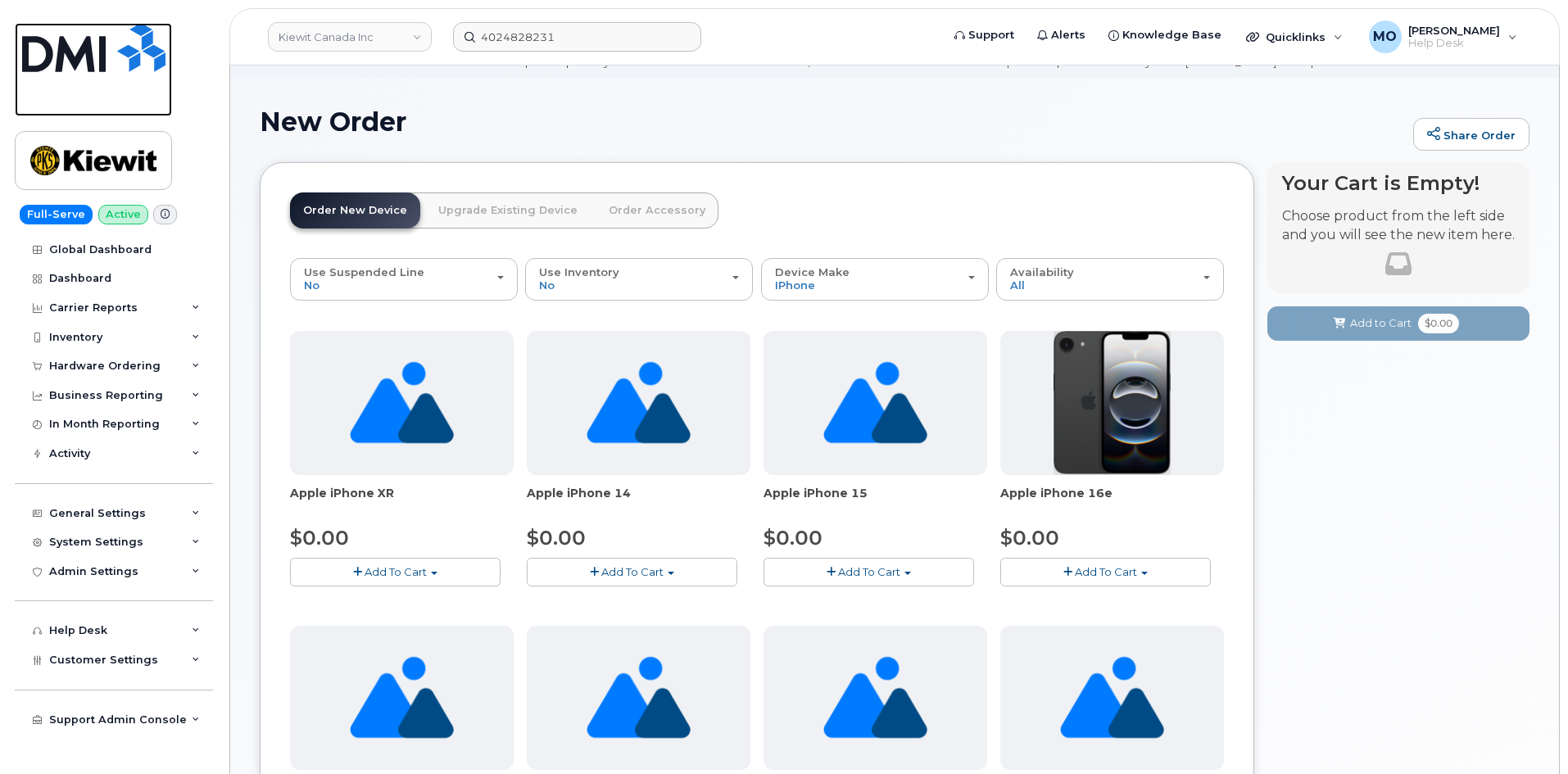
click at [94, 67] on img at bounding box center [93, 47] width 144 height 49
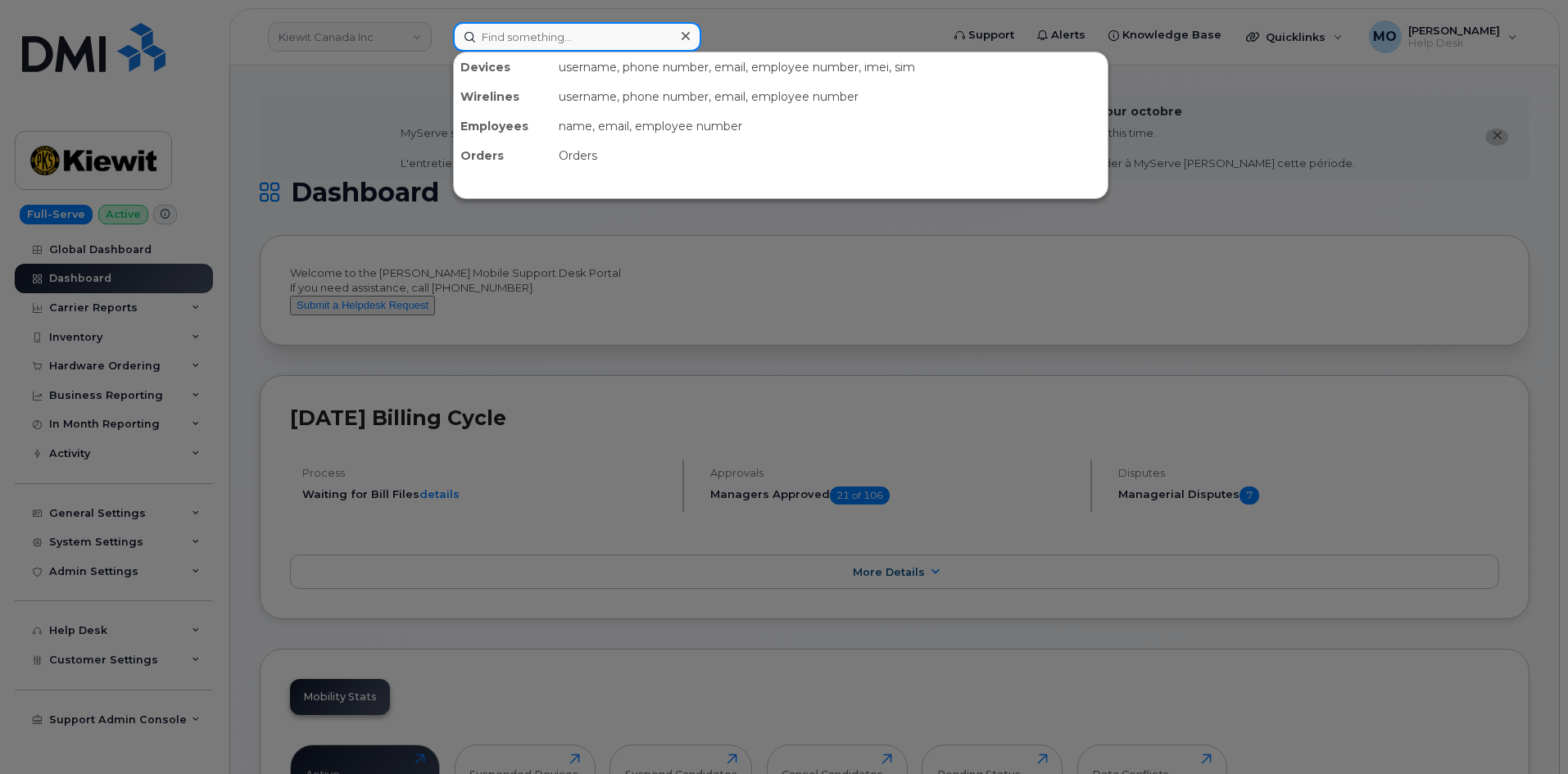
click at [541, 45] on input at bounding box center [577, 36] width 248 height 30
paste input "4024828231"
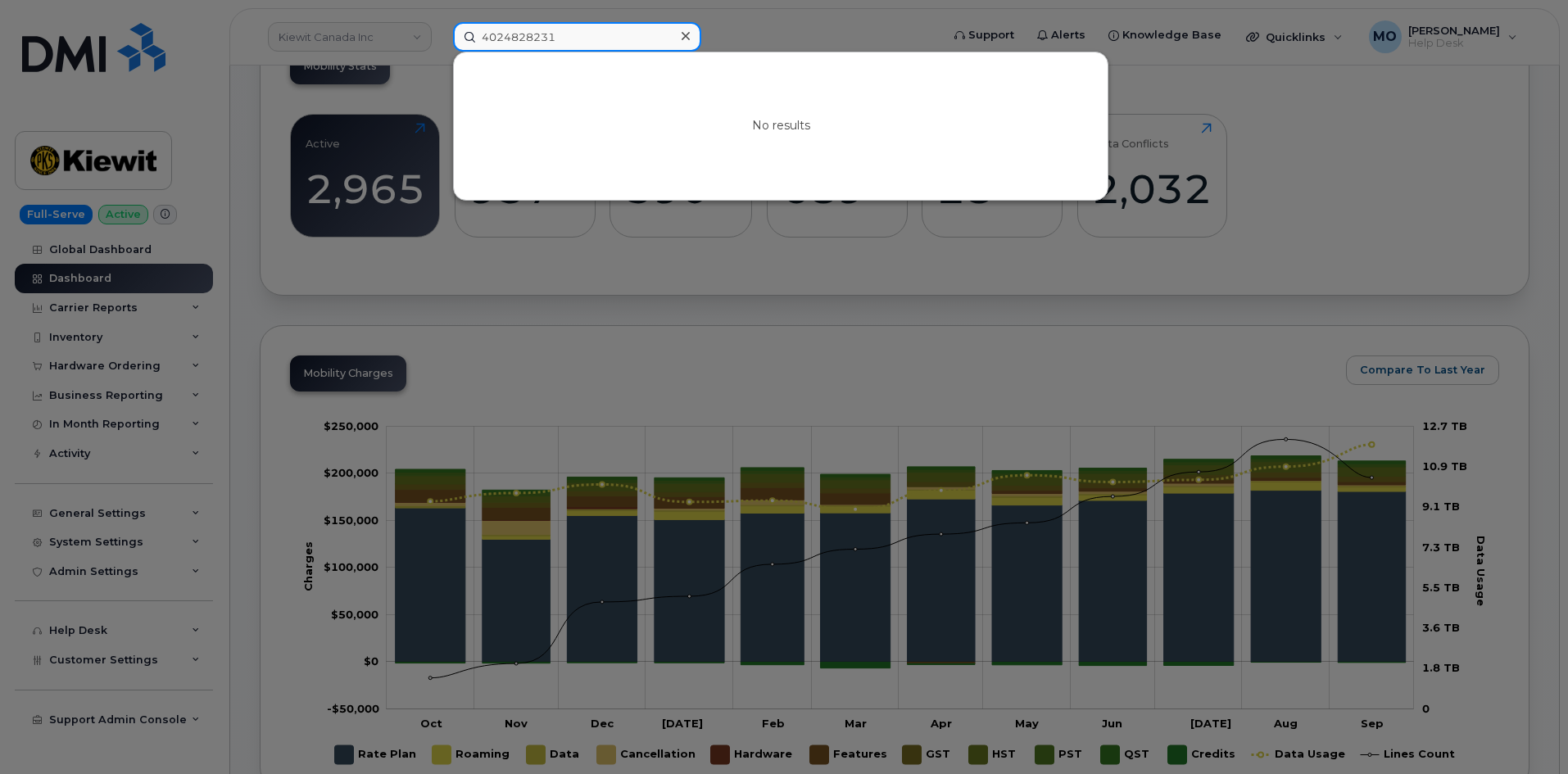
scroll to position [409, 0]
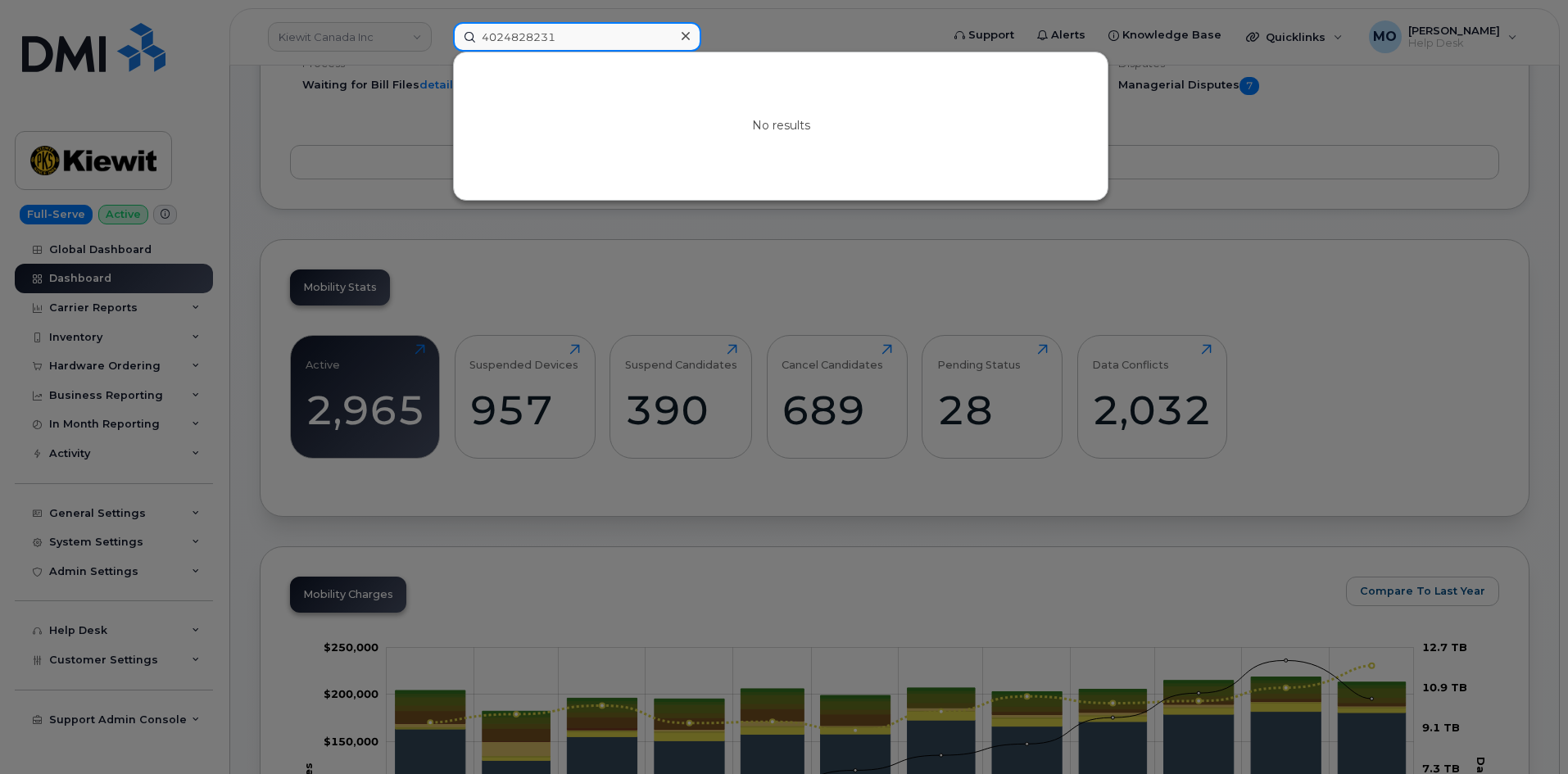
type input "402482823"
drag, startPoint x: 558, startPoint y: 42, endPoint x: 442, endPoint y: 41, distance: 116.0
click at [442, 41] on div "402482823 No results" at bounding box center [691, 36] width 503 height 30
click at [309, 124] on div at bounding box center [784, 387] width 1568 height 774
